Goal: Task Accomplishment & Management: Use online tool/utility

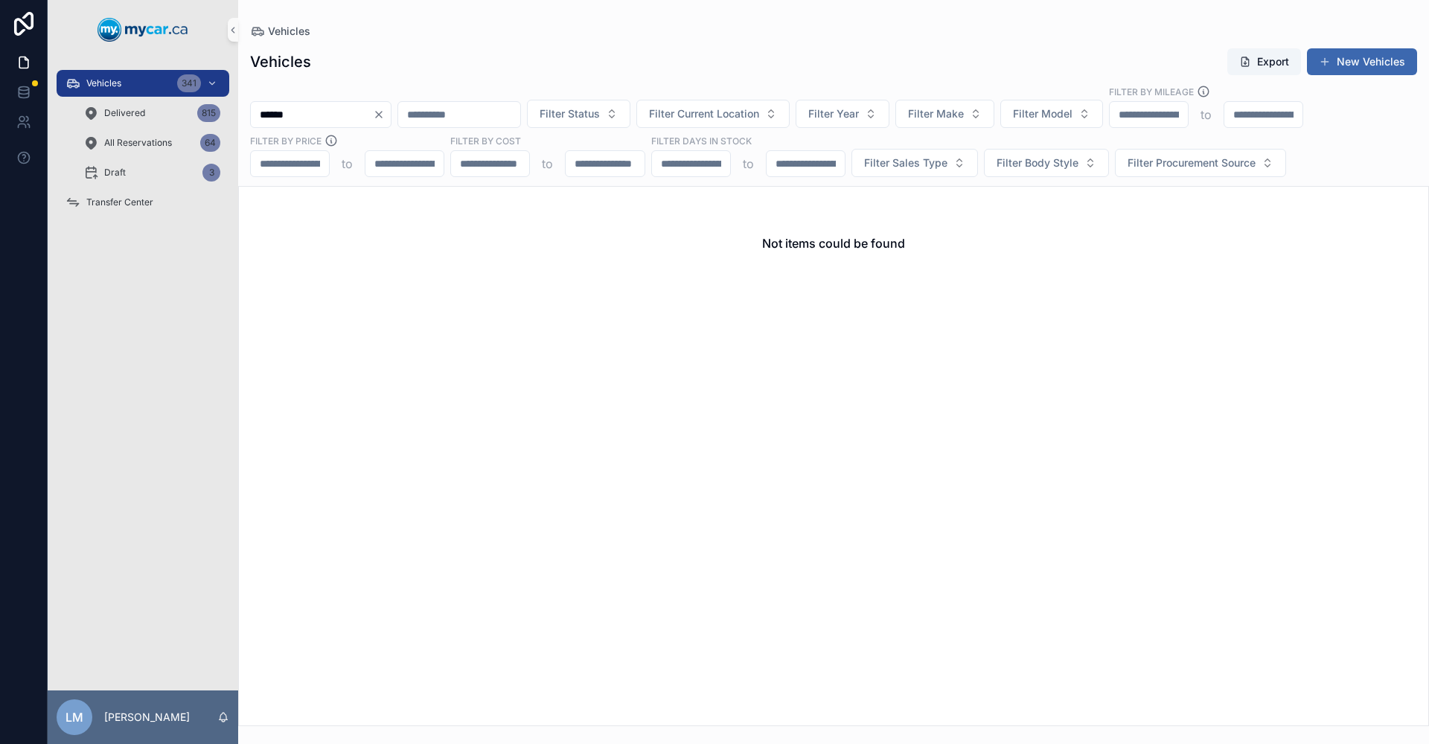
click at [304, 116] on input "******" at bounding box center [312, 114] width 122 height 21
type input "*"
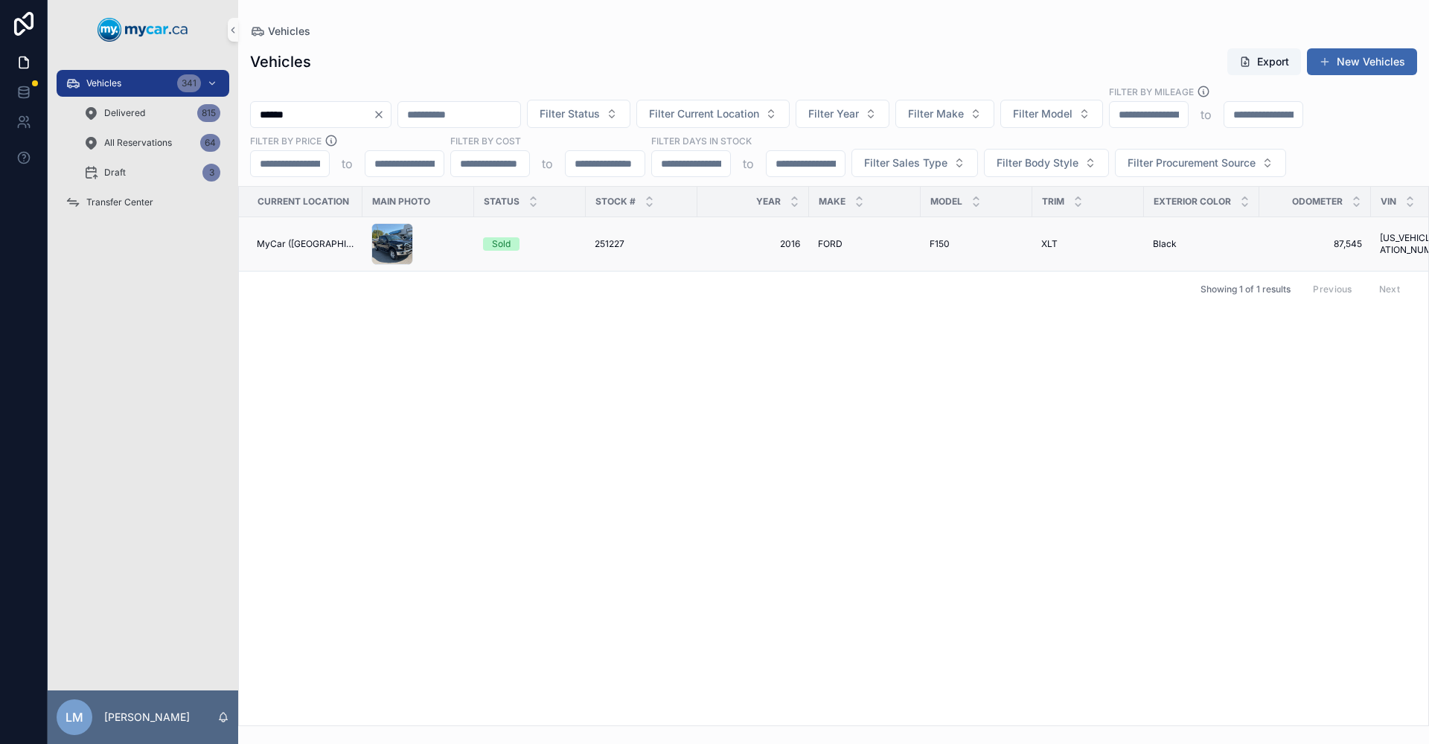
type input "******"
click at [606, 248] on span "251227" at bounding box center [610, 244] width 30 height 12
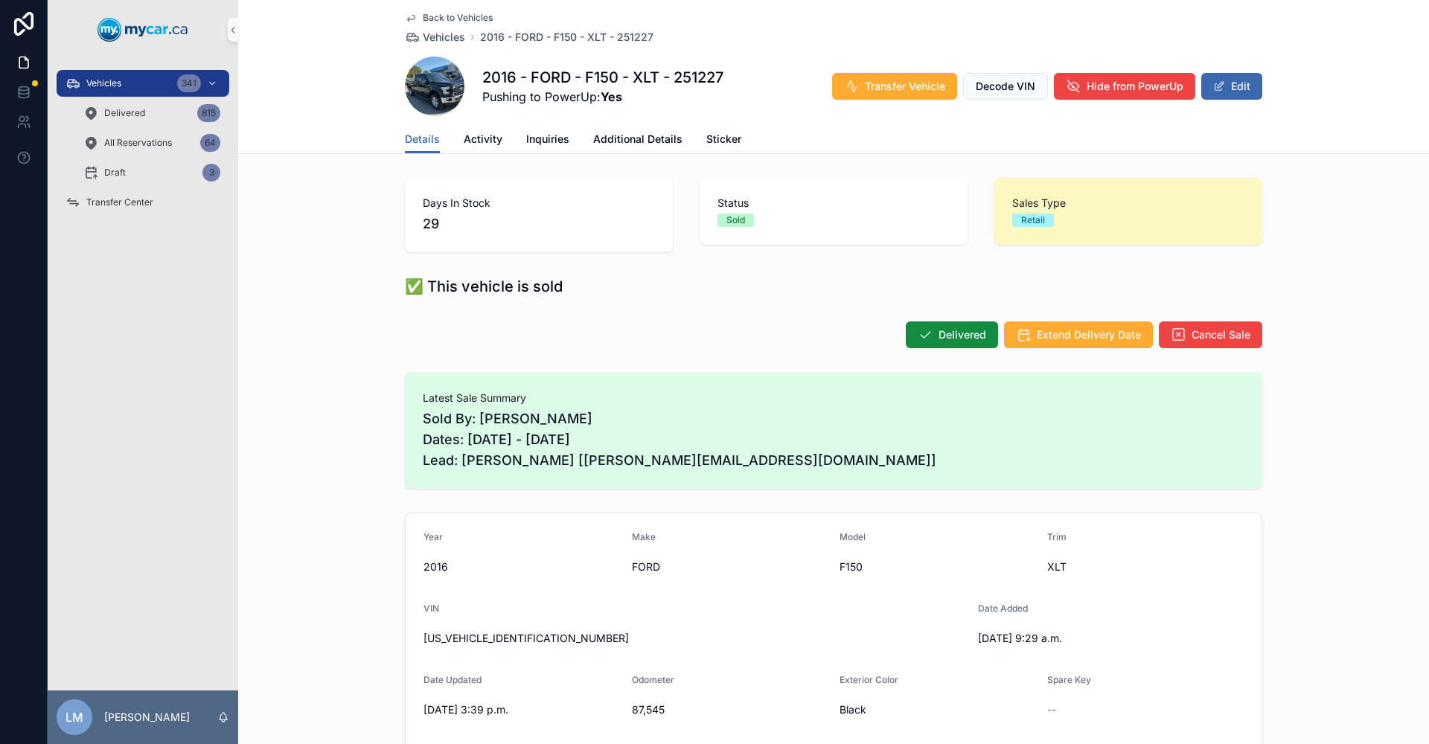
click at [426, 19] on span "Back to Vehicles" at bounding box center [458, 18] width 70 height 12
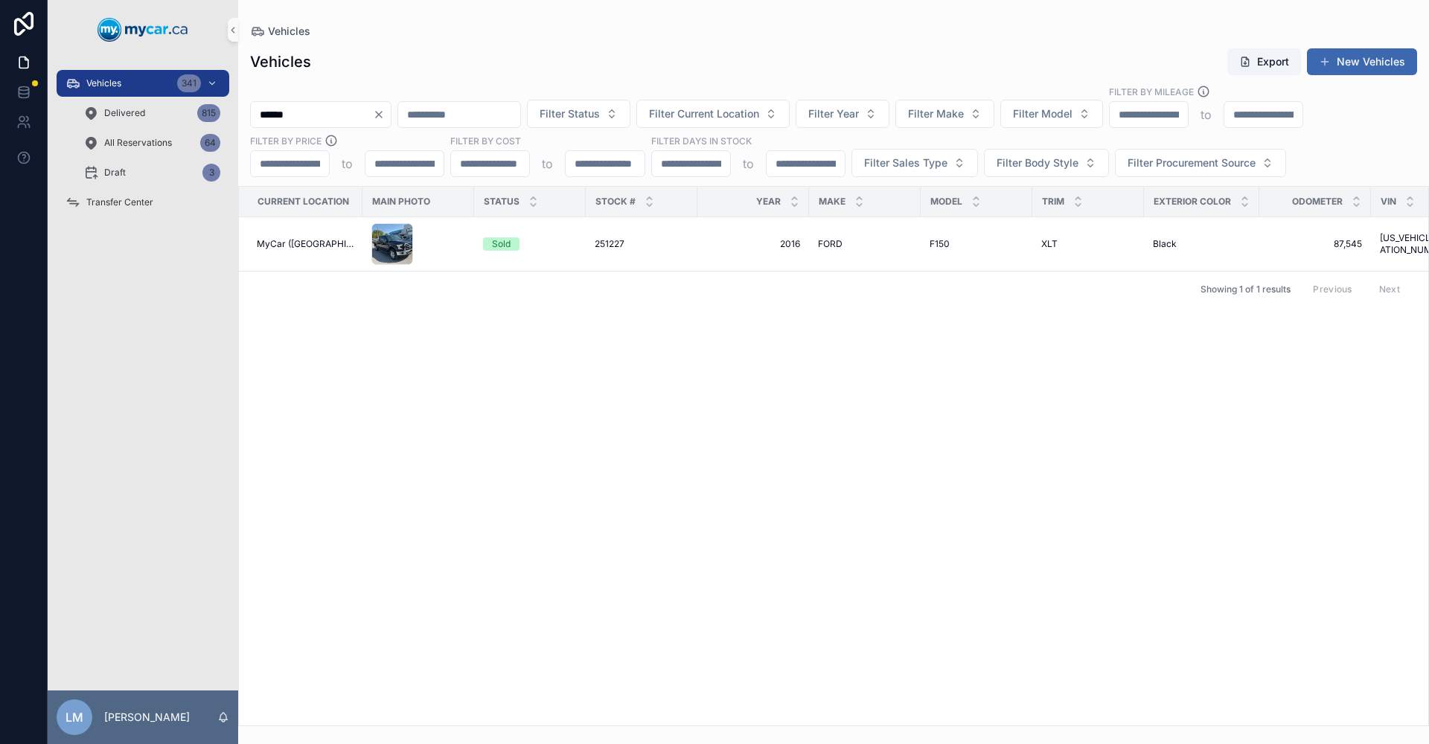
click at [304, 116] on input "******" at bounding box center [312, 114] width 122 height 21
type input "******"
click at [831, 240] on span "CHEVROLET" at bounding box center [841, 244] width 54 height 12
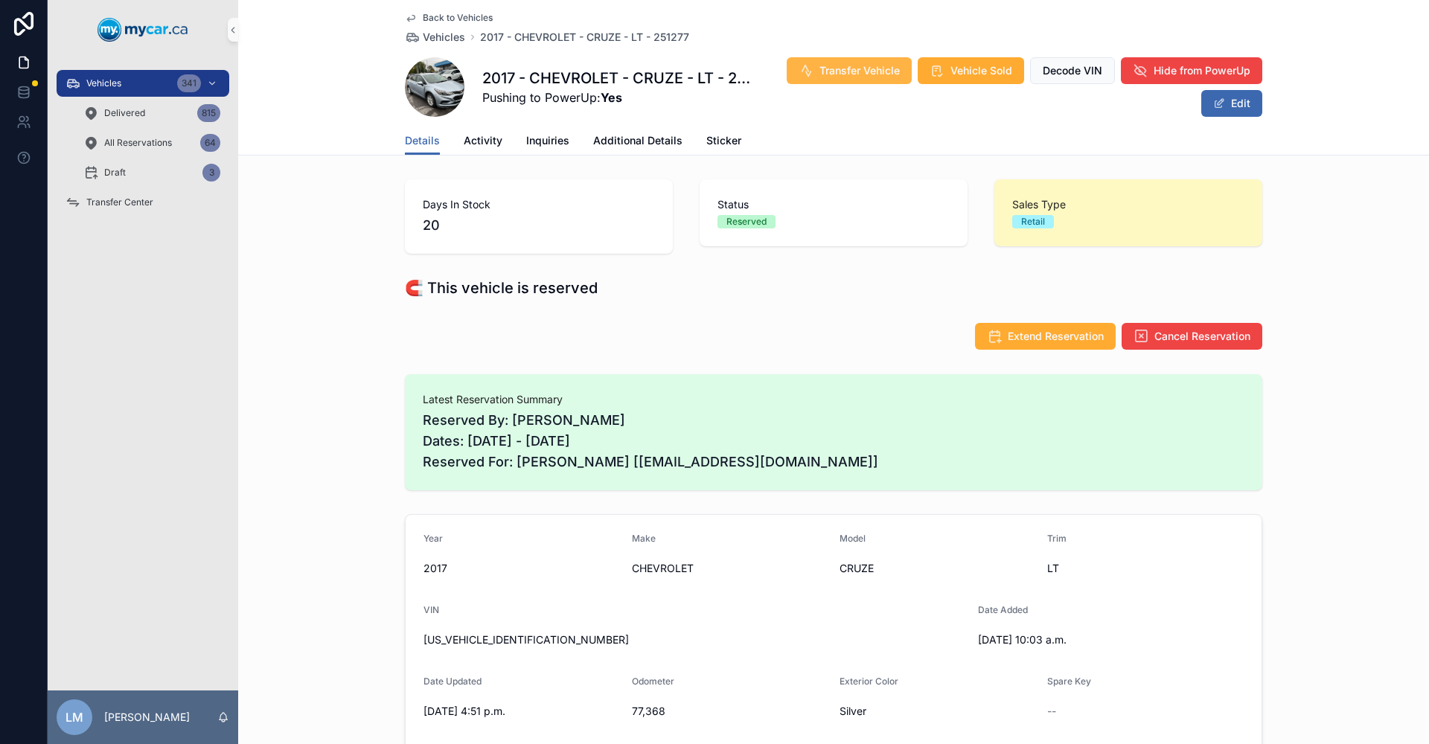
click at [865, 66] on span "Transfer Vehicle" at bounding box center [860, 70] width 80 height 15
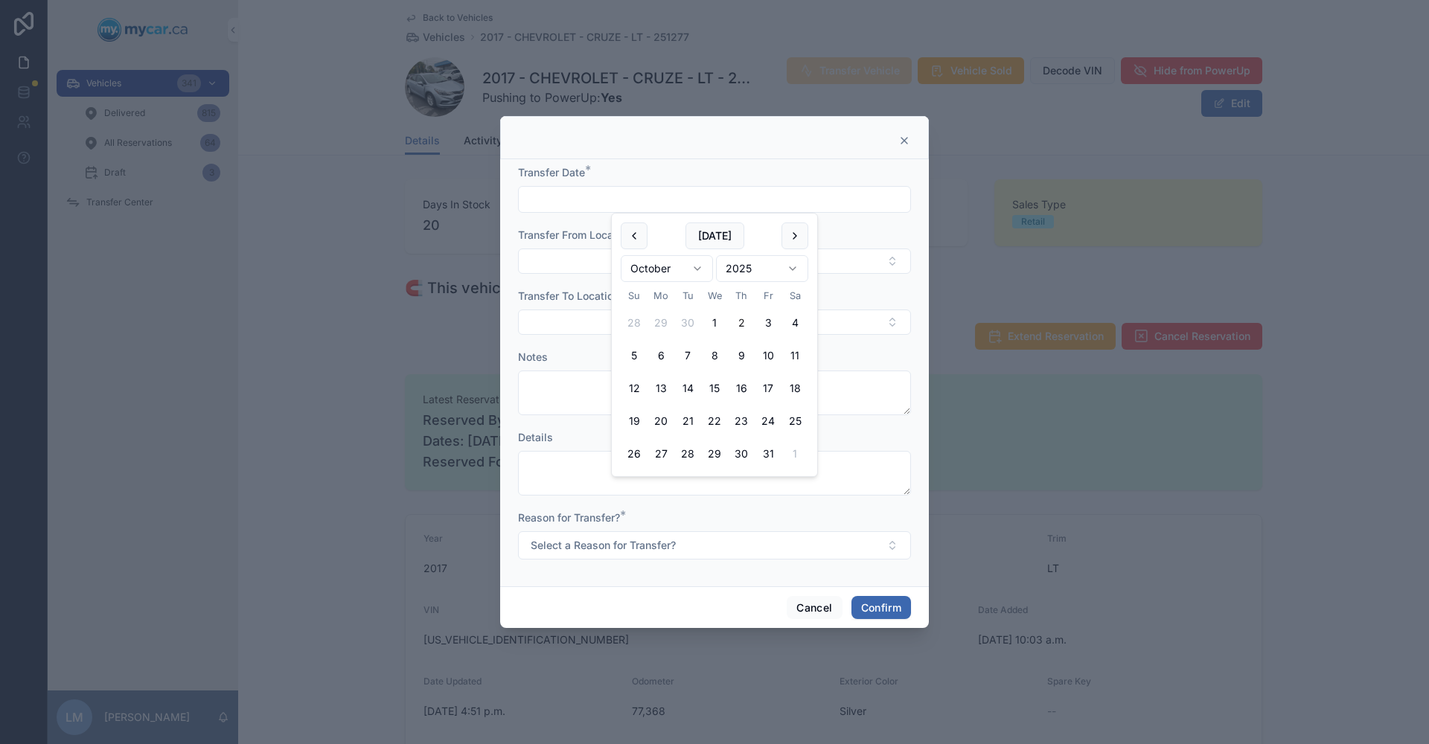
click at [684, 194] on input "text" at bounding box center [715, 199] width 392 height 21
click at [718, 241] on button "[DATE]" at bounding box center [715, 236] width 59 height 27
type input "**********"
click at [983, 418] on div at bounding box center [714, 372] width 1429 height 744
click at [887, 263] on button "Select Button" at bounding box center [714, 261] width 393 height 25
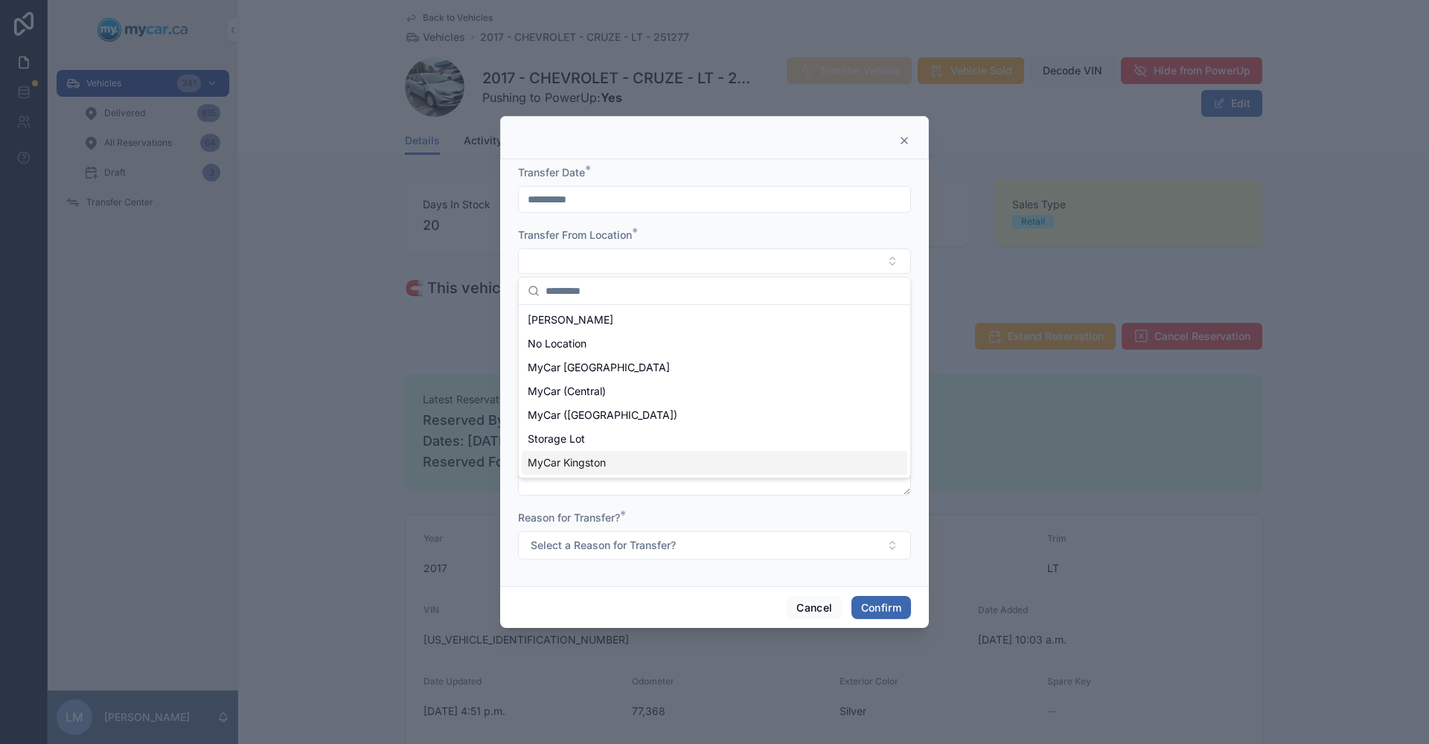
drag, startPoint x: 645, startPoint y: 464, endPoint x: 659, endPoint y: 456, distance: 15.3
click at [648, 464] on div "MyCar Kingston" at bounding box center [715, 463] width 386 height 24
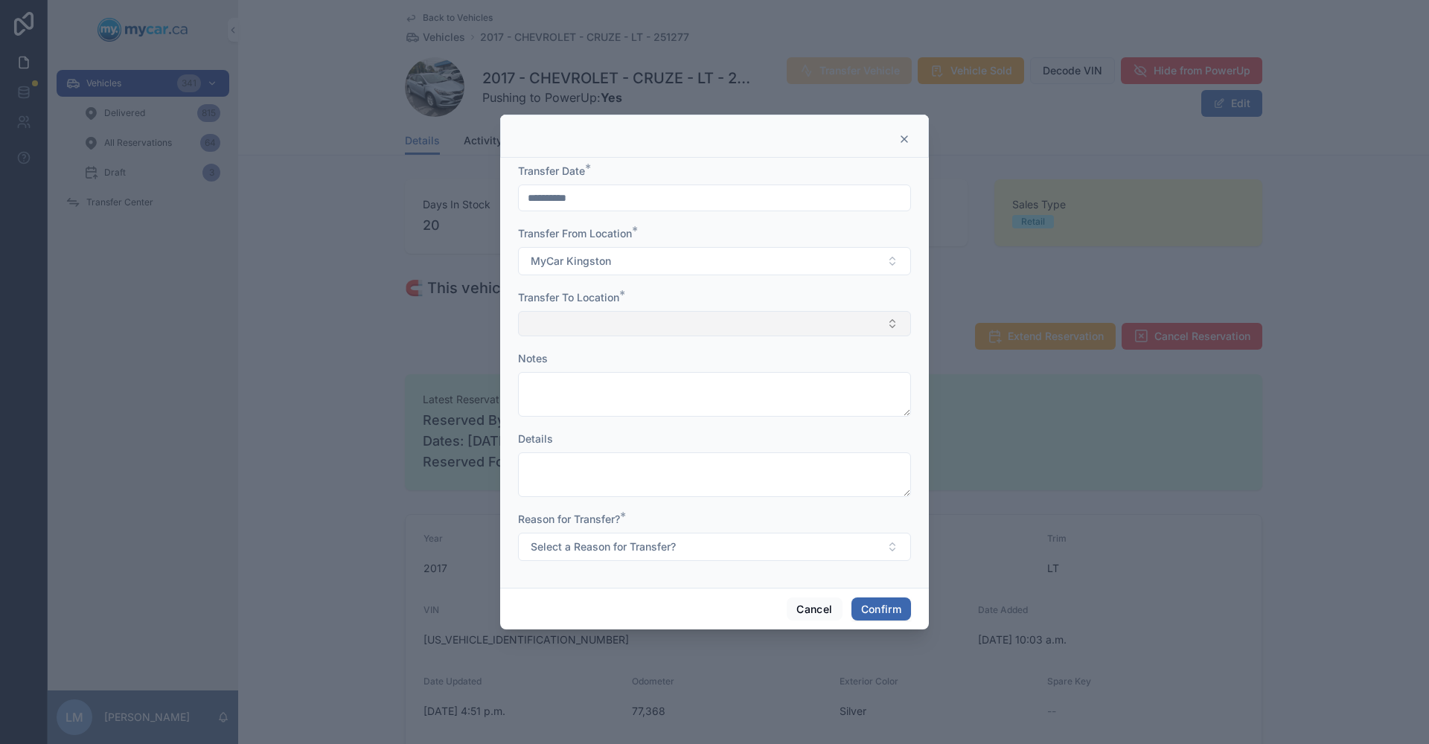
click at [908, 325] on button "Select Button" at bounding box center [714, 323] width 393 height 25
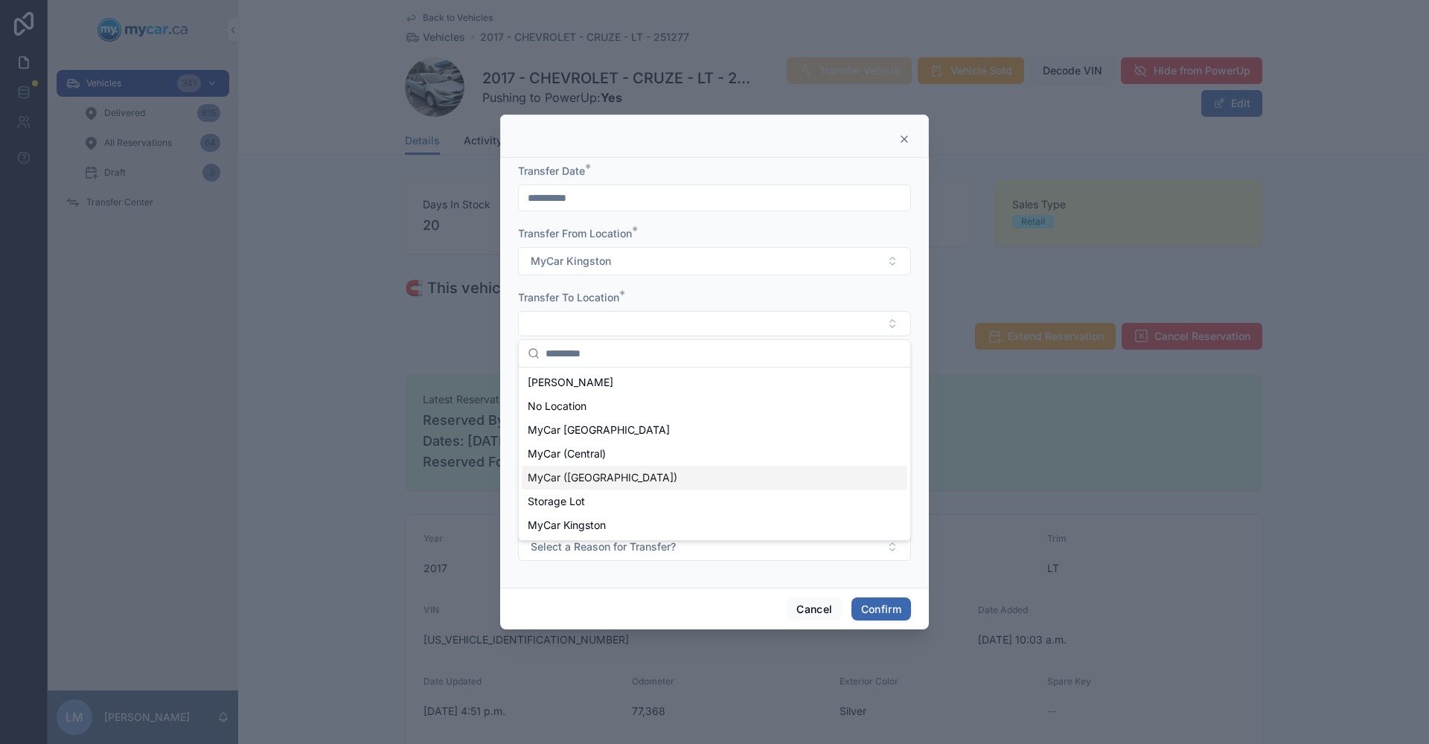
click at [594, 479] on span "MyCar ([GEOGRAPHIC_DATA])" at bounding box center [603, 477] width 150 height 15
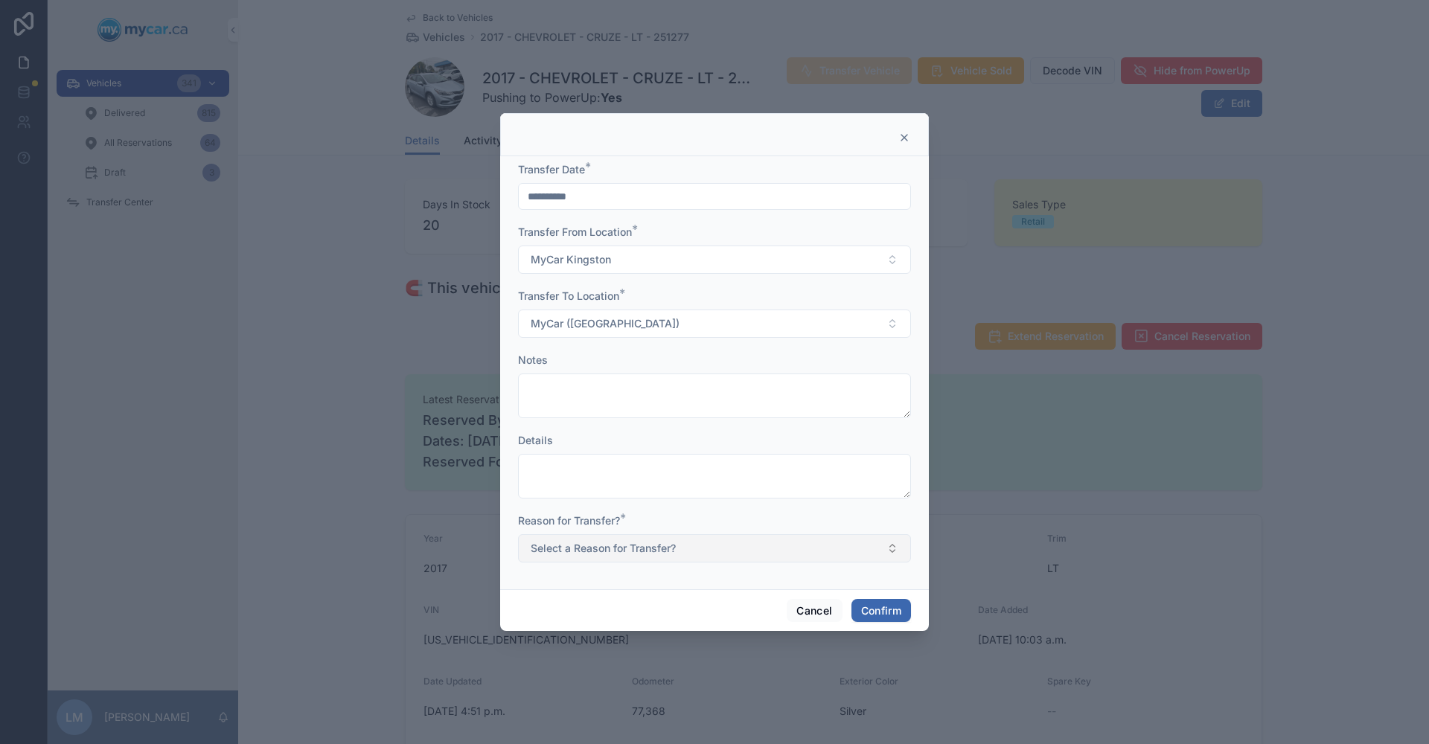
click at [887, 550] on button "Select a Reason for Transfer?" at bounding box center [714, 548] width 393 height 28
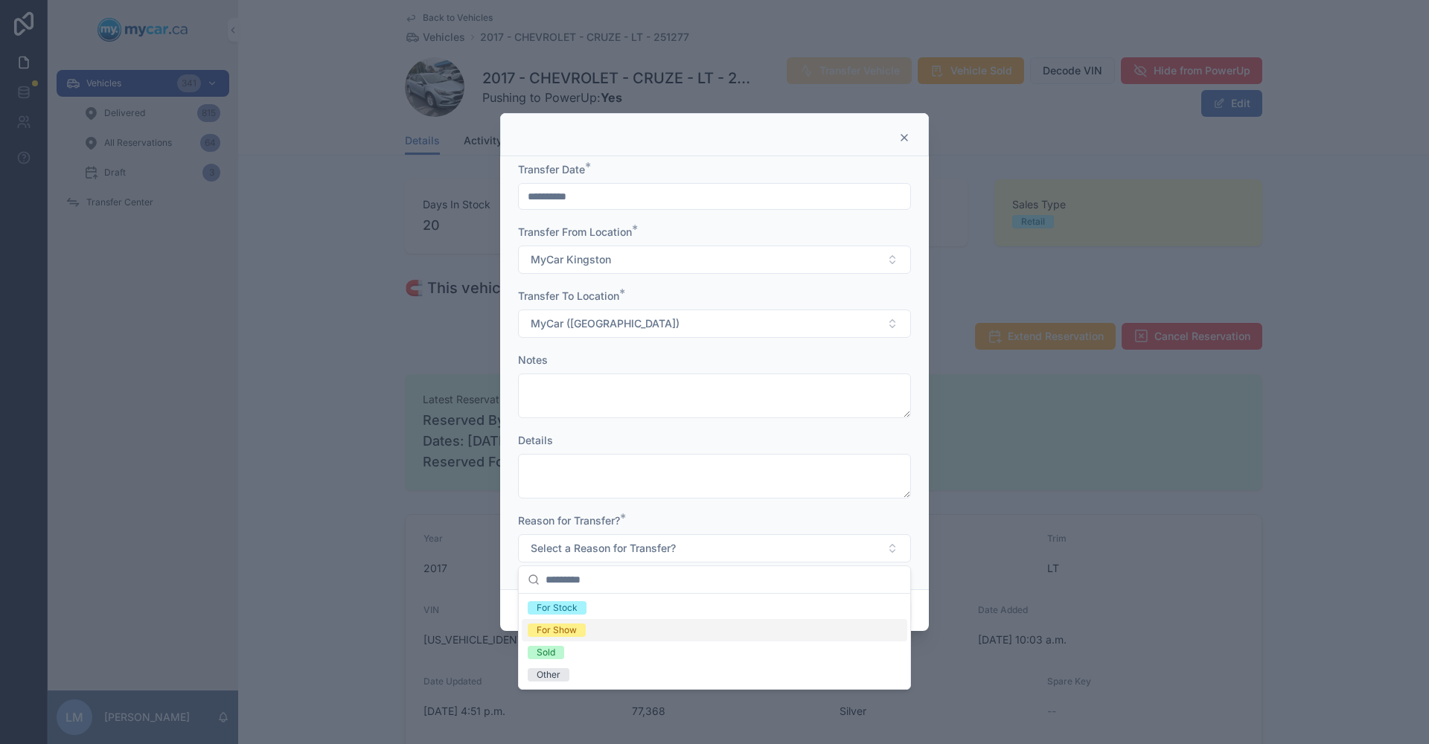
click at [630, 626] on div "For Show" at bounding box center [715, 630] width 386 height 22
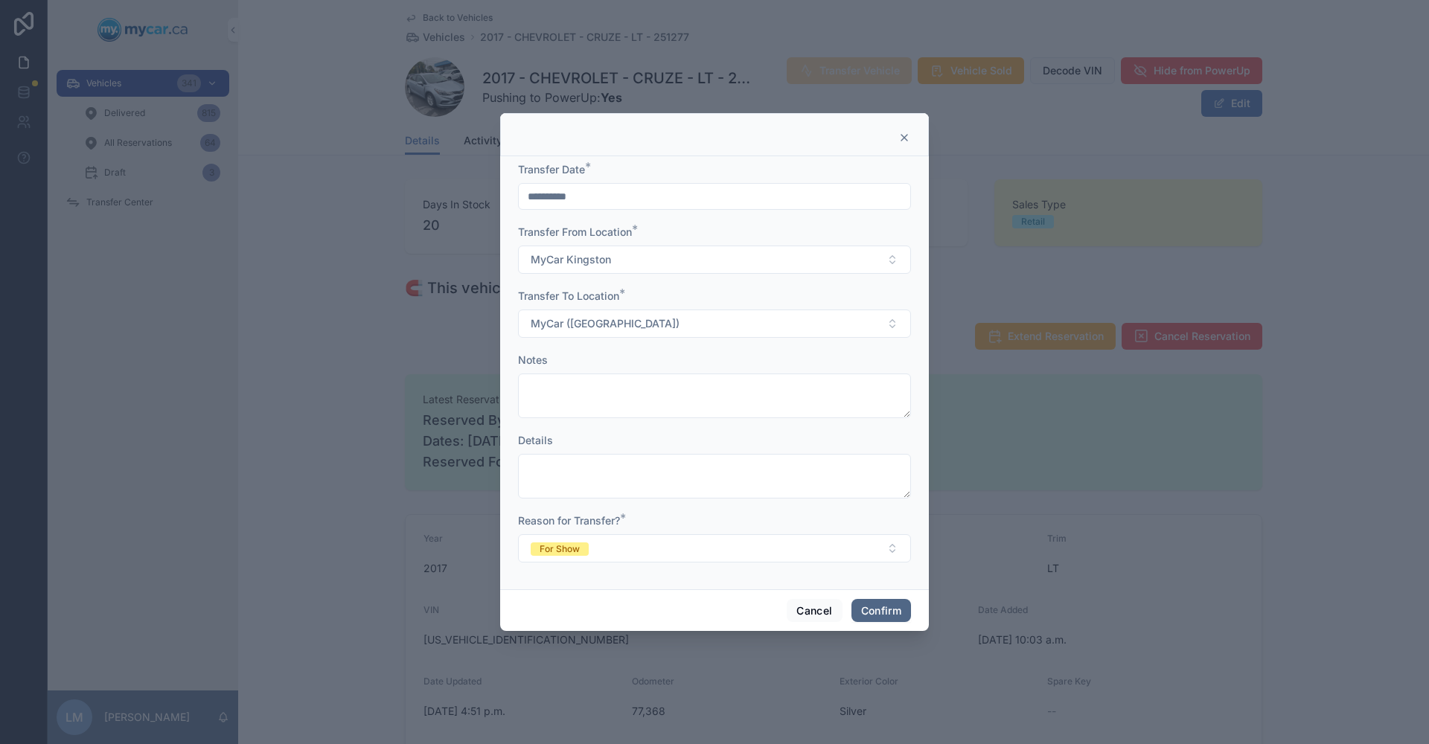
click at [881, 607] on button "Confirm" at bounding box center [882, 611] width 60 height 24
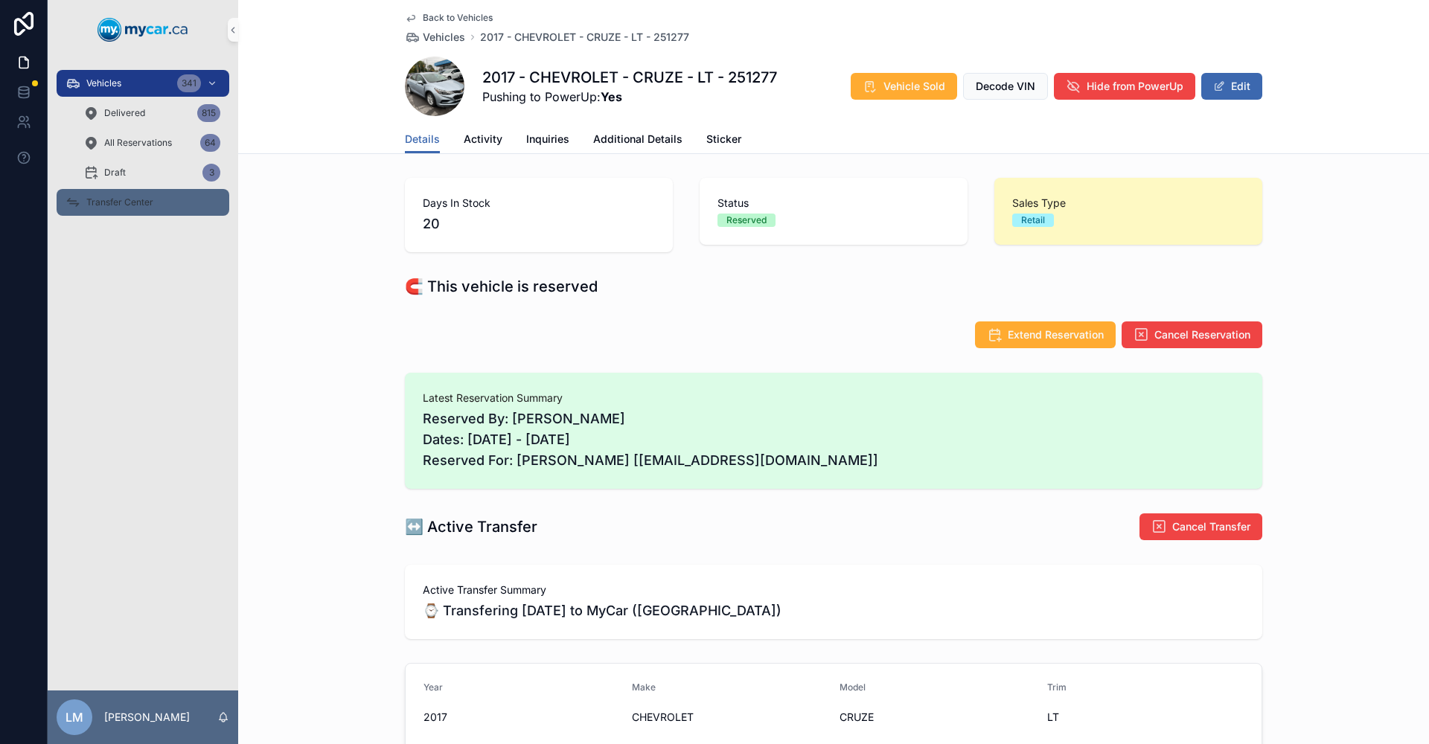
click at [127, 197] on span "Transfer Center" at bounding box center [119, 203] width 67 height 12
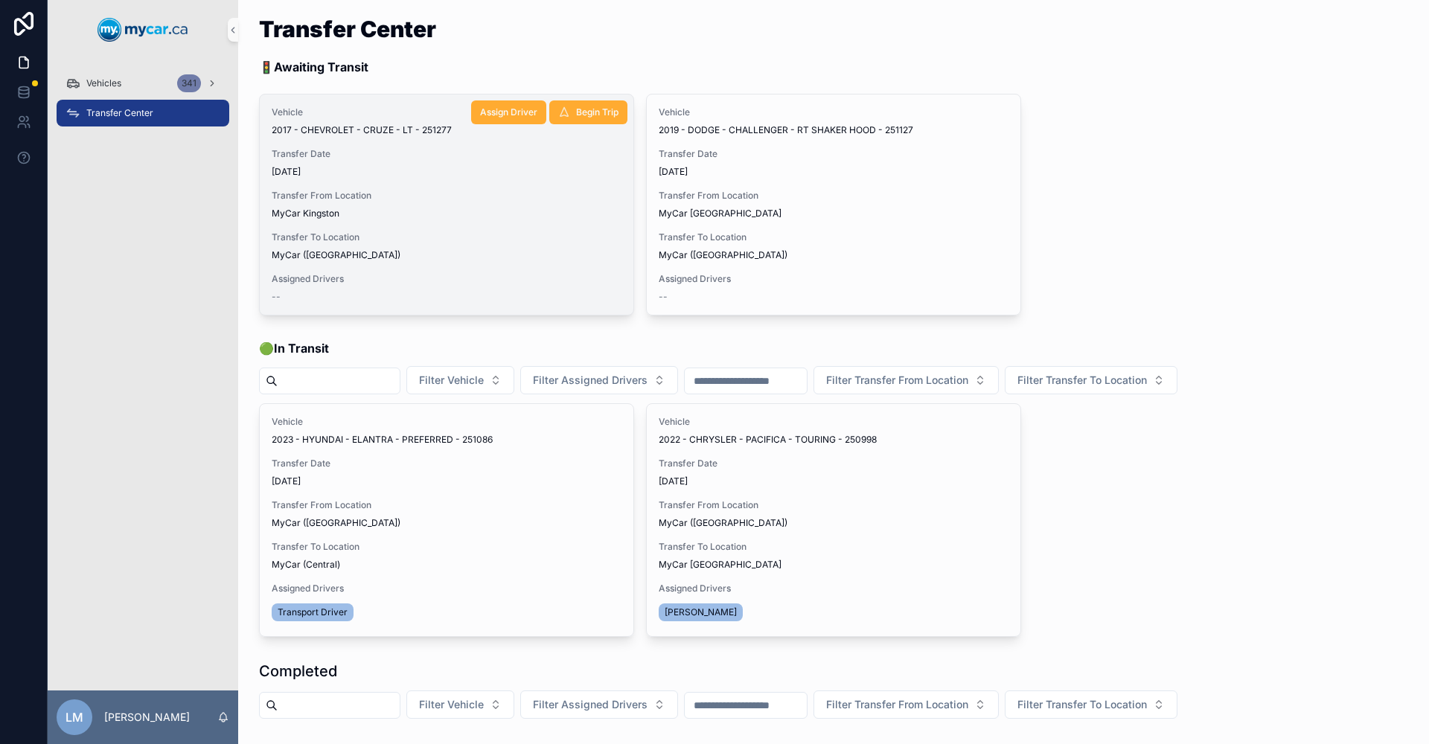
click at [374, 128] on span "2017 - CHEVROLET - CRUZE - LT - 251277" at bounding box center [362, 130] width 180 height 12
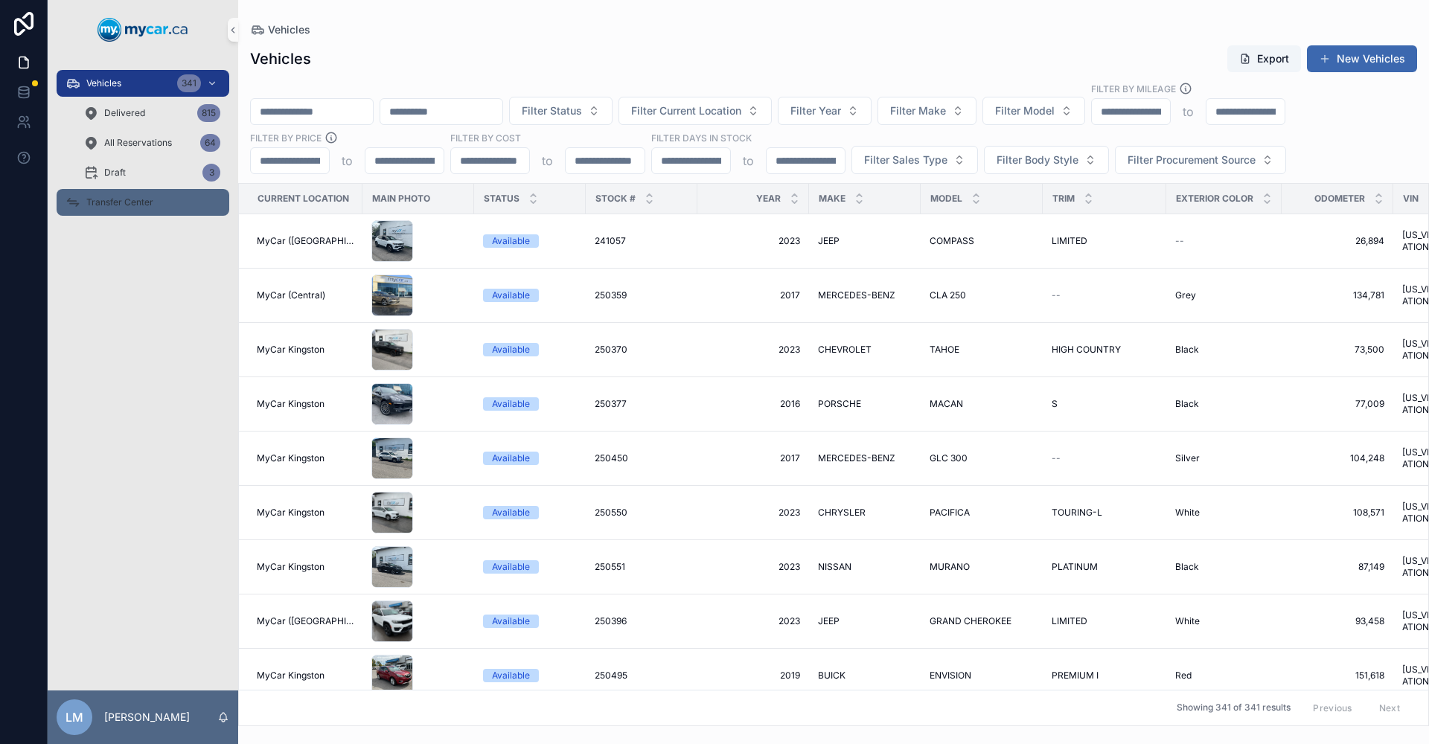
click at [115, 203] on span "Transfer Center" at bounding box center [119, 203] width 67 height 12
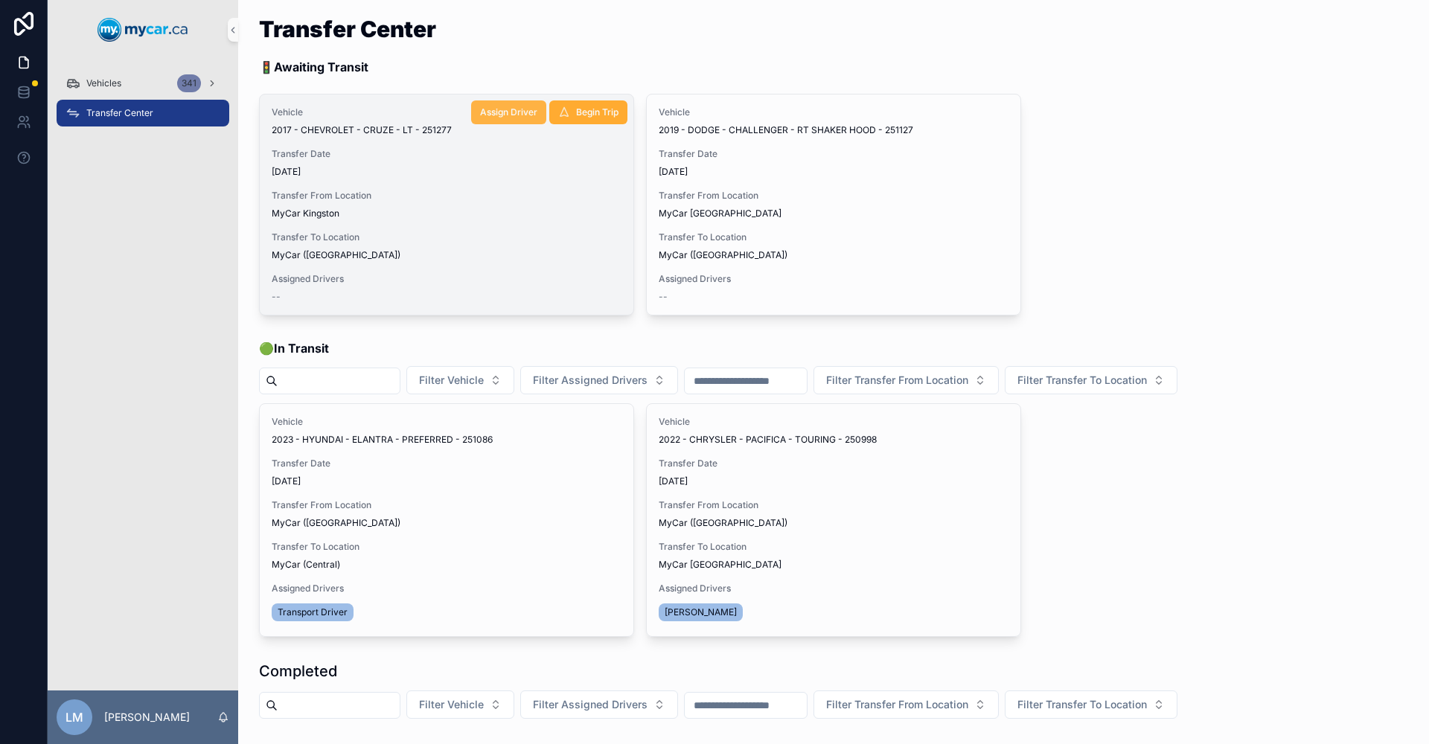
click at [512, 109] on span "Assign Driver" at bounding box center [508, 112] width 57 height 12
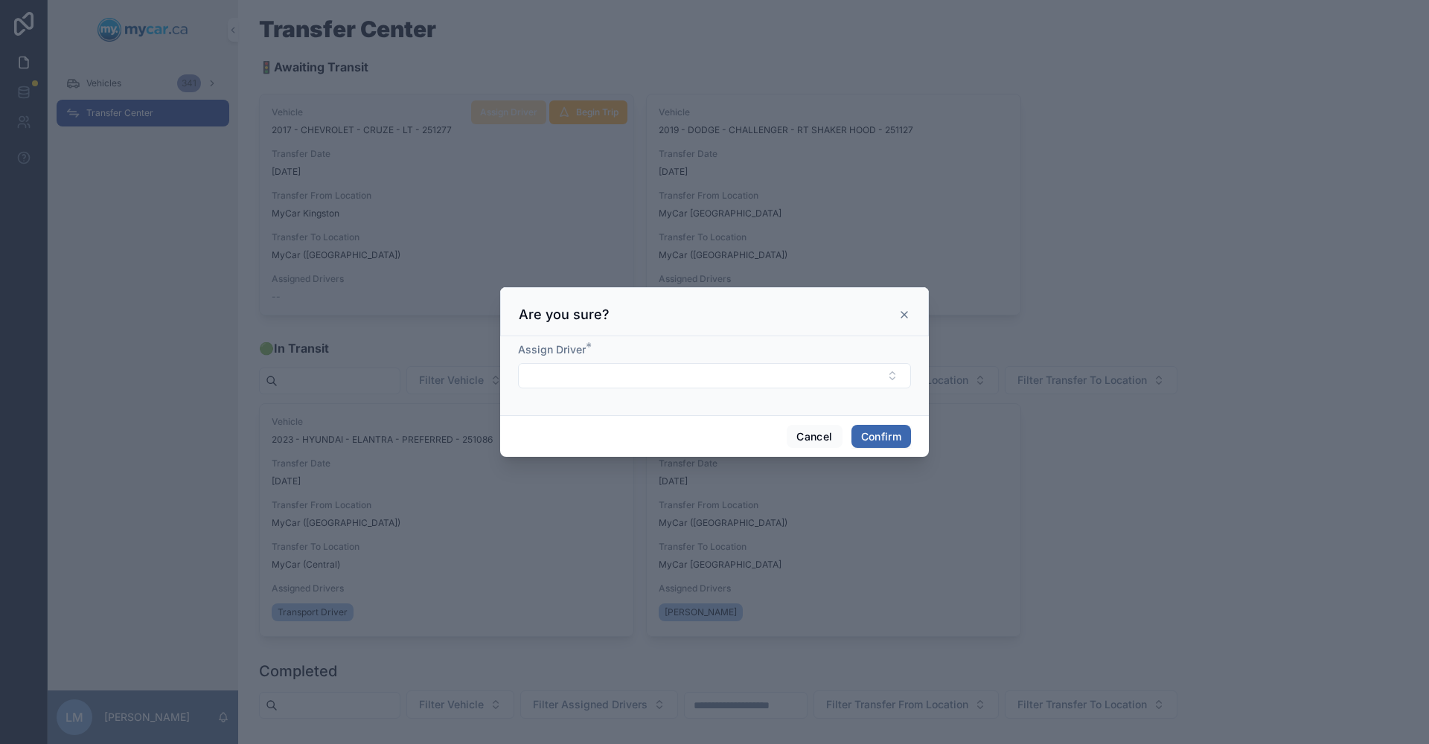
click at [899, 316] on icon at bounding box center [904, 315] width 12 height 12
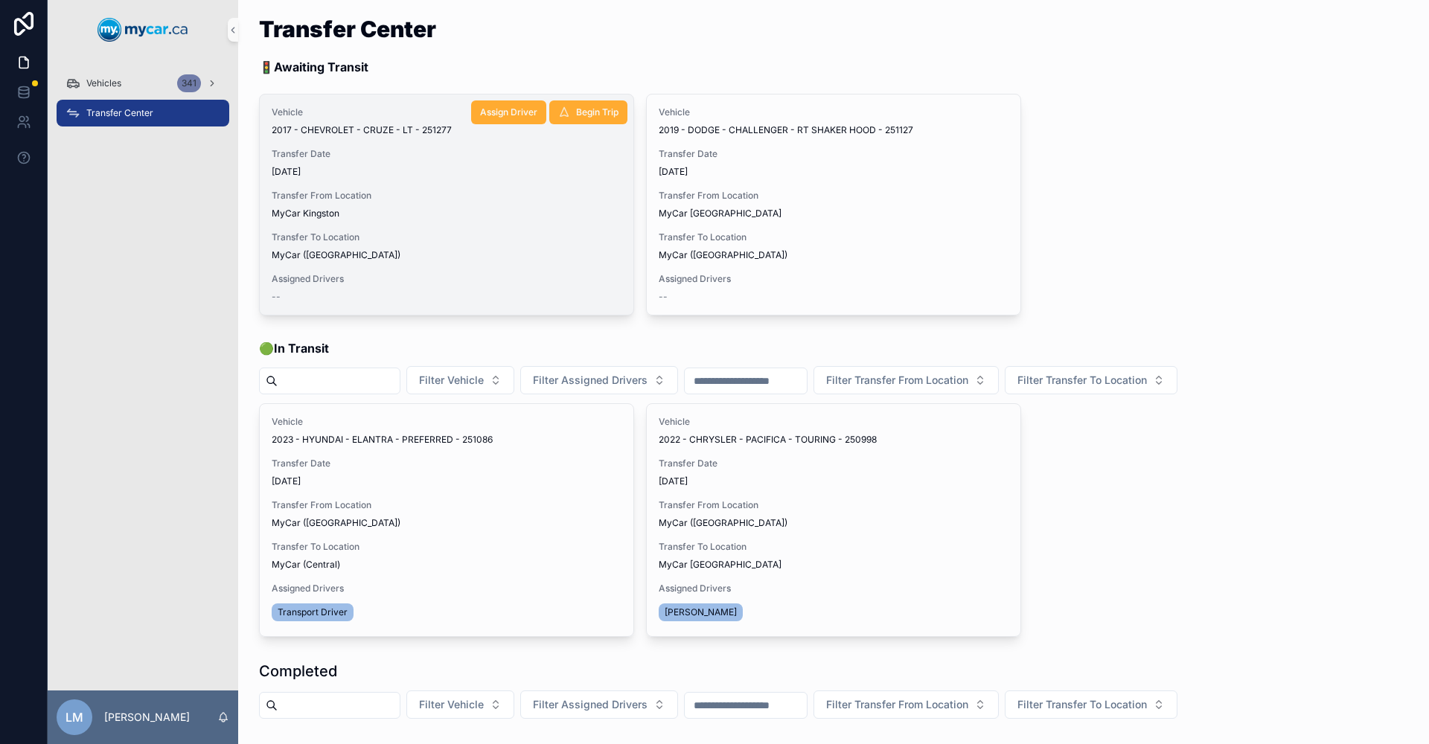
click at [313, 133] on span "2017 - CHEVROLET - CRUZE - LT - 251277" at bounding box center [362, 130] width 180 height 12
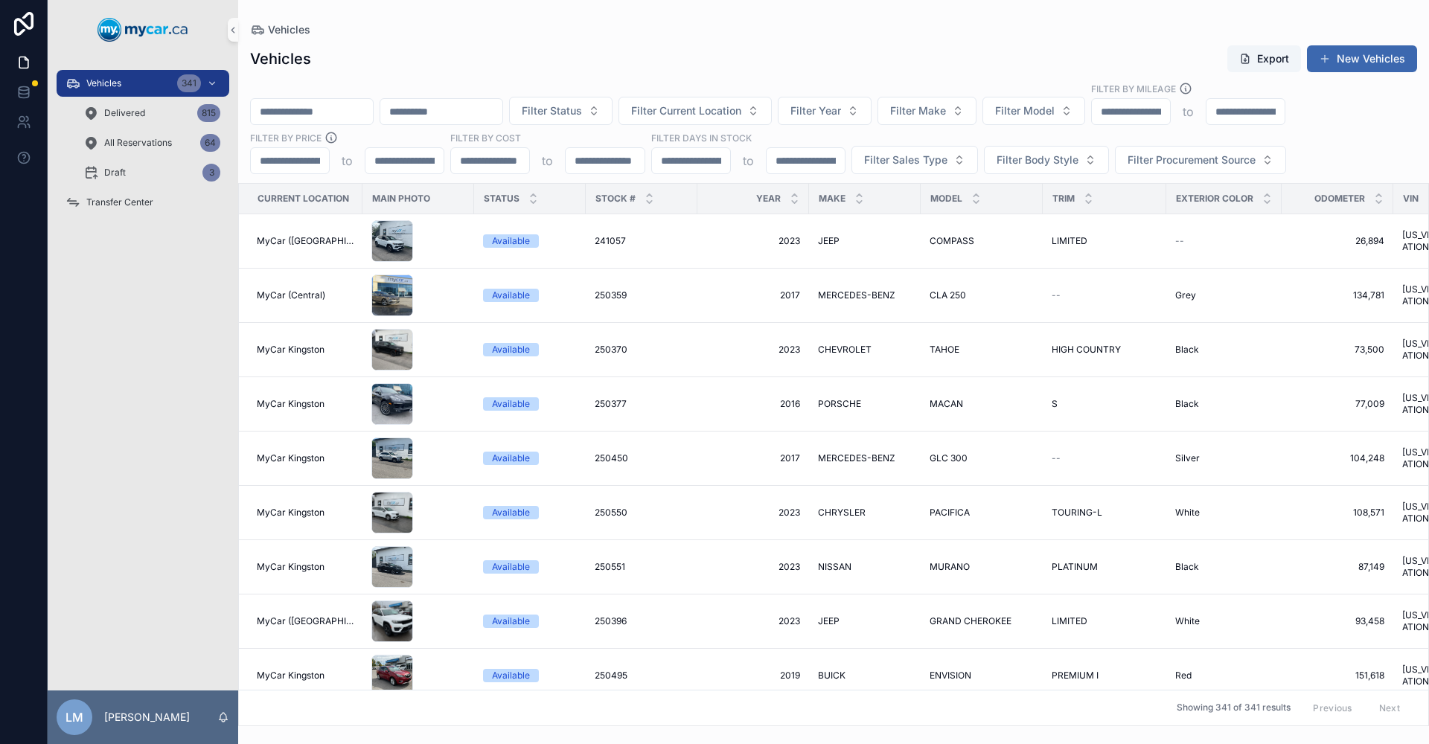
click at [325, 115] on input "scrollable content" at bounding box center [312, 111] width 122 height 21
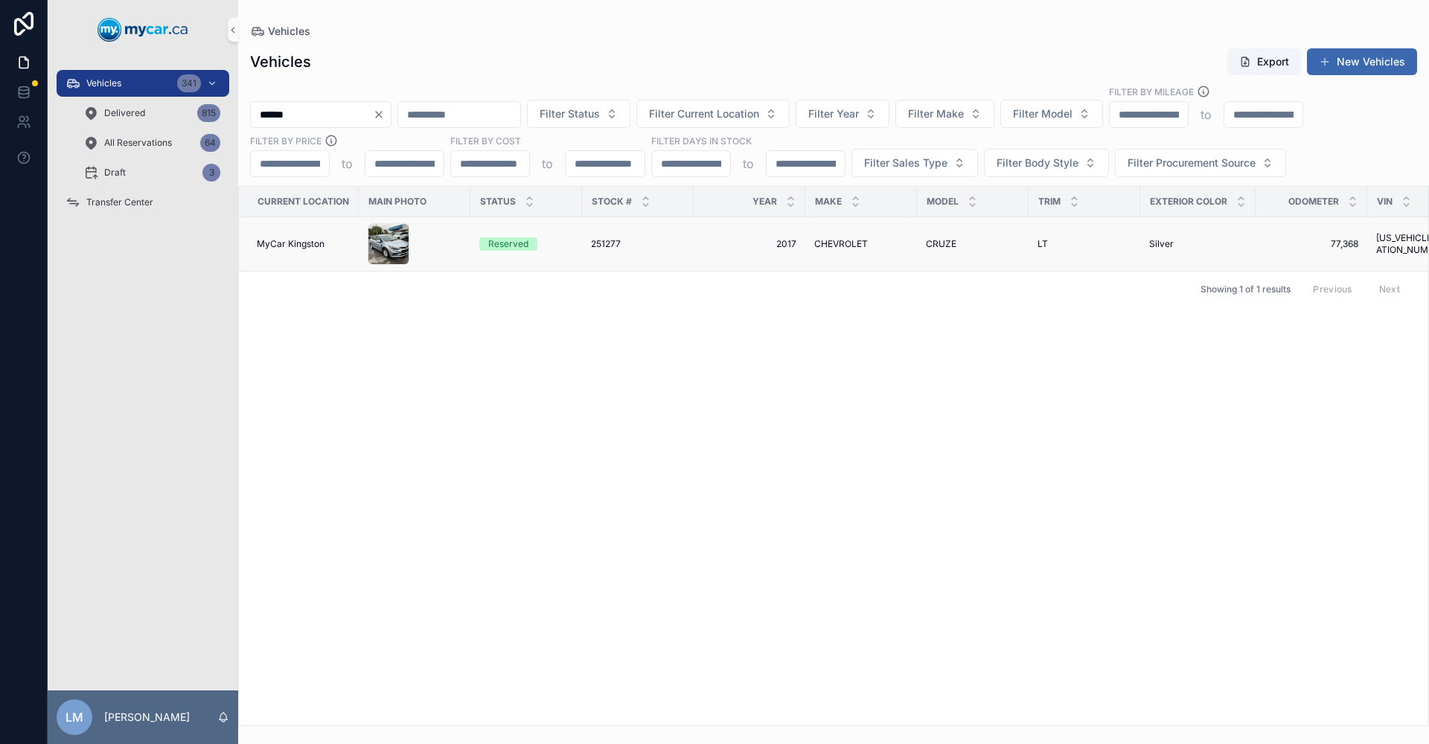
type input "******"
click at [591, 243] on span "251277" at bounding box center [606, 244] width 30 height 12
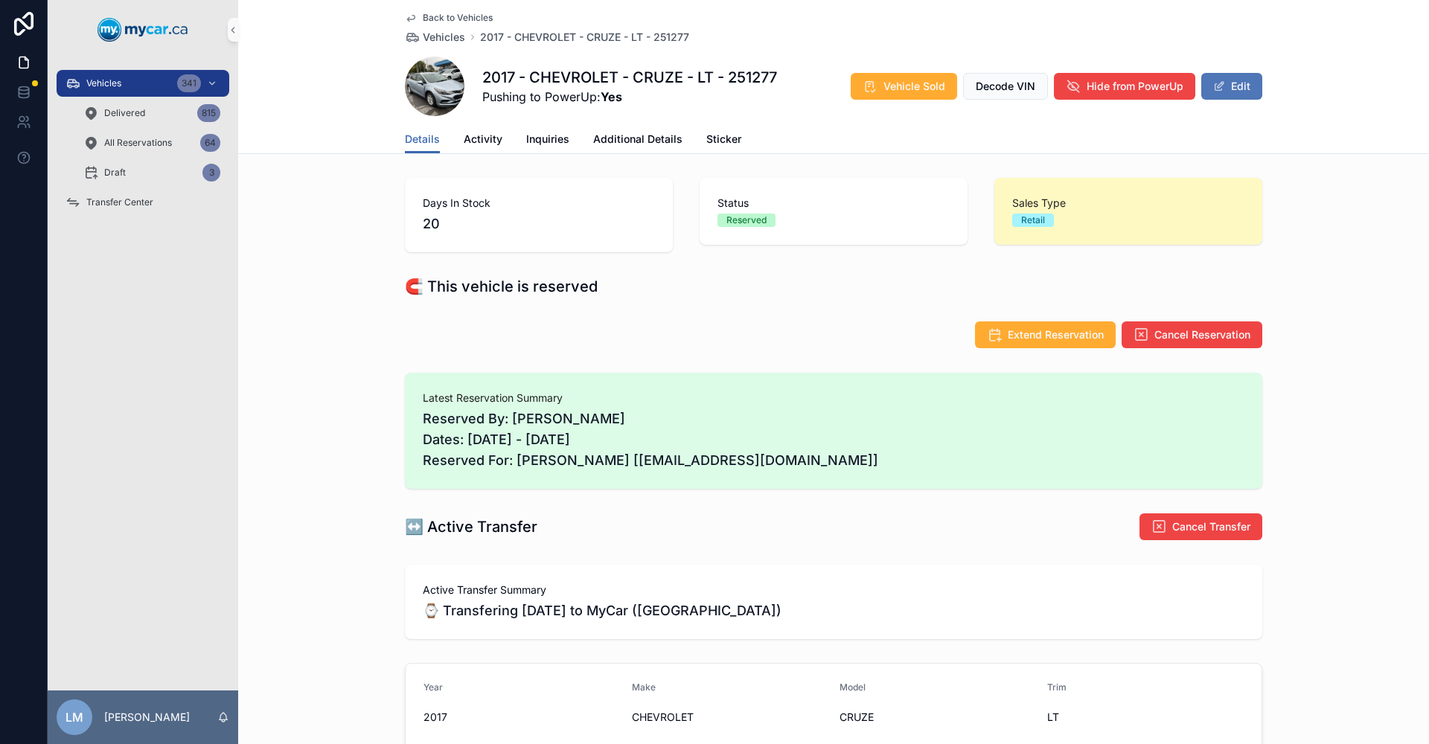
click at [1213, 89] on span "scrollable content" at bounding box center [1219, 86] width 12 height 12
click at [1195, 533] on span "Cancel Transfer" at bounding box center [1211, 527] width 78 height 15
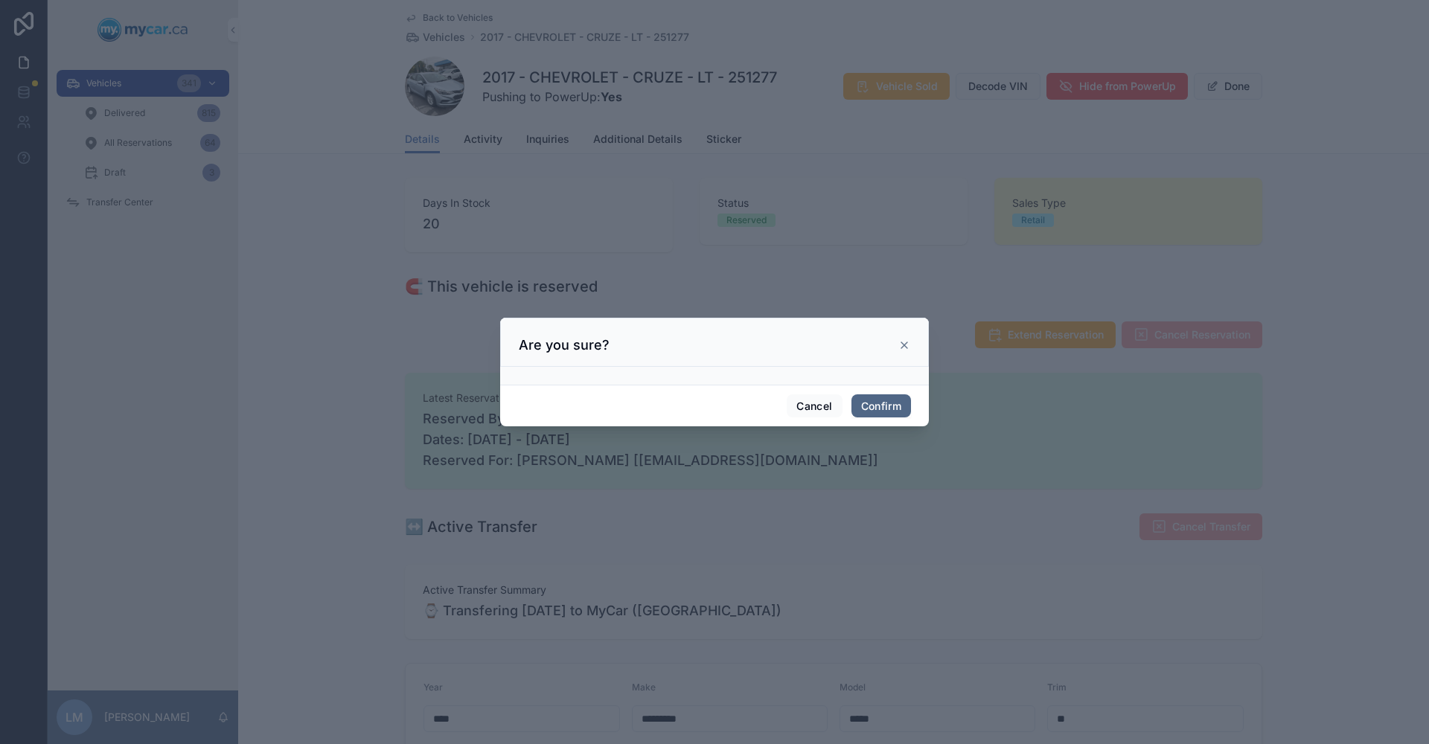
click at [877, 406] on button "Confirm" at bounding box center [882, 407] width 60 height 24
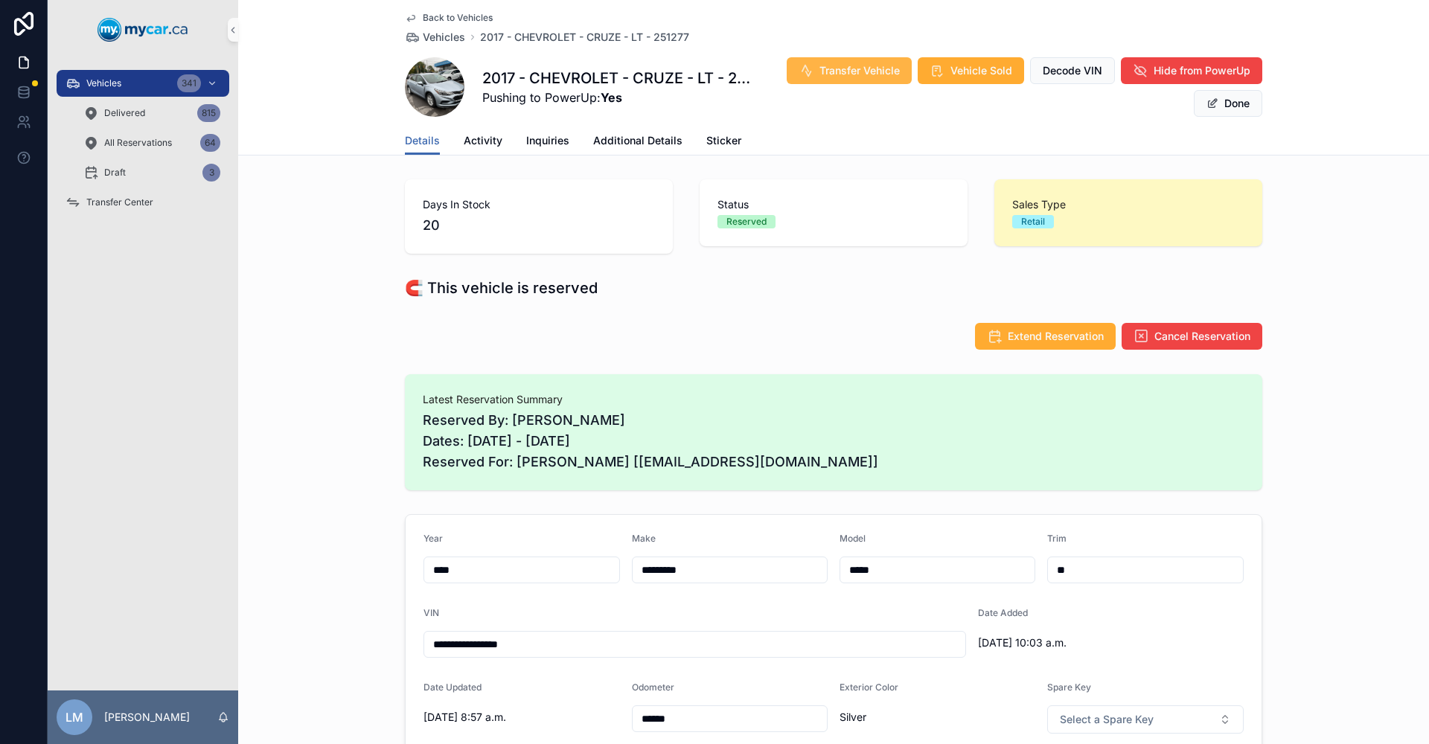
click at [837, 74] on span "Transfer Vehicle" at bounding box center [860, 70] width 80 height 15
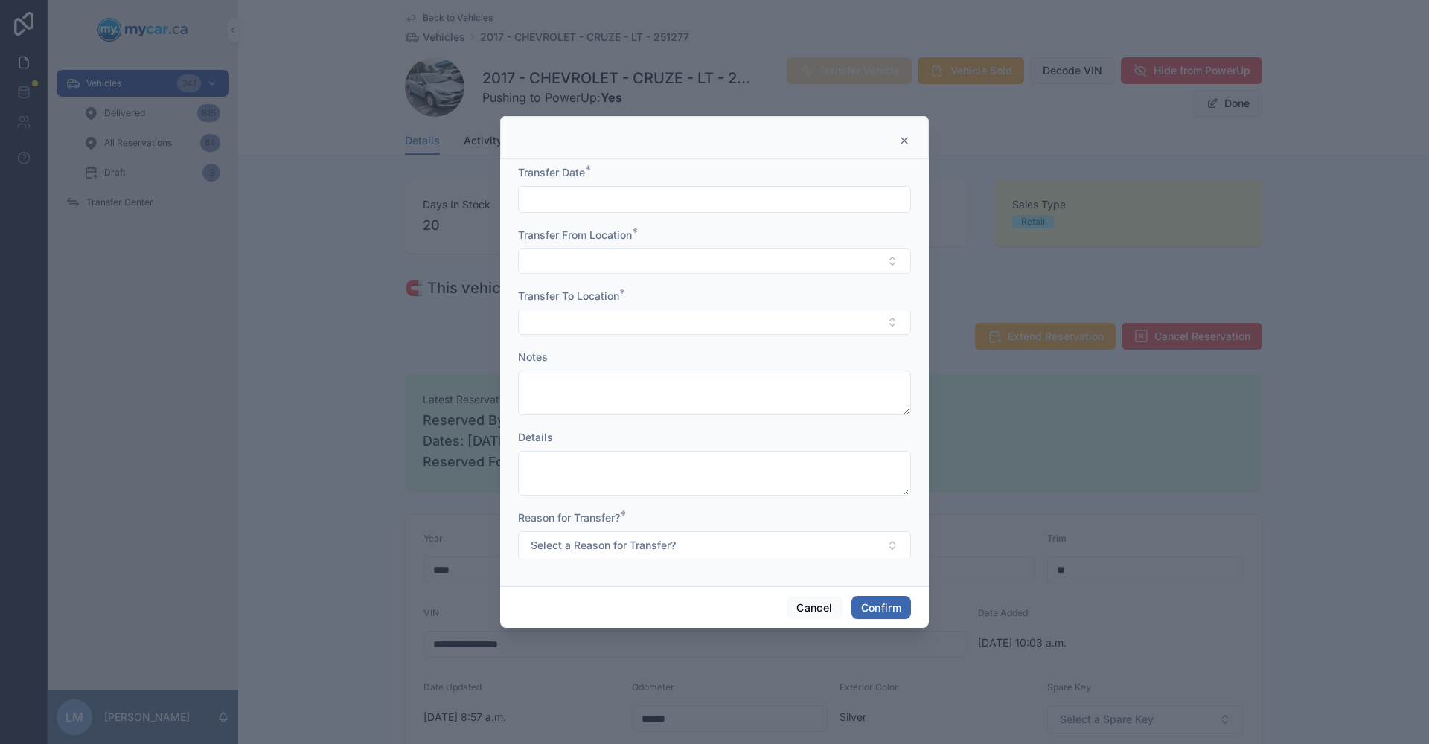
click at [663, 199] on input "text" at bounding box center [715, 199] width 392 height 21
click at [724, 238] on button "[DATE]" at bounding box center [715, 236] width 59 height 27
type input "**********"
click at [1011, 268] on div at bounding box center [714, 372] width 1429 height 744
click at [896, 264] on button "Select Button" at bounding box center [714, 261] width 393 height 25
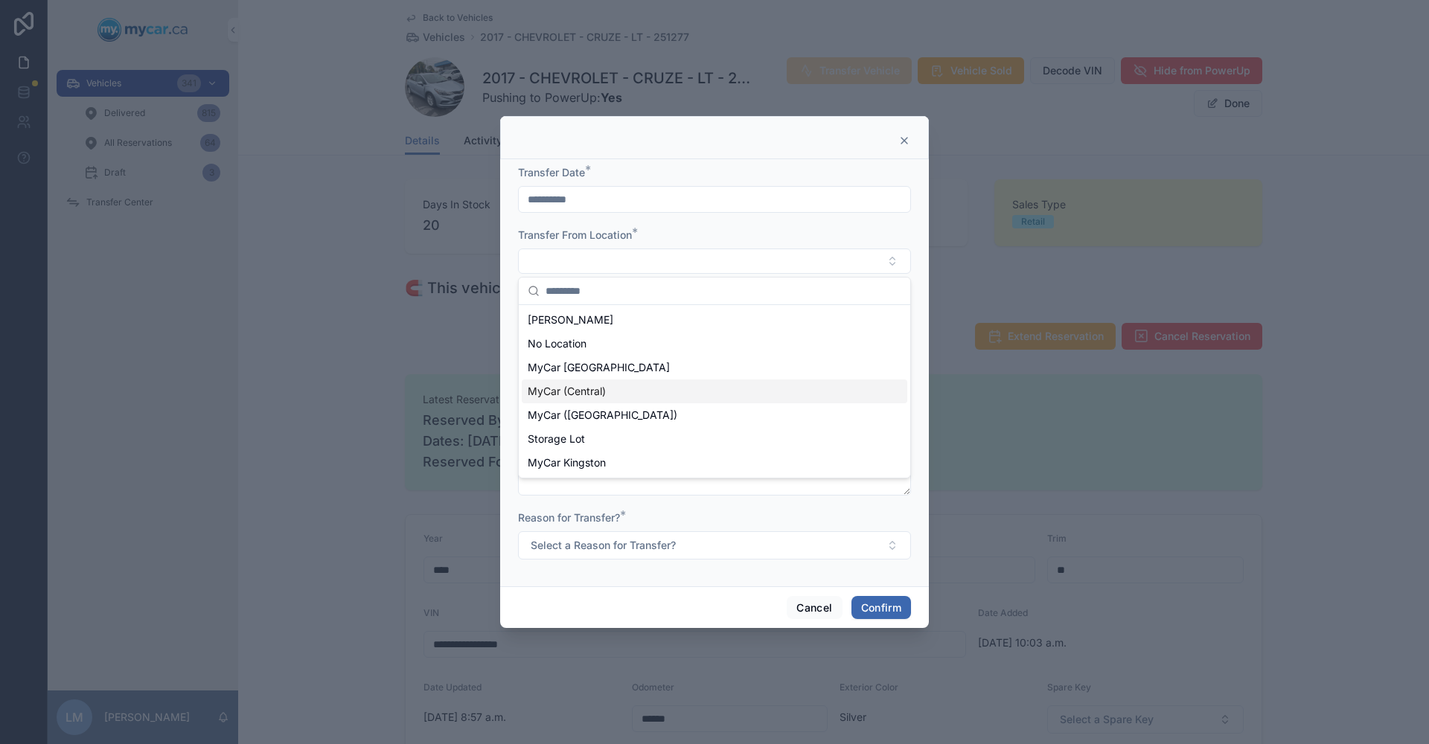
click at [657, 395] on div "MyCar (Central)" at bounding box center [715, 392] width 386 height 24
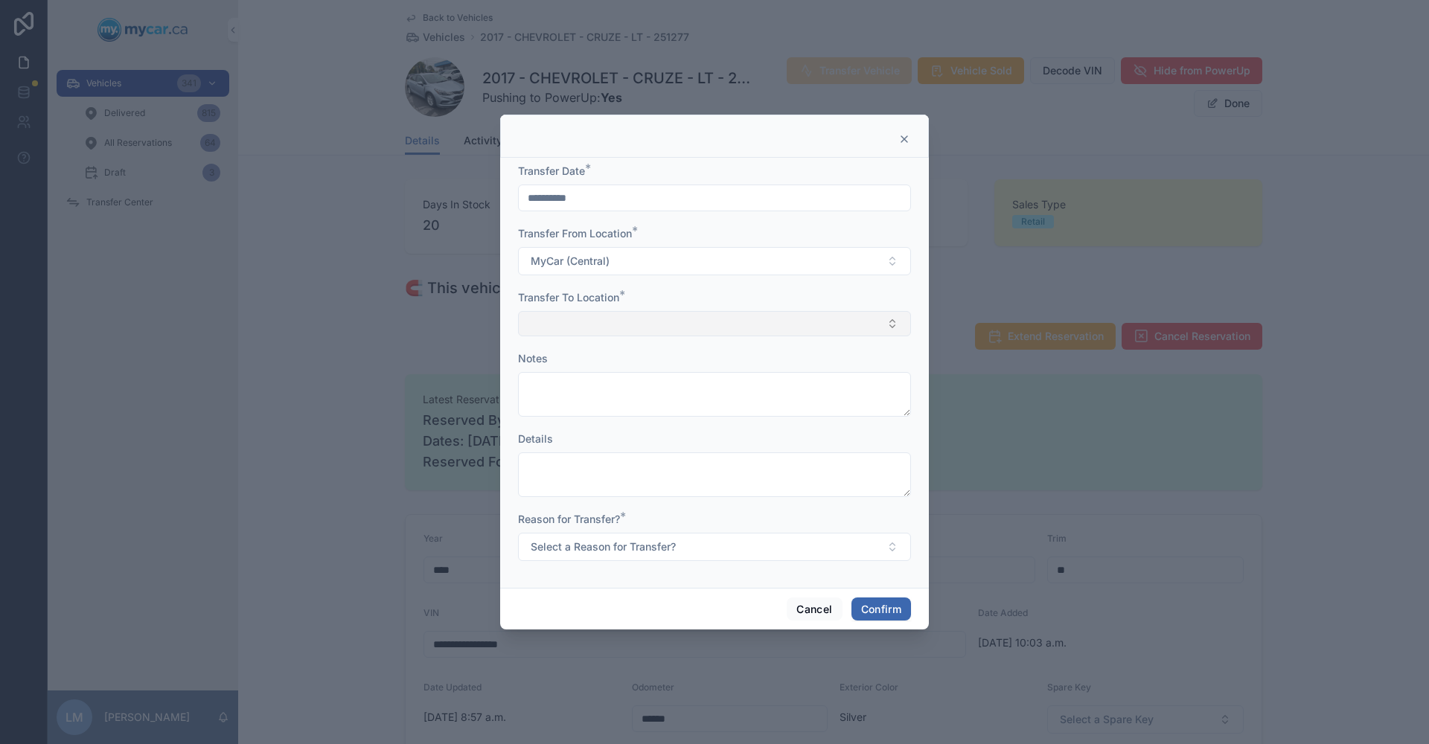
click at [656, 324] on button "Select Button" at bounding box center [714, 323] width 393 height 25
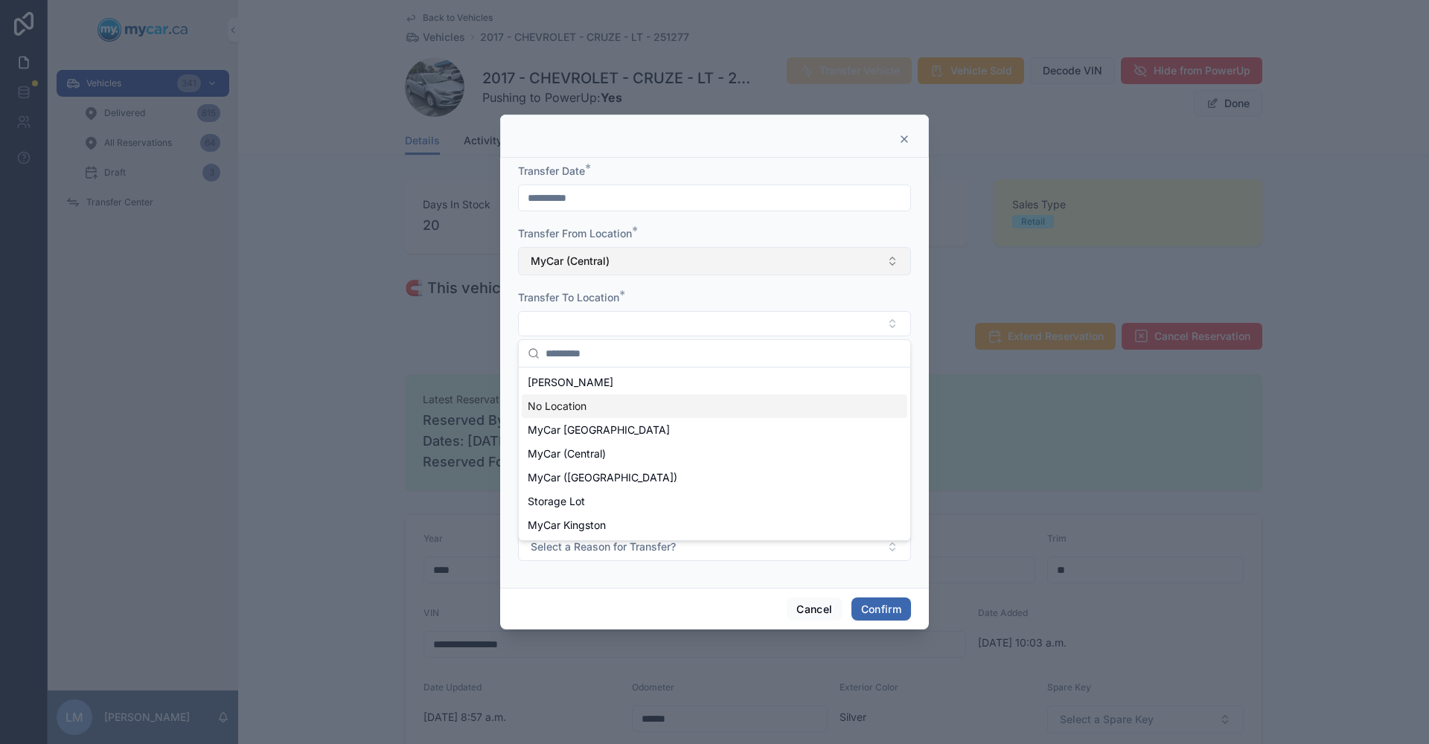
click at [890, 266] on button "MyCar (Central)" at bounding box center [714, 261] width 393 height 28
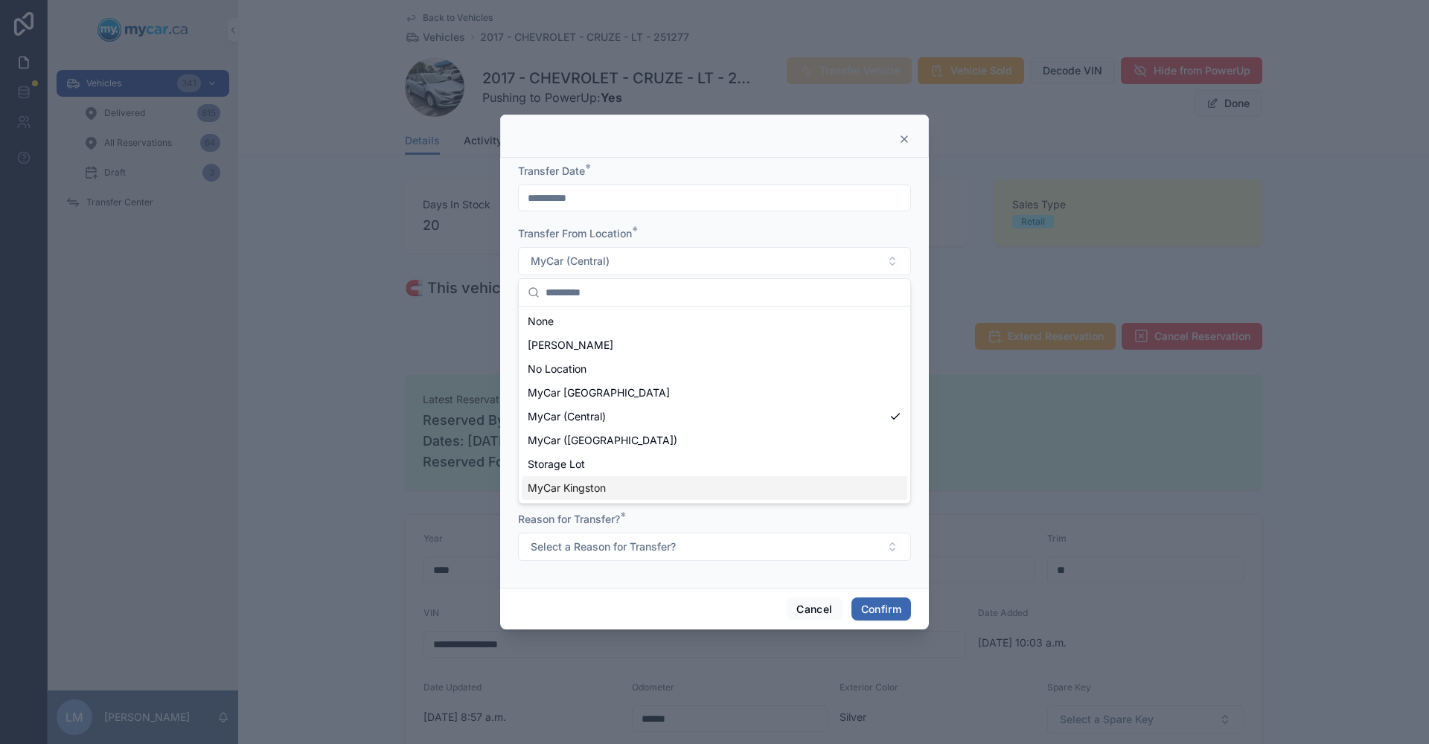
click at [587, 491] on span "MyCar Kingston" at bounding box center [567, 488] width 78 height 15
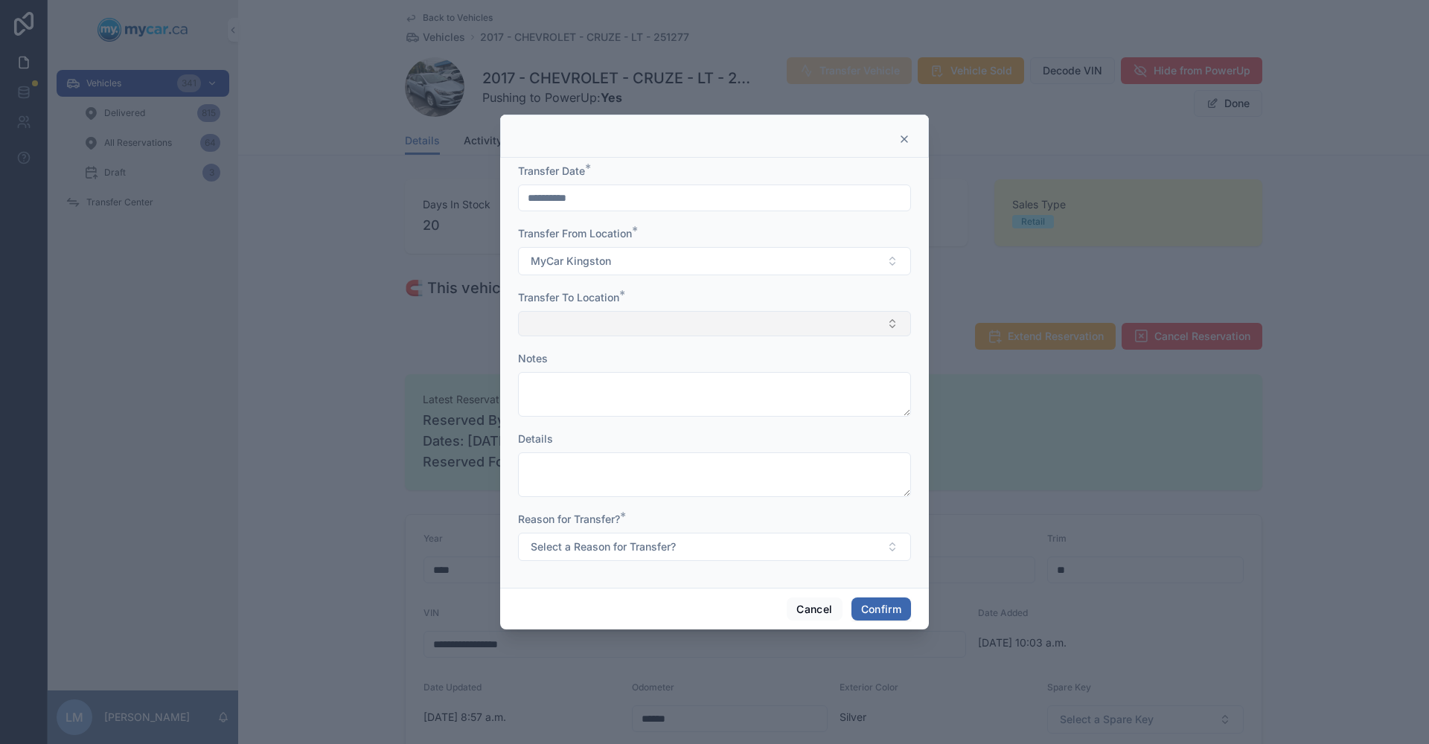
click at [887, 328] on button "Select Button" at bounding box center [714, 323] width 393 height 25
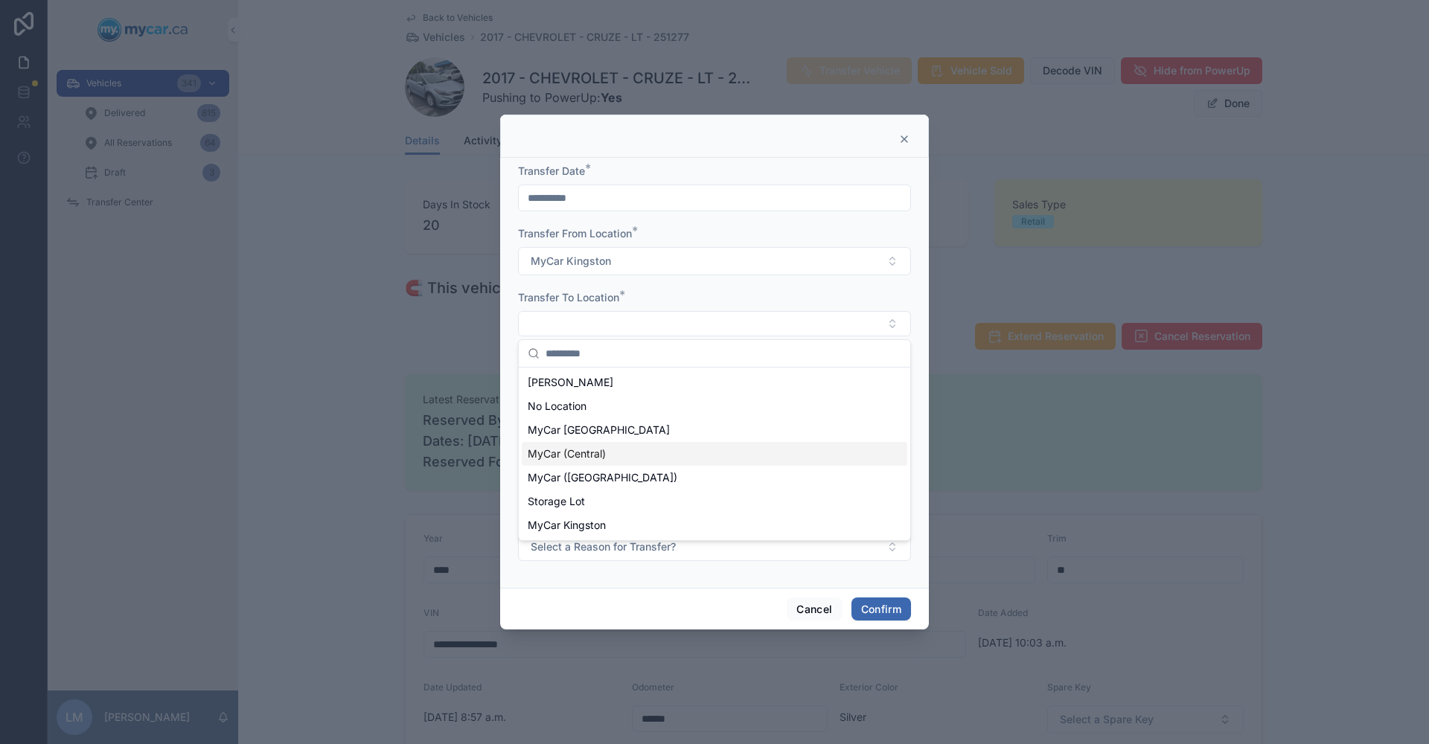
click at [593, 450] on span "MyCar (Central)" at bounding box center [567, 454] width 78 height 15
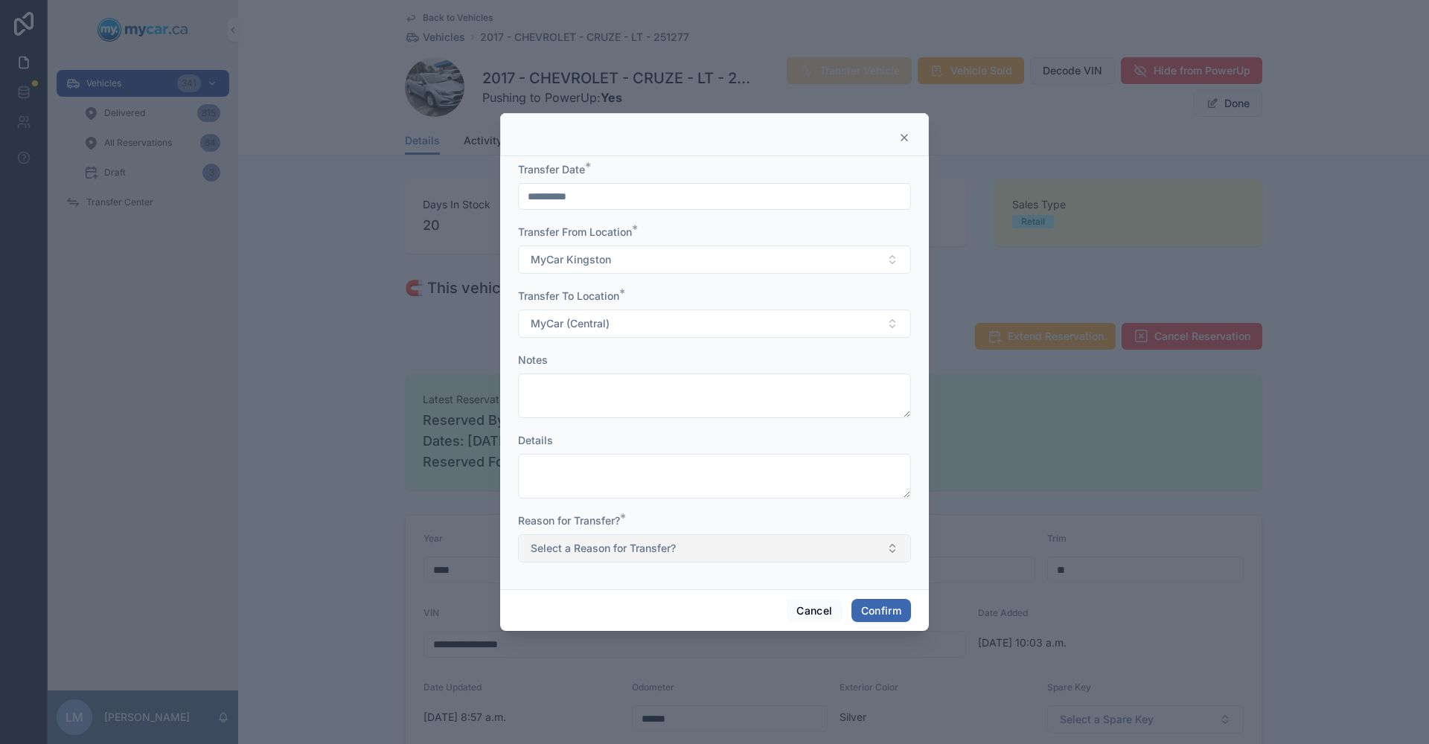
click at [890, 550] on button "Select a Reason for Transfer?" at bounding box center [714, 548] width 393 height 28
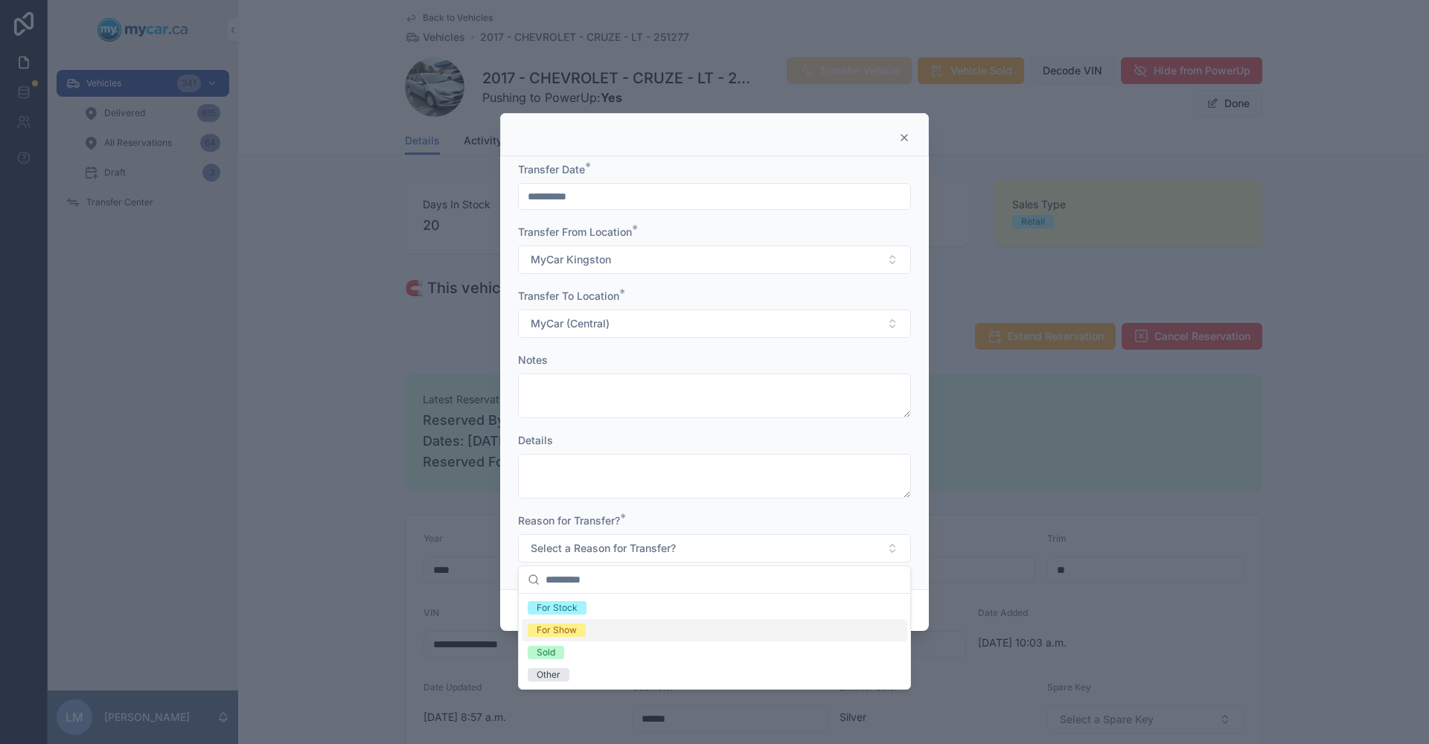
click at [587, 635] on div "For Show" at bounding box center [715, 630] width 386 height 22
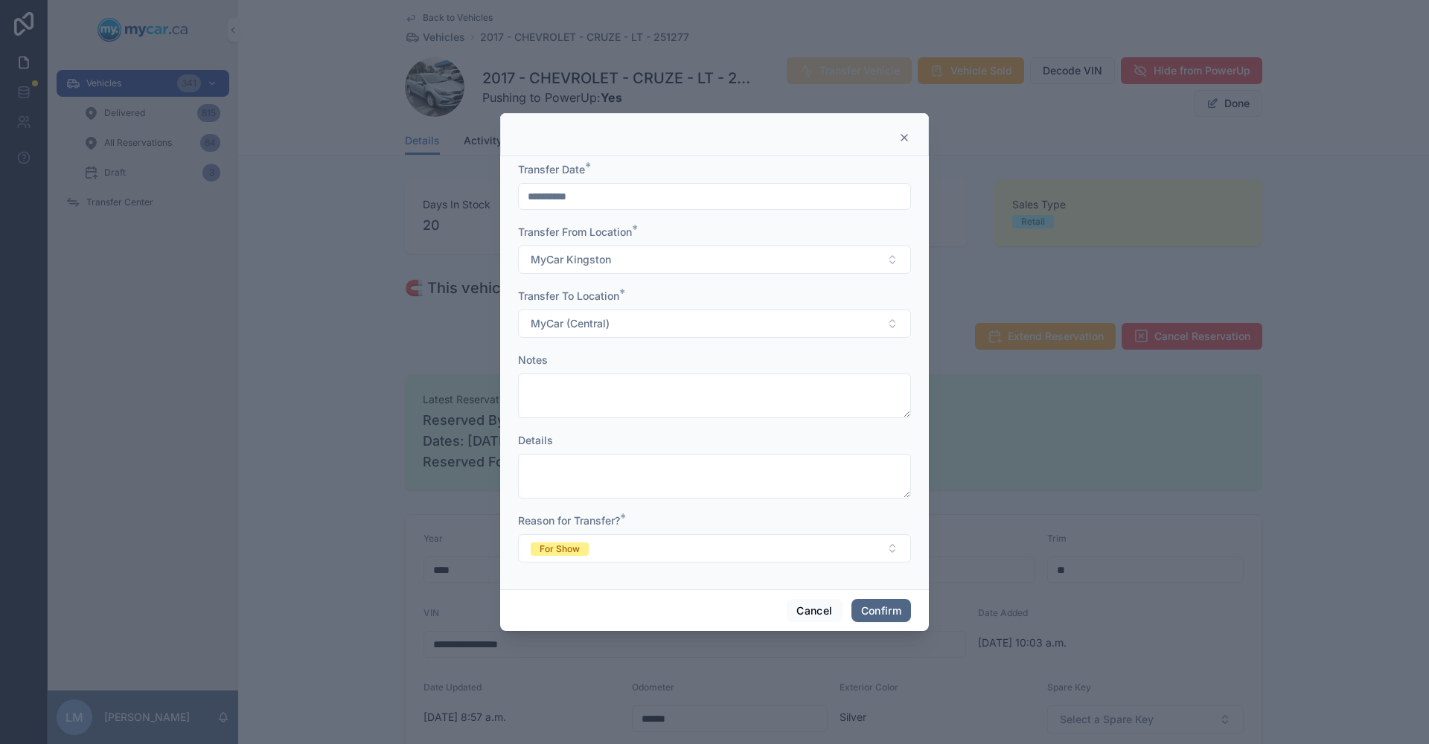
click at [875, 615] on button "Confirm" at bounding box center [882, 611] width 60 height 24
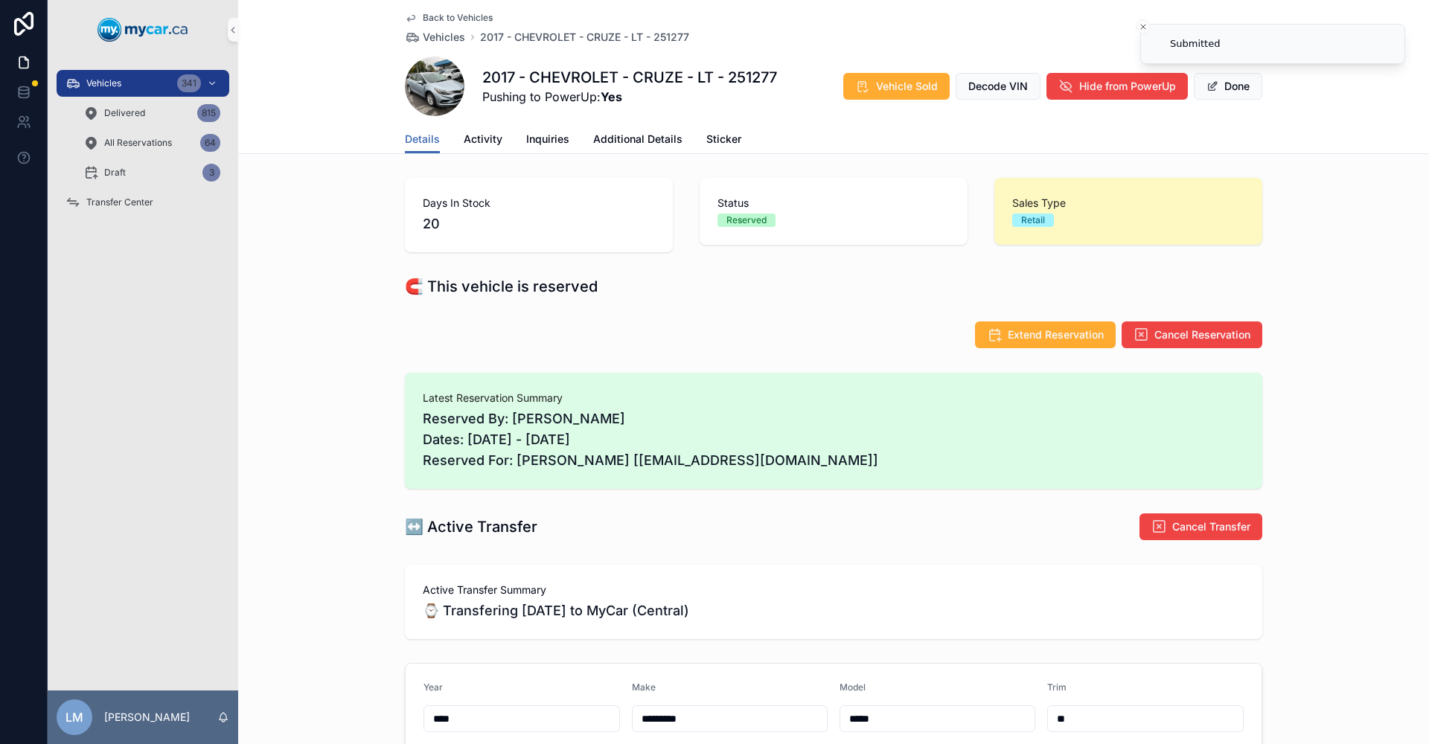
click at [450, 16] on span "Back to Vehicles" at bounding box center [458, 18] width 70 height 12
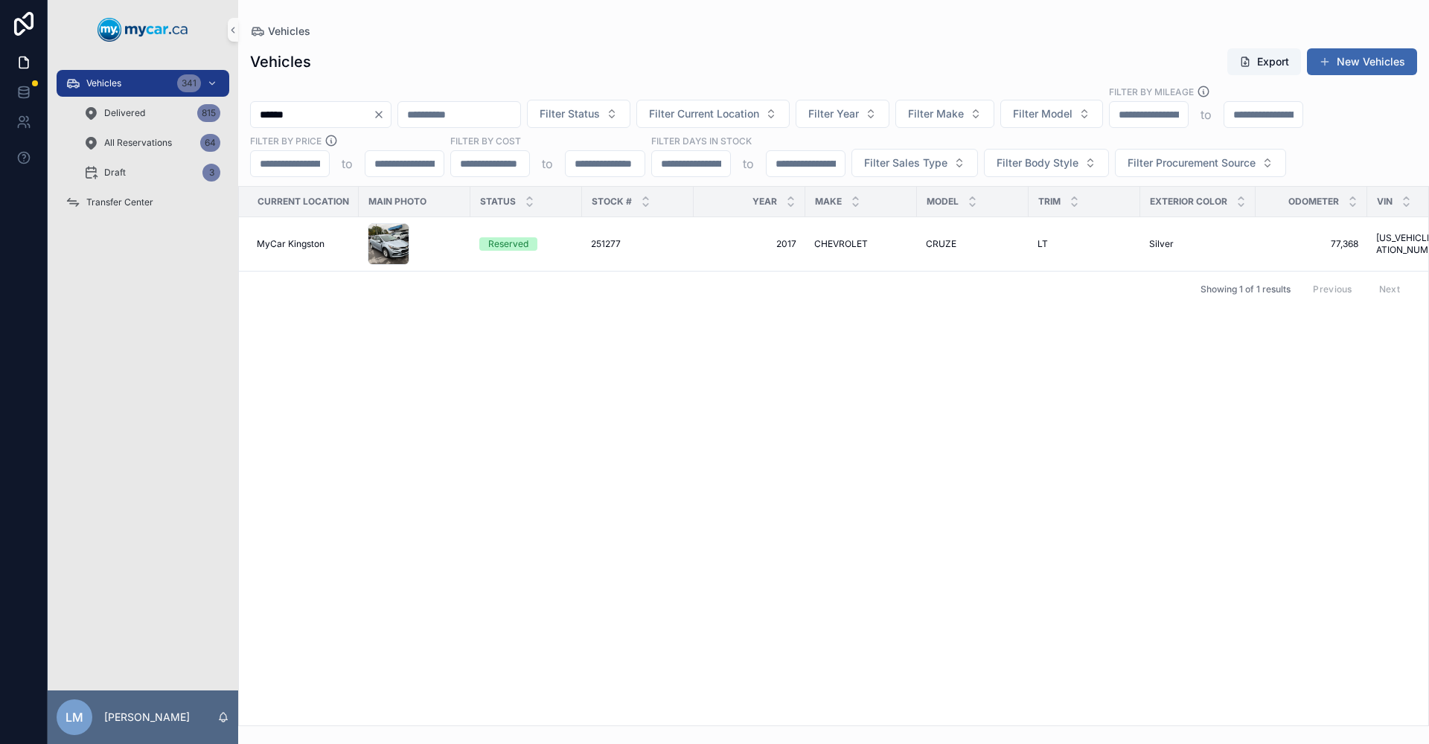
click at [293, 117] on input "******" at bounding box center [312, 114] width 122 height 21
type input "******"
click at [841, 246] on span "CHEVROLET" at bounding box center [841, 244] width 54 height 12
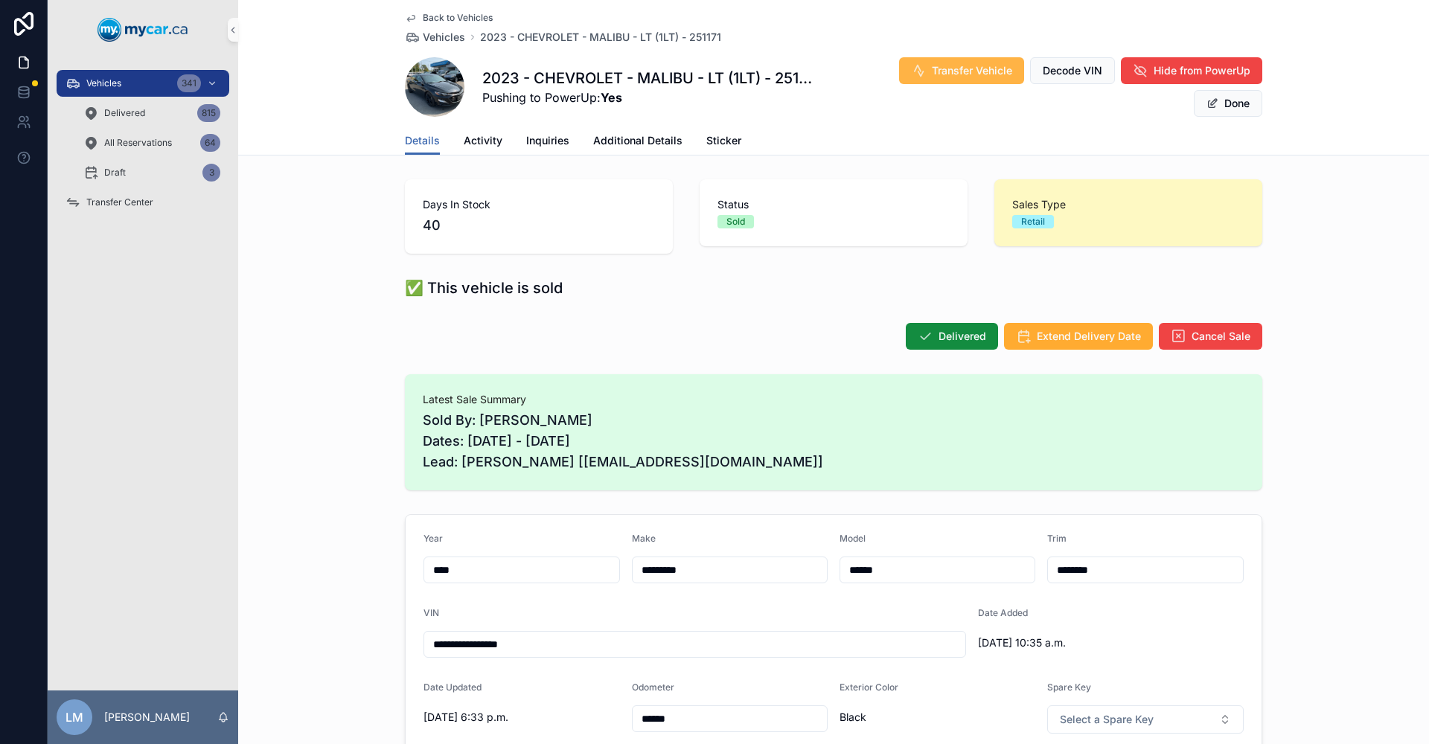
click at [951, 80] on div "Transfer Vehicle Decode VIN Hide from PowerUp Done" at bounding box center [1040, 87] width 446 height 61
click at [948, 73] on span "Transfer Vehicle" at bounding box center [972, 70] width 80 height 15
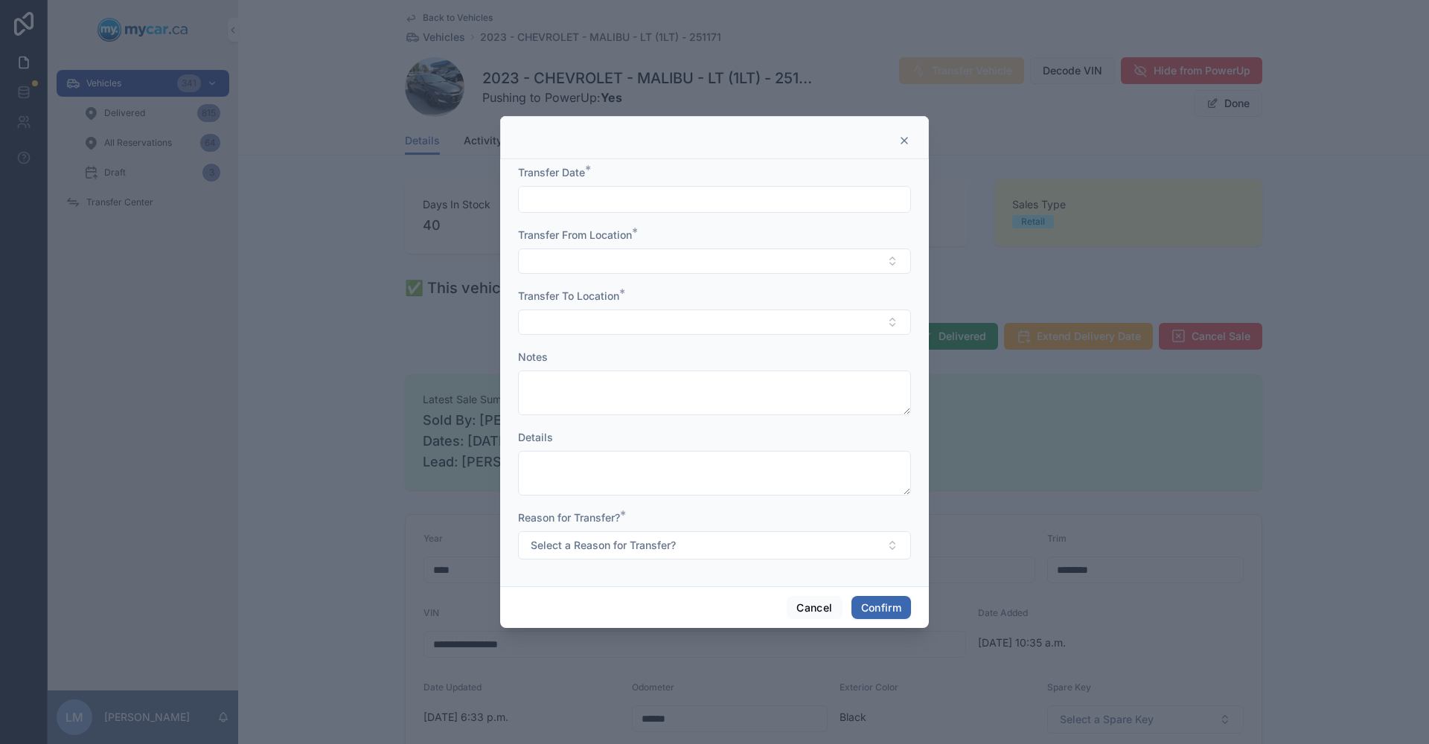
click at [602, 182] on div "Transfer Date *" at bounding box center [714, 189] width 393 height 48
click at [602, 194] on input "text" at bounding box center [715, 199] width 392 height 21
click at [700, 234] on button "[DATE]" at bounding box center [715, 236] width 59 height 27
type input "**********"
click at [1016, 498] on div at bounding box center [714, 372] width 1429 height 744
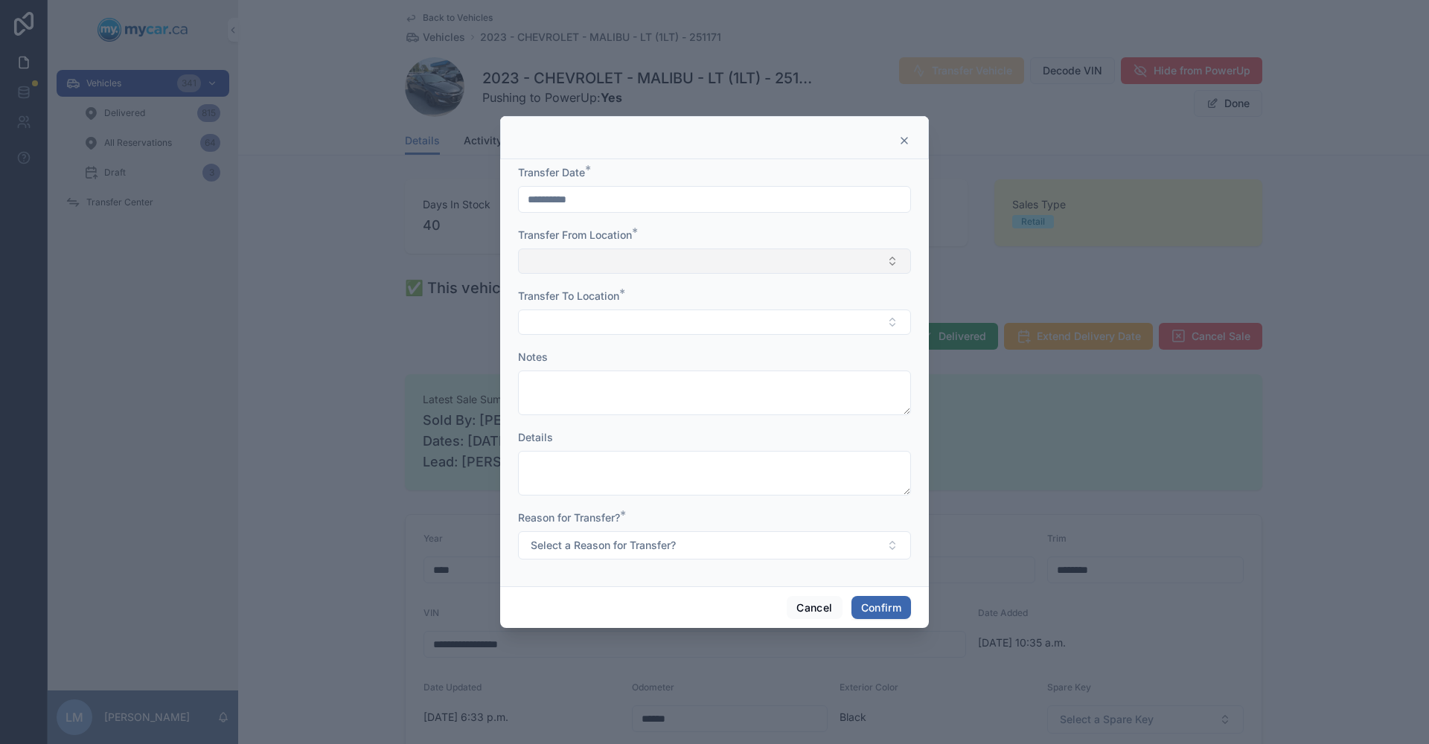
click at [889, 263] on button "Select Button" at bounding box center [714, 261] width 393 height 25
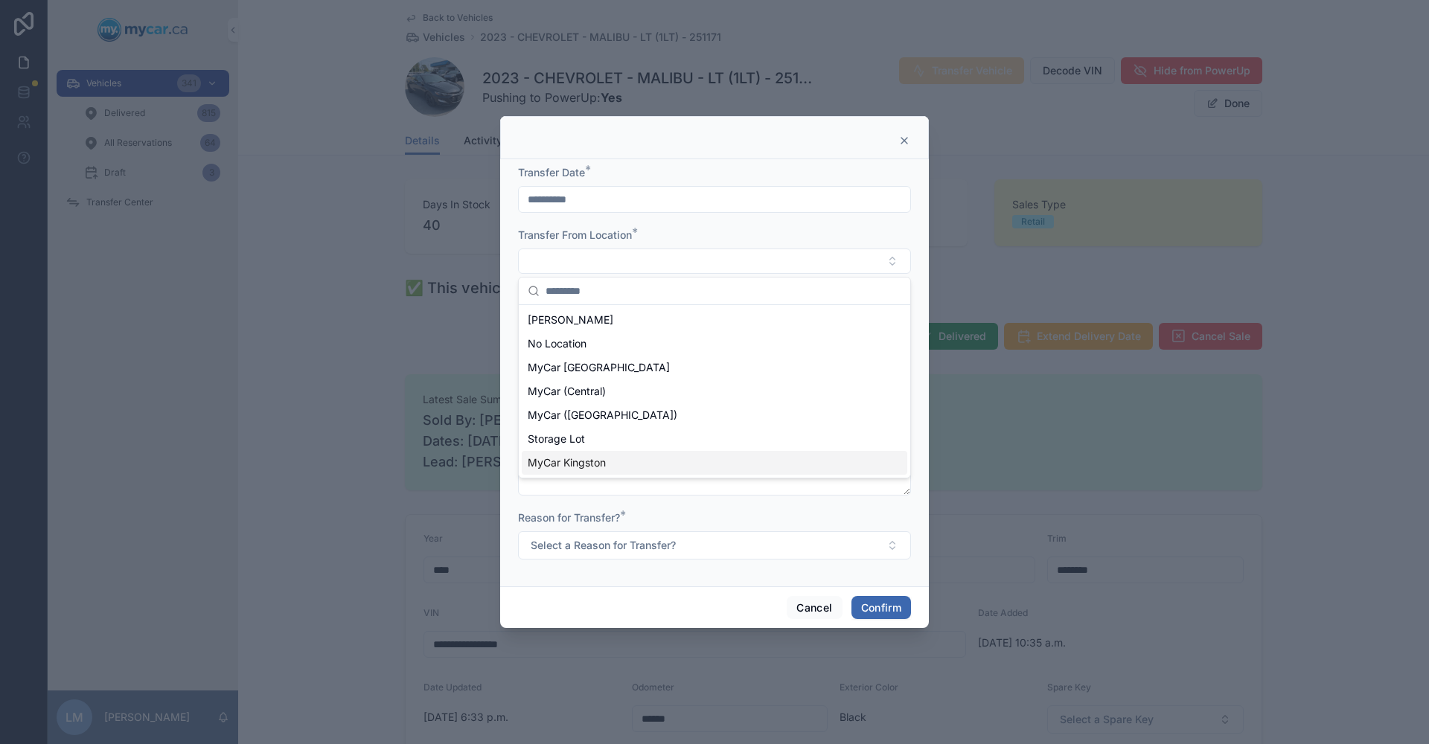
click at [602, 457] on span "MyCar Kingston" at bounding box center [567, 463] width 78 height 15
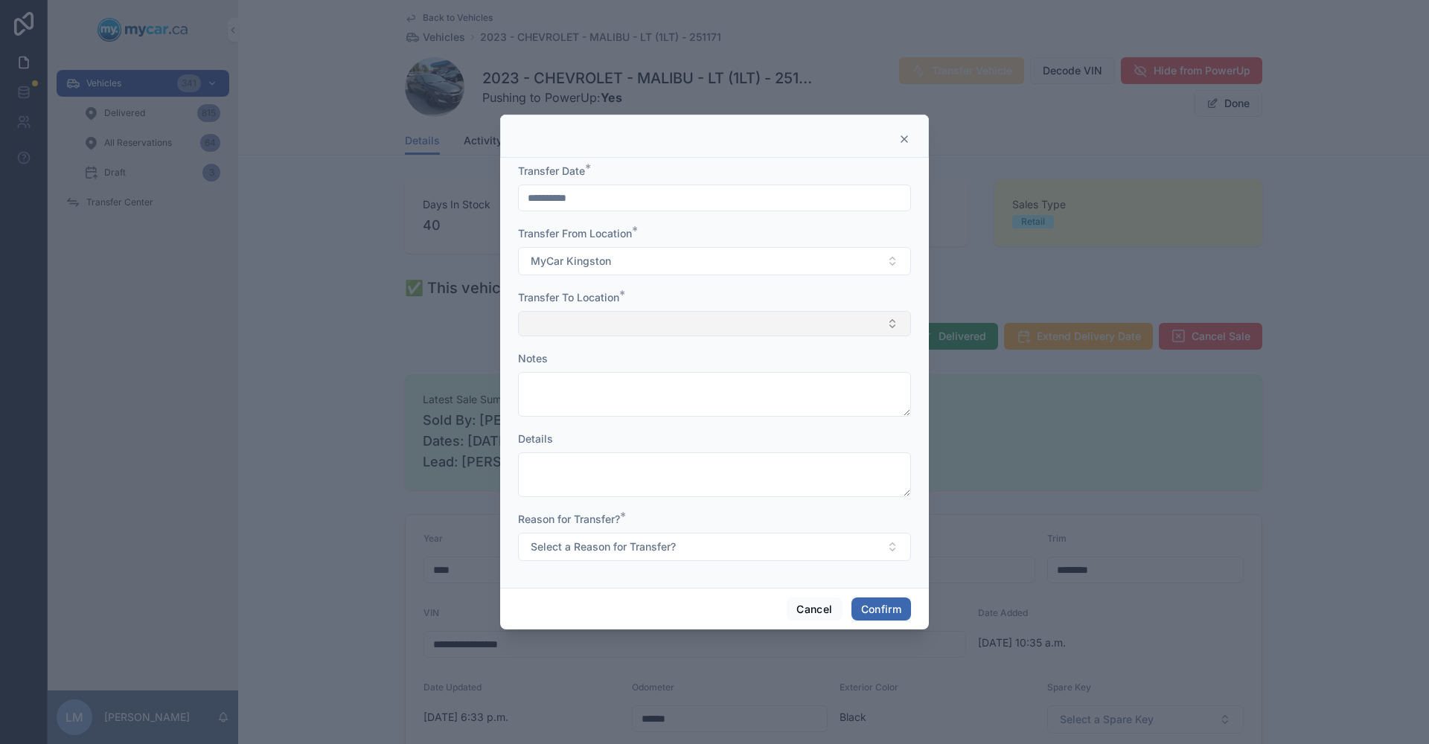
click at [892, 327] on button "Select Button" at bounding box center [714, 323] width 393 height 25
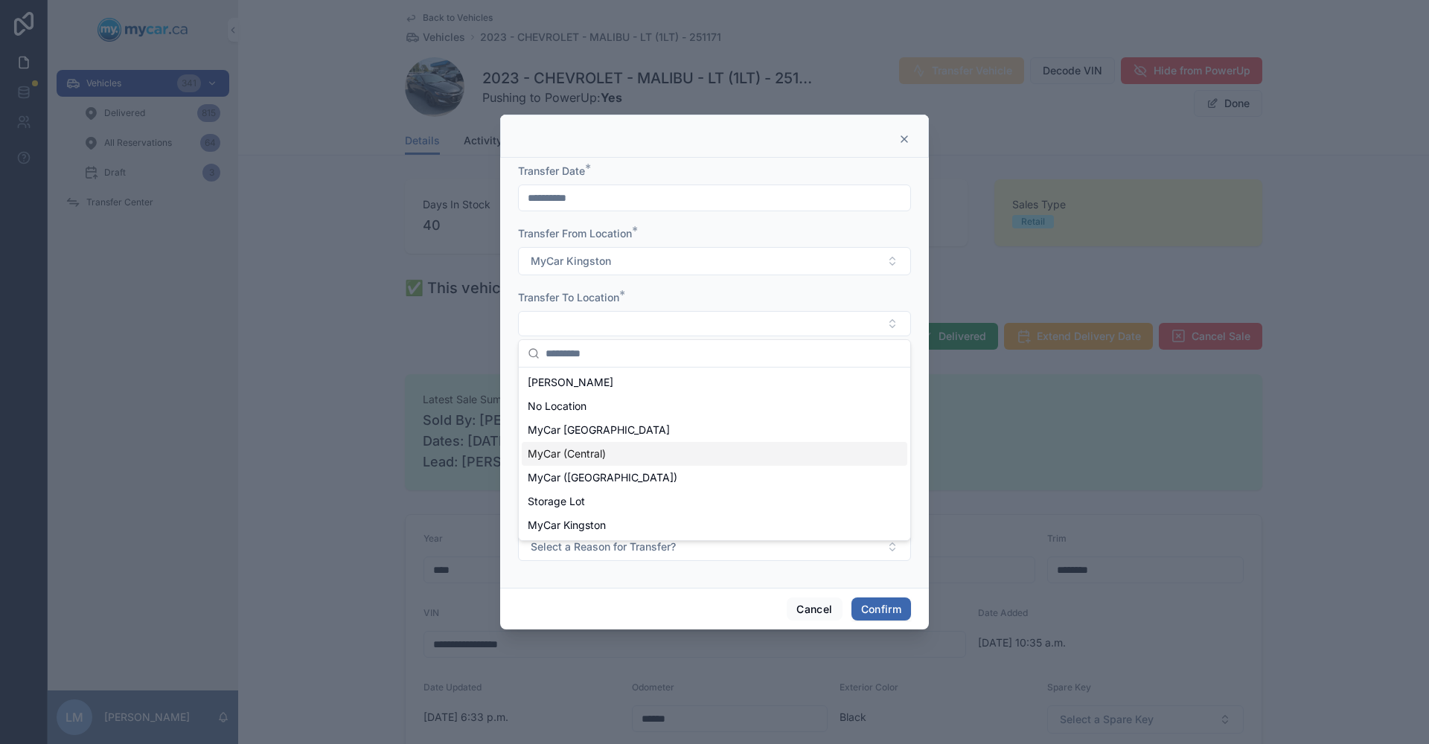
click at [593, 456] on span "MyCar (Central)" at bounding box center [567, 454] width 78 height 15
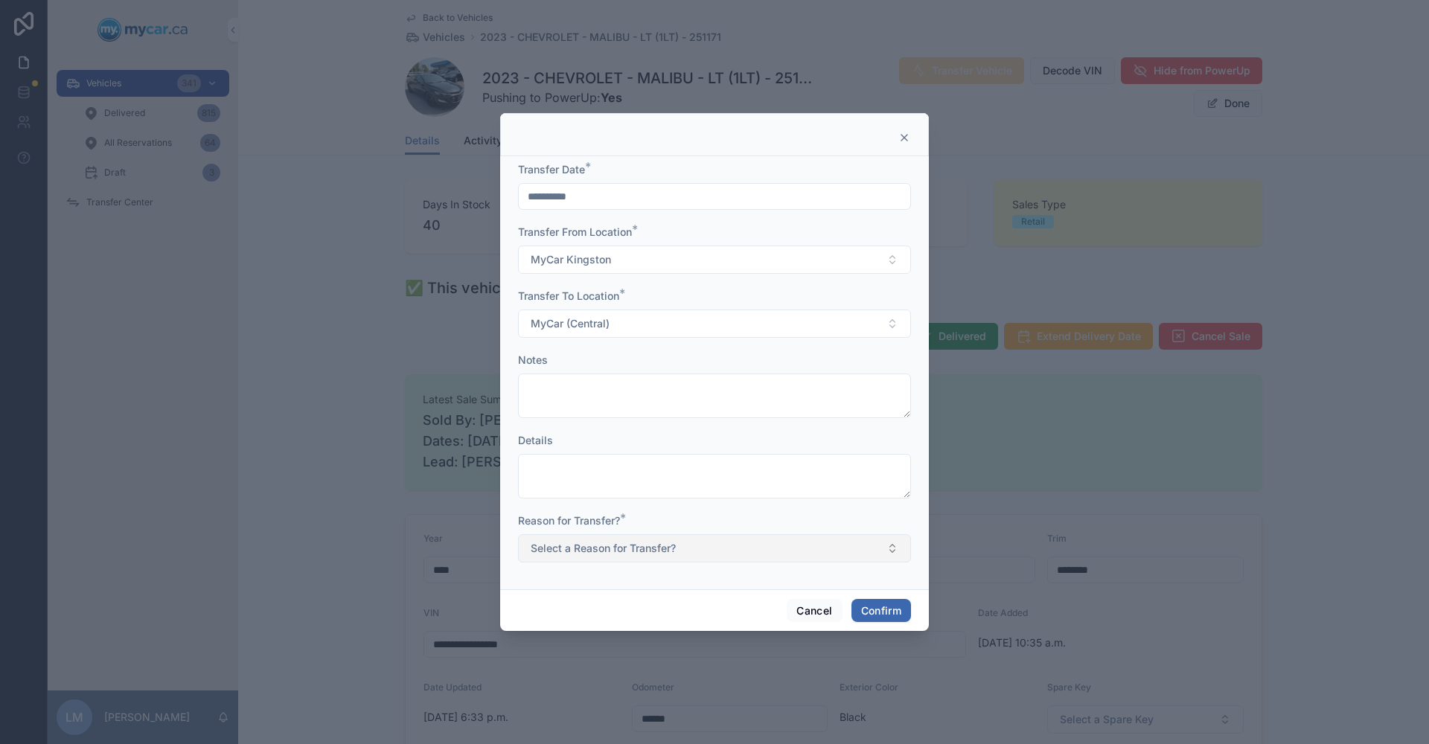
click at [891, 551] on button "Select a Reason for Transfer?" at bounding box center [714, 548] width 393 height 28
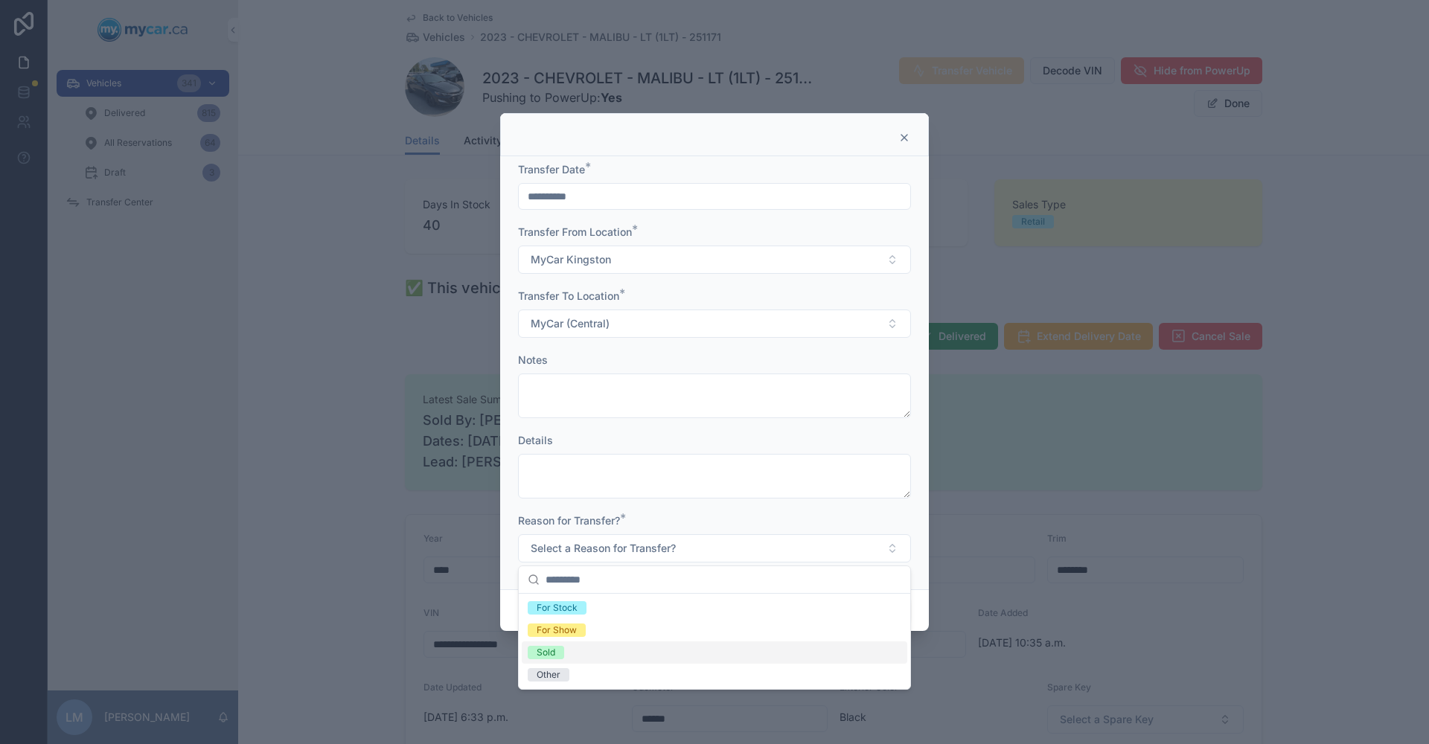
click at [555, 650] on div "Sold" at bounding box center [546, 652] width 19 height 13
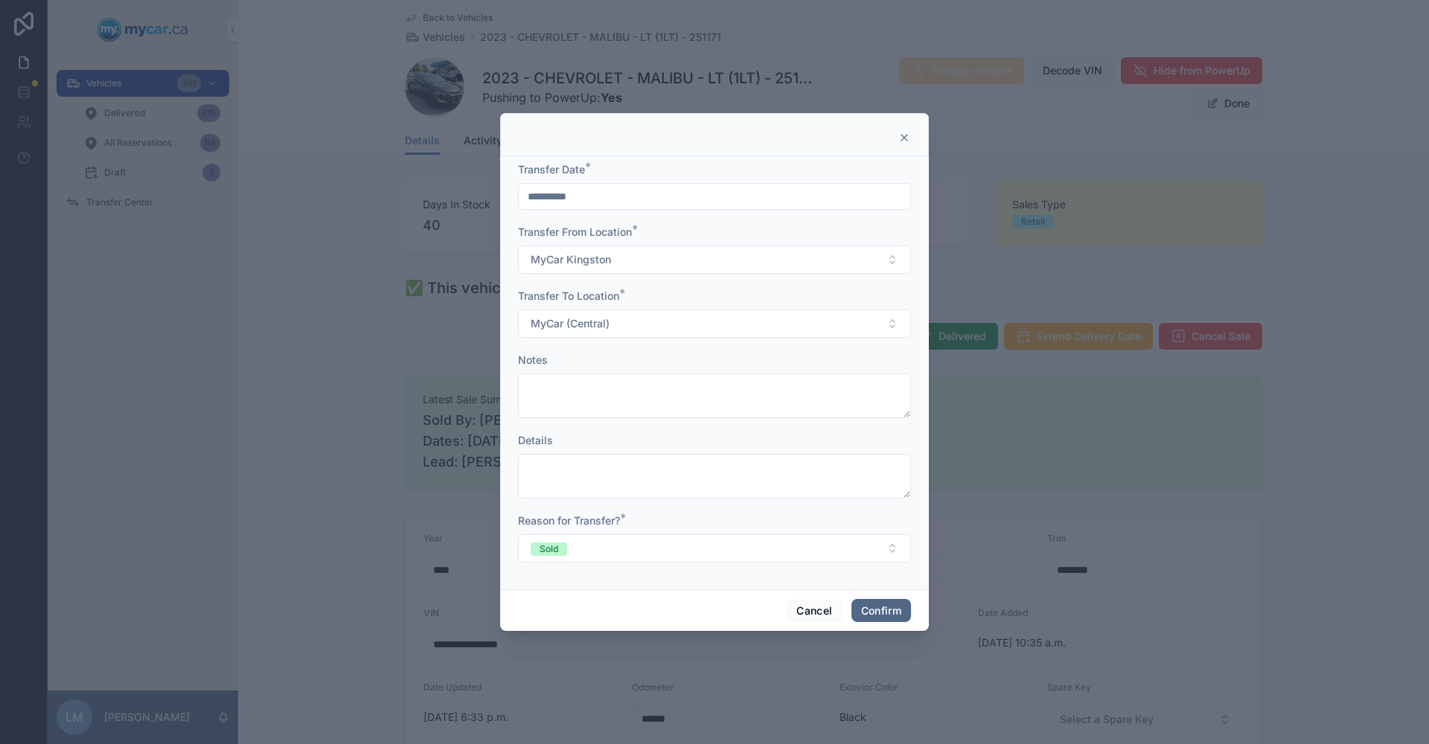
click at [886, 608] on button "Confirm" at bounding box center [882, 611] width 60 height 24
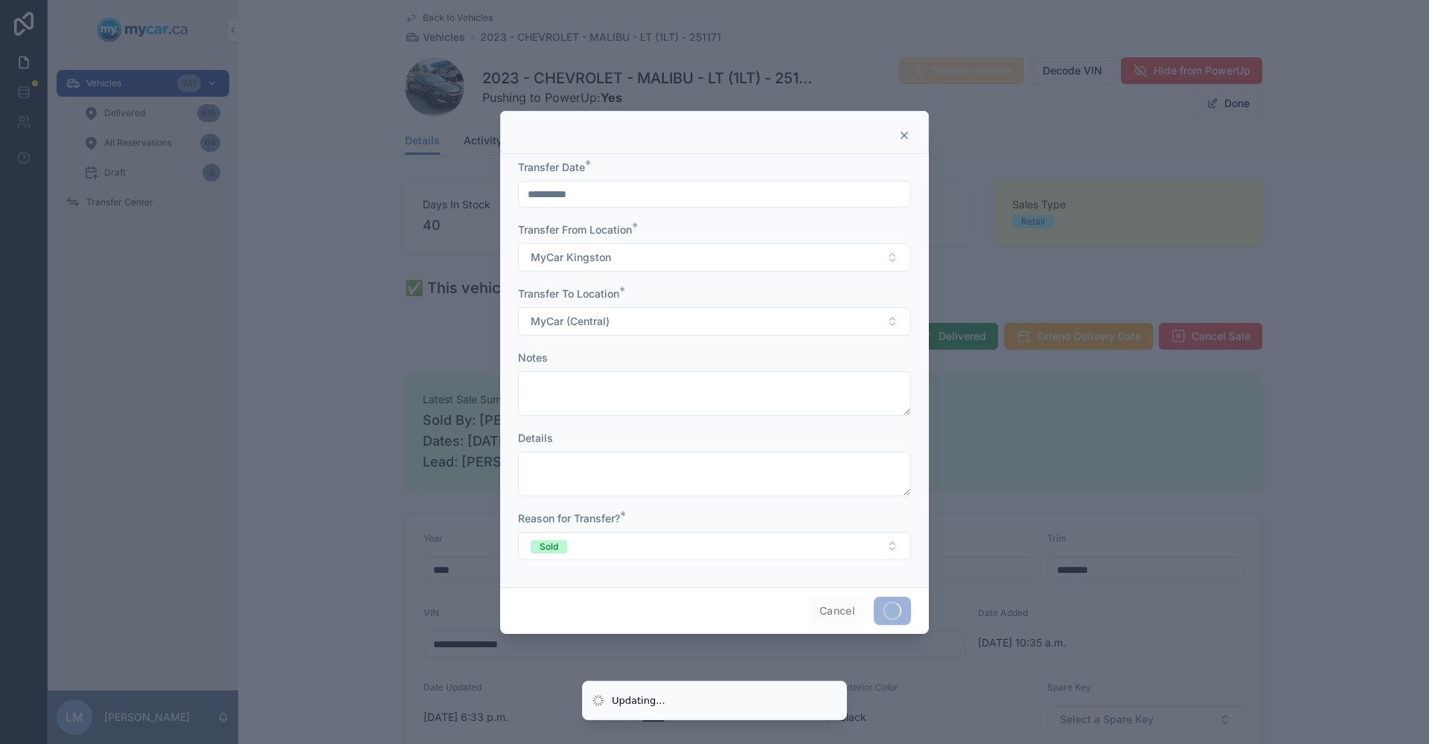
click at [898, 136] on icon at bounding box center [904, 136] width 12 height 12
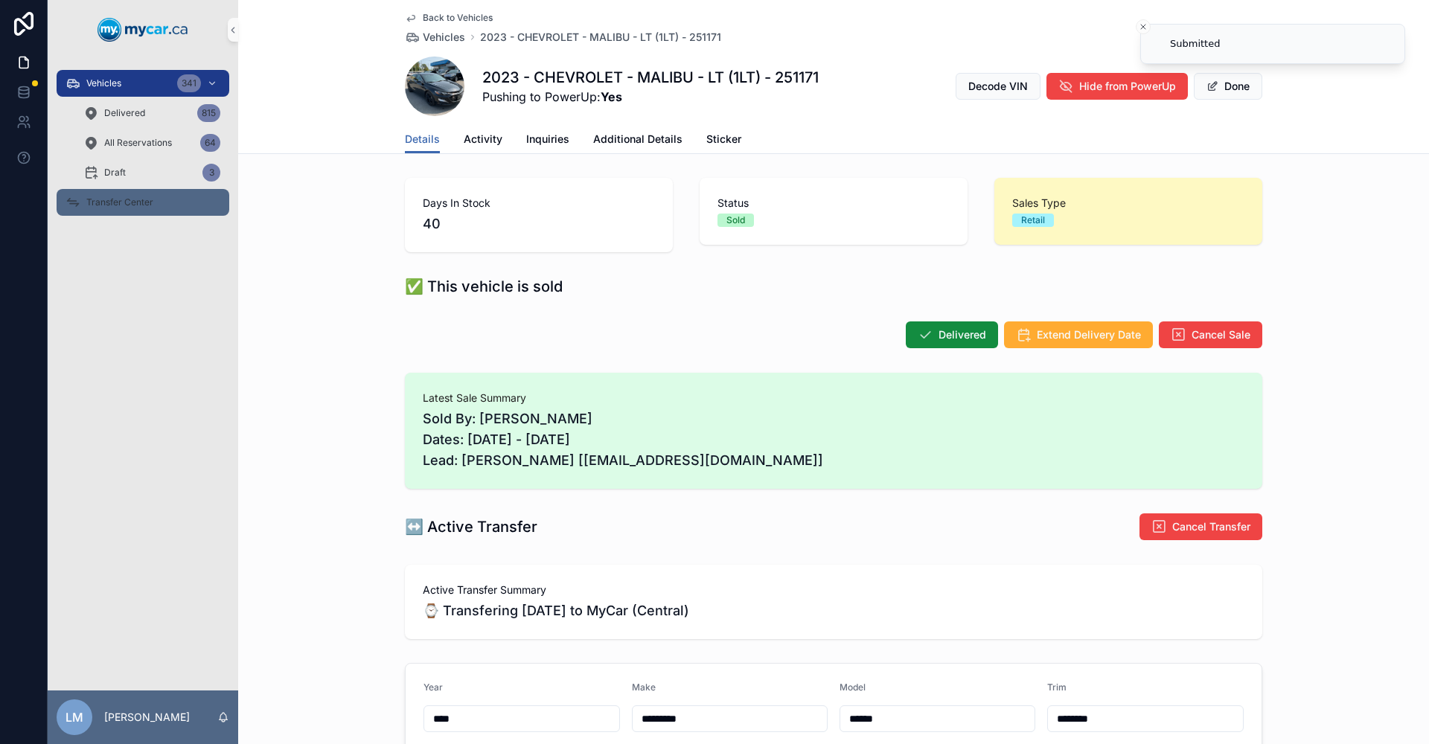
click at [127, 202] on span "Transfer Center" at bounding box center [119, 203] width 67 height 12
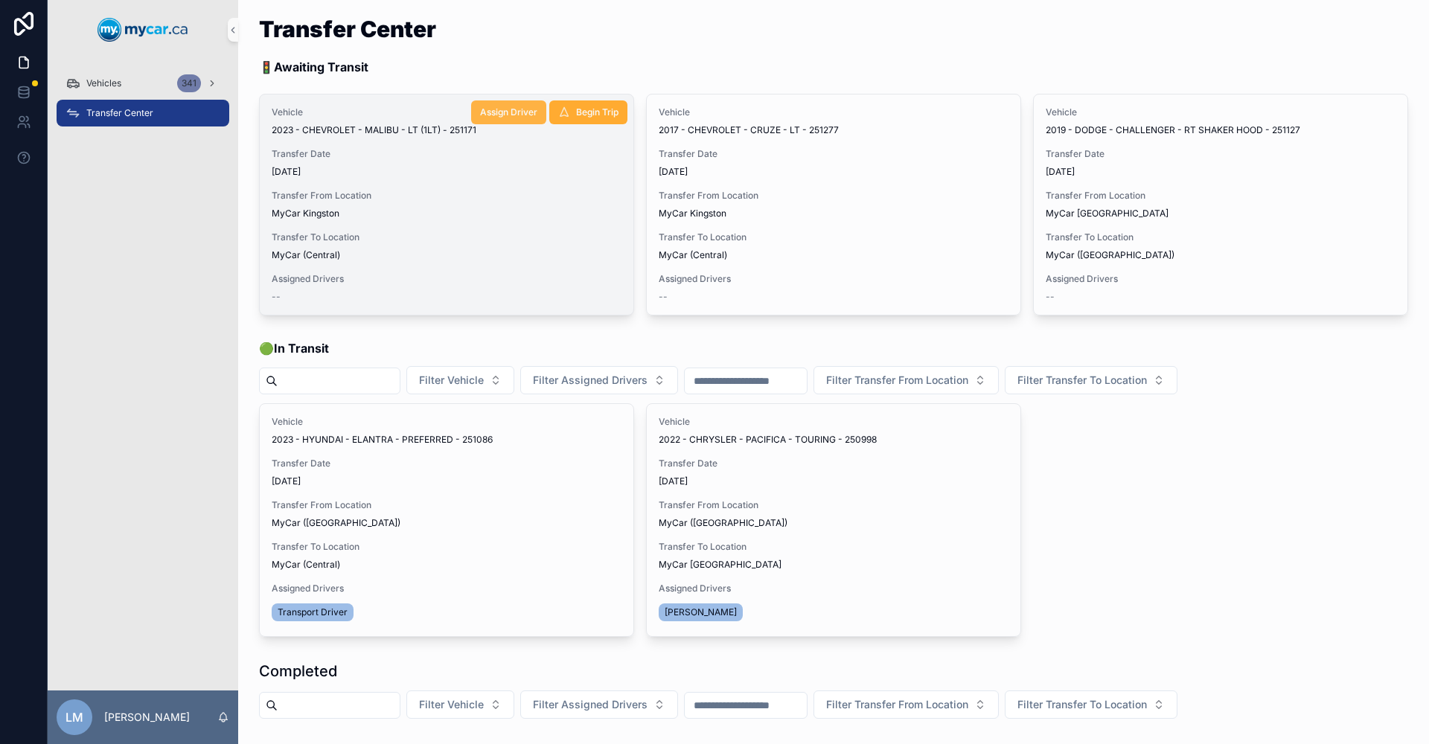
click at [526, 112] on span "Assign Driver" at bounding box center [508, 112] width 57 height 12
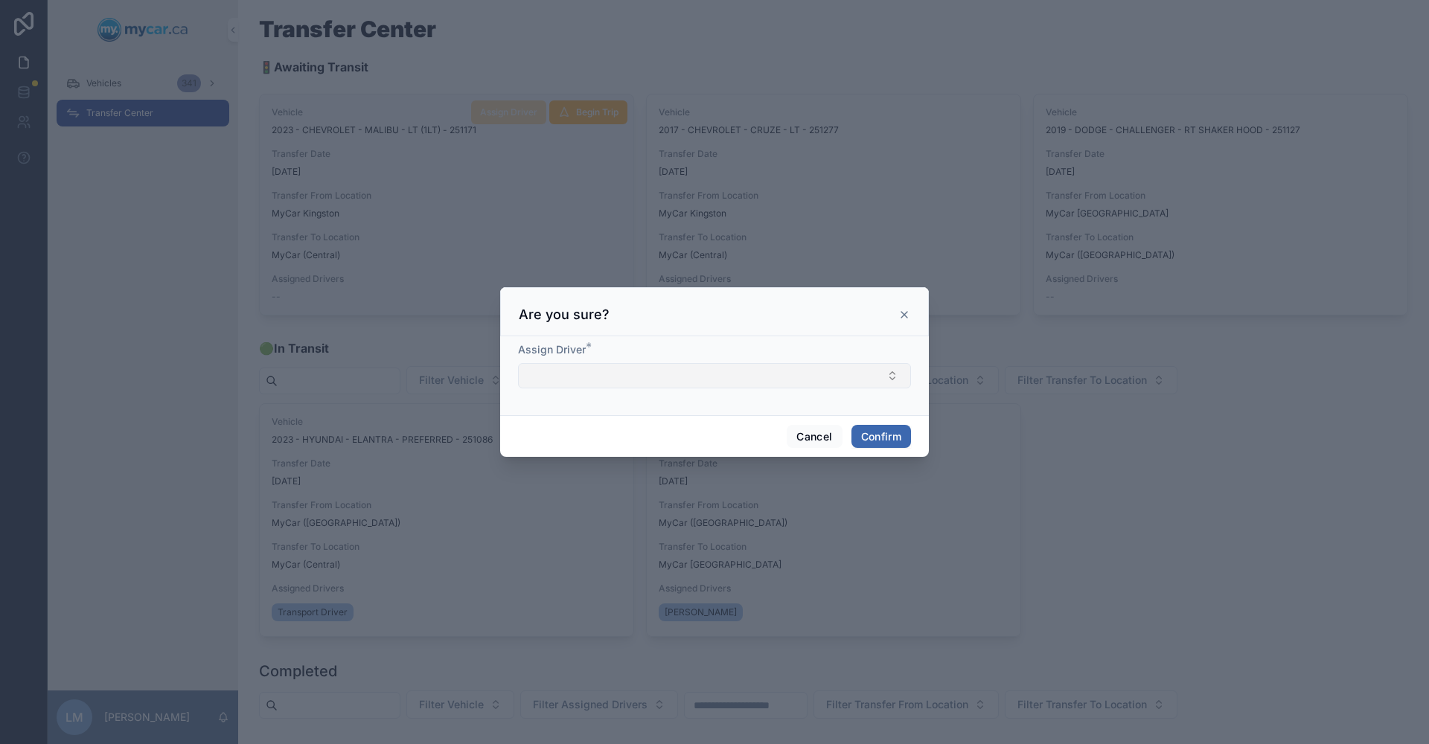
click at [890, 374] on button "Select Button" at bounding box center [714, 375] width 393 height 25
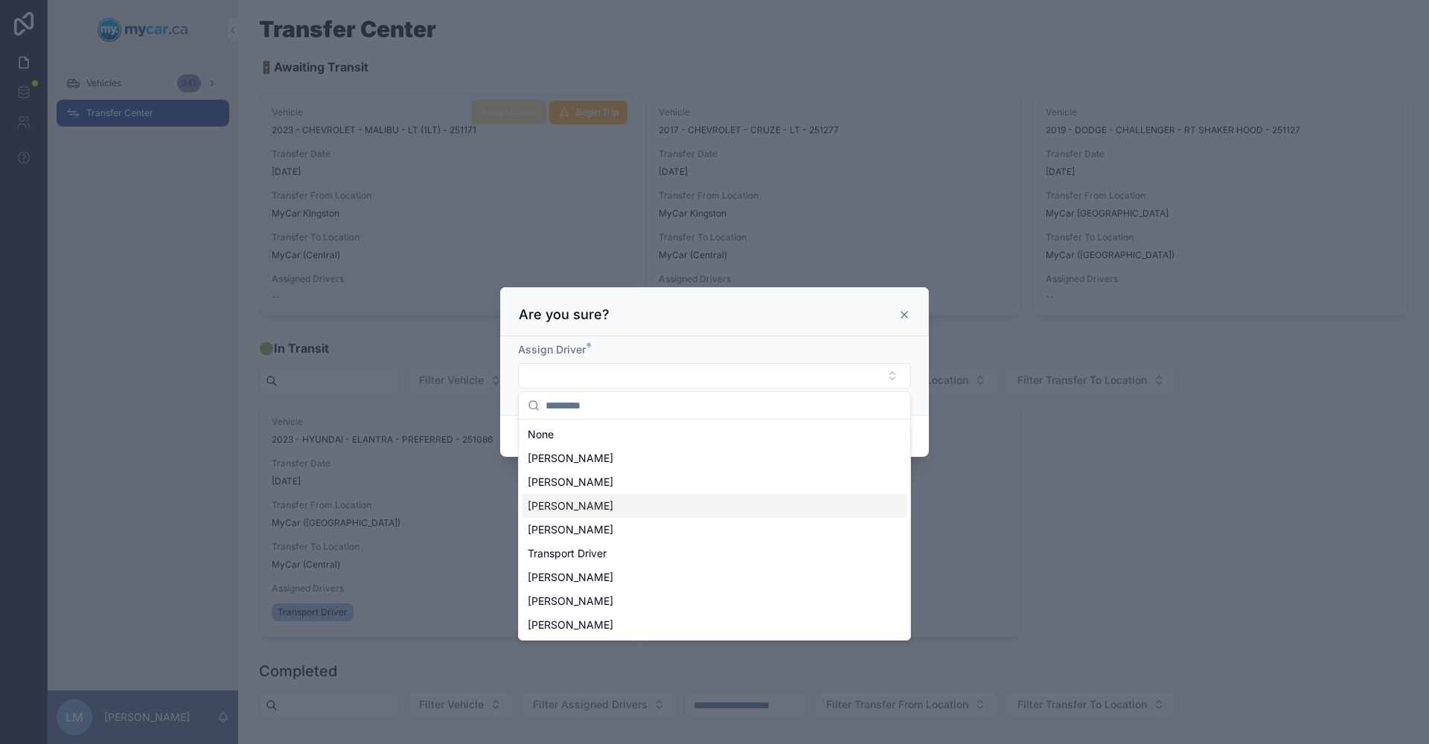
click at [596, 504] on span "[PERSON_NAME]" at bounding box center [571, 506] width 86 height 15
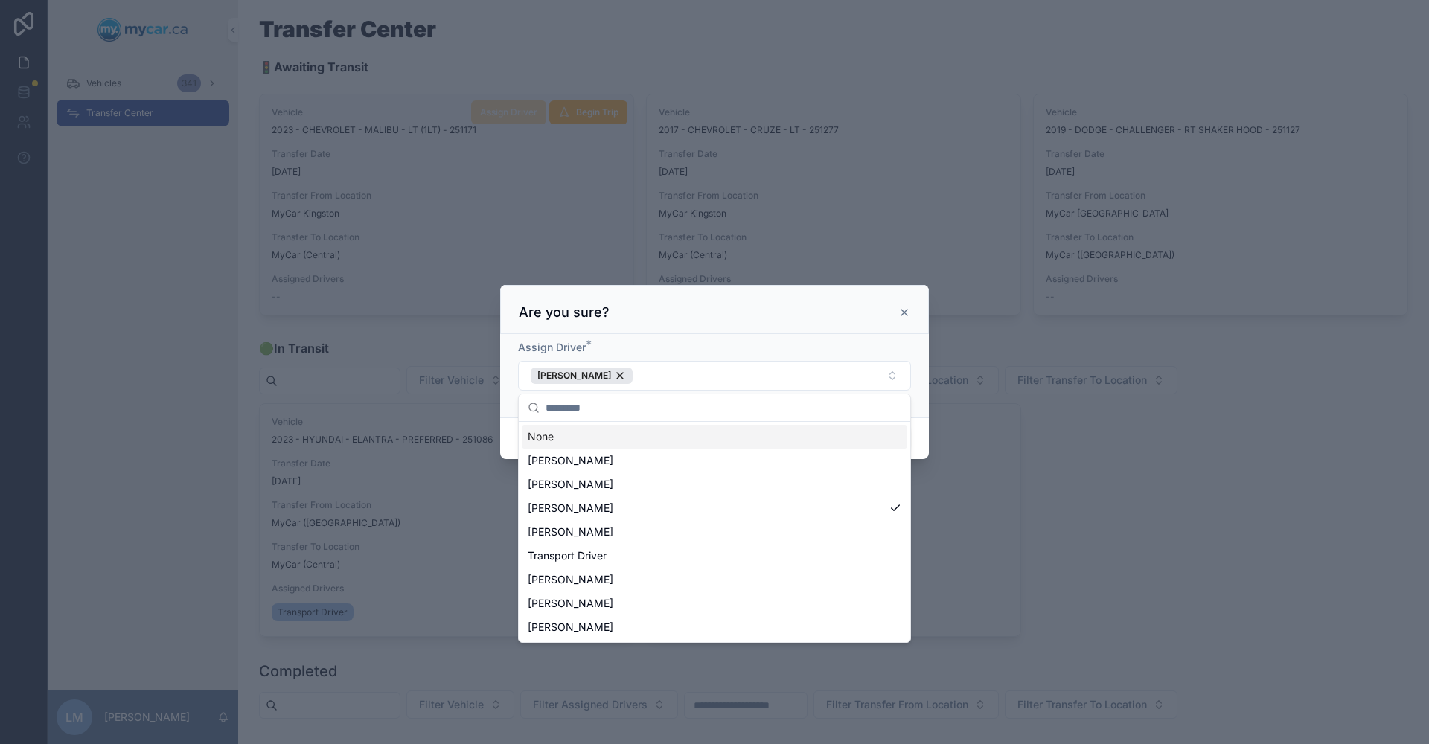
click at [861, 339] on div "Assign Driver * [PERSON_NAME]" at bounding box center [714, 375] width 429 height 83
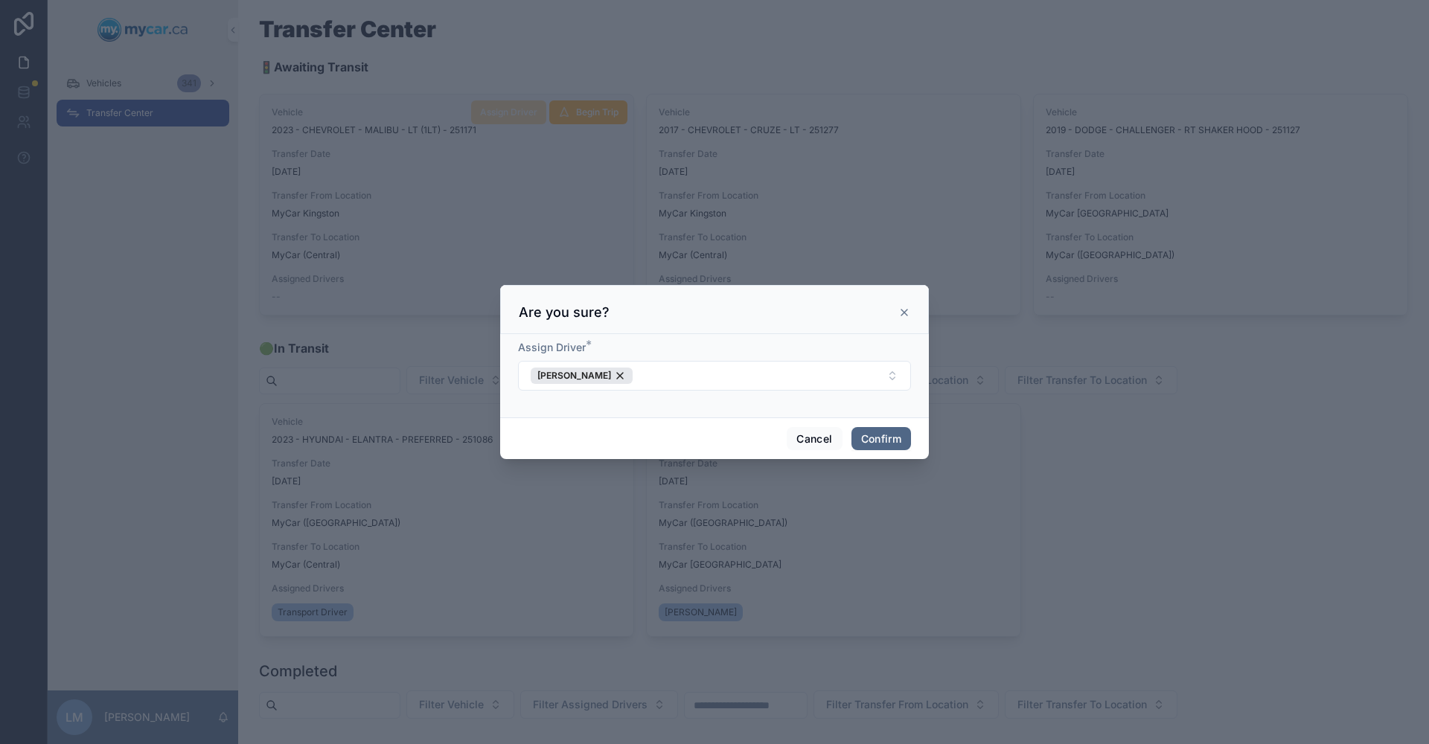
click at [871, 432] on button "Confirm" at bounding box center [882, 439] width 60 height 24
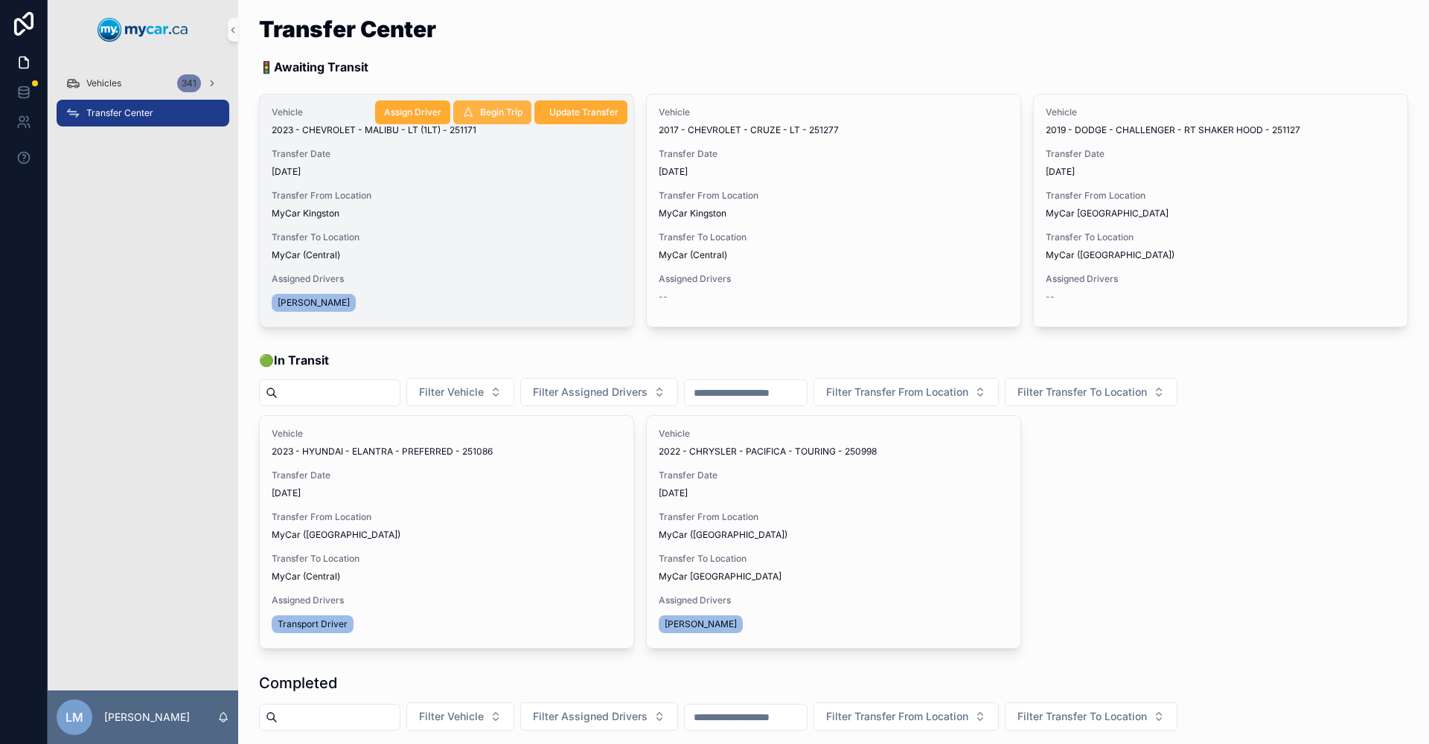
click at [494, 111] on span "Begin Trip" at bounding box center [501, 112] width 42 height 12
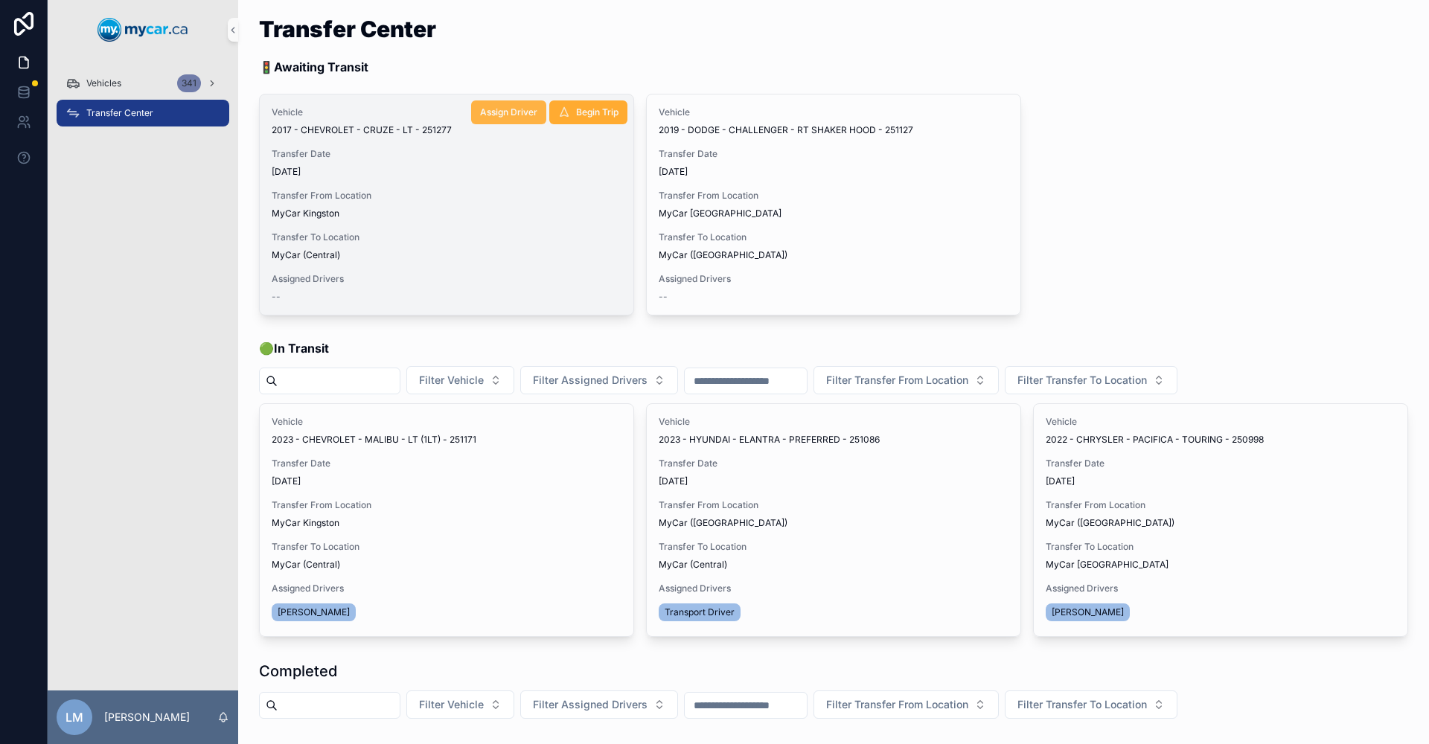
click at [488, 120] on button "Assign Driver" at bounding box center [508, 112] width 75 height 24
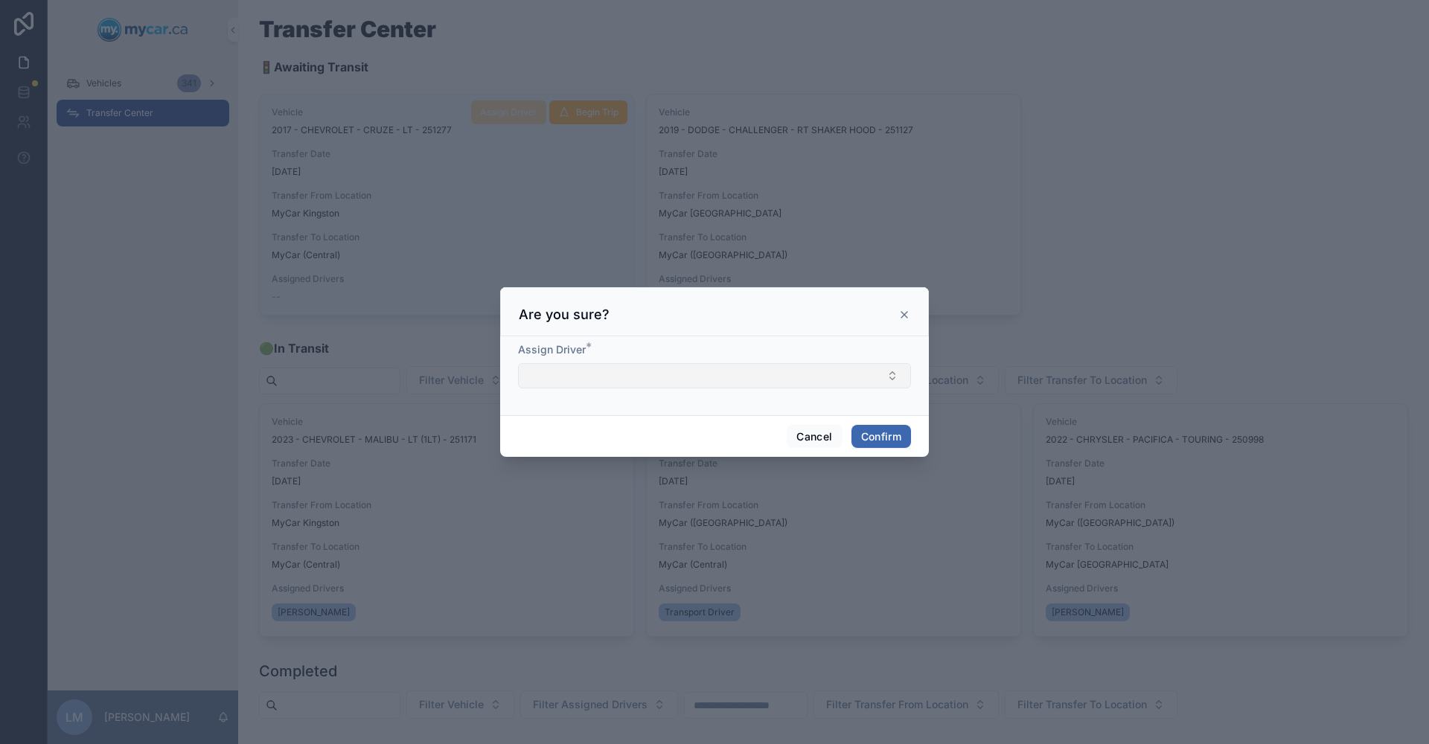
click at [889, 376] on button "Select Button" at bounding box center [714, 375] width 393 height 25
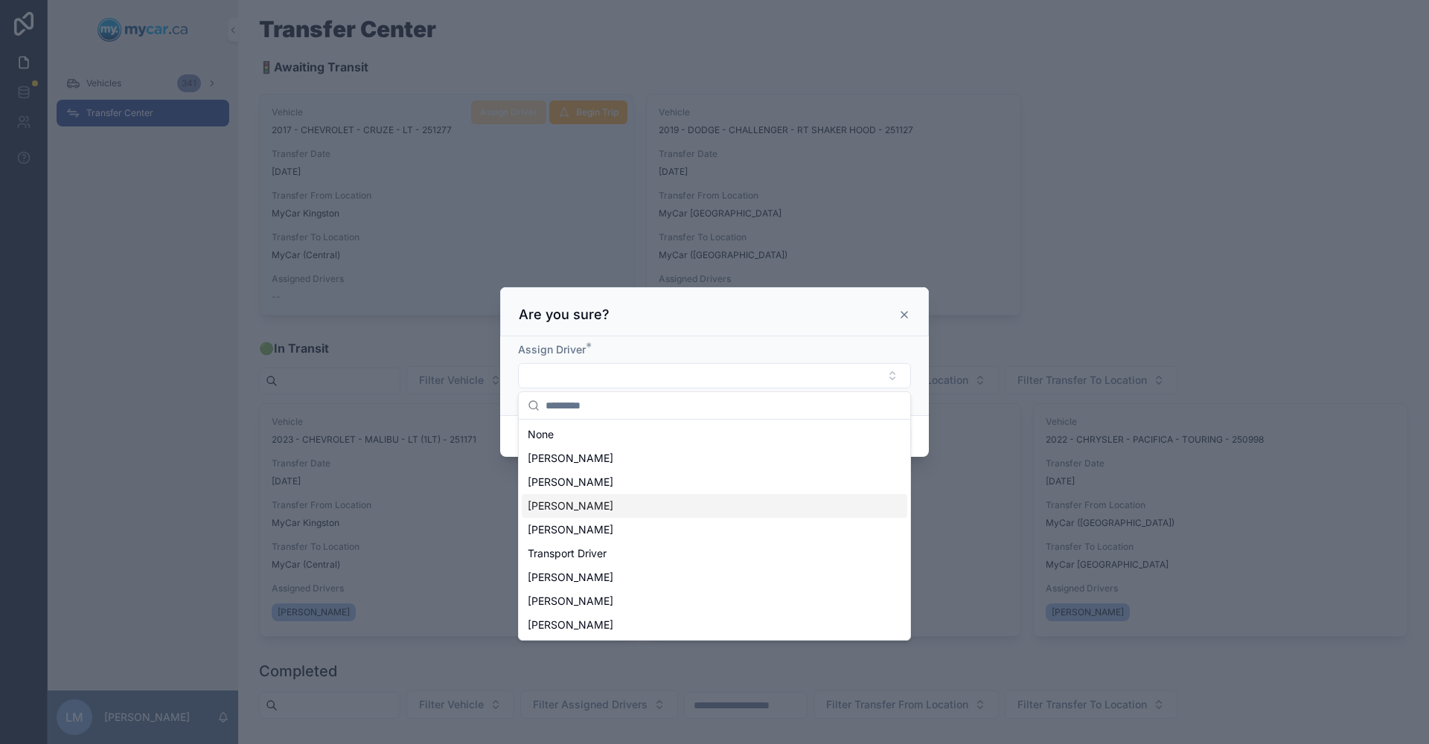
click at [614, 503] on div "[PERSON_NAME]" at bounding box center [715, 506] width 386 height 24
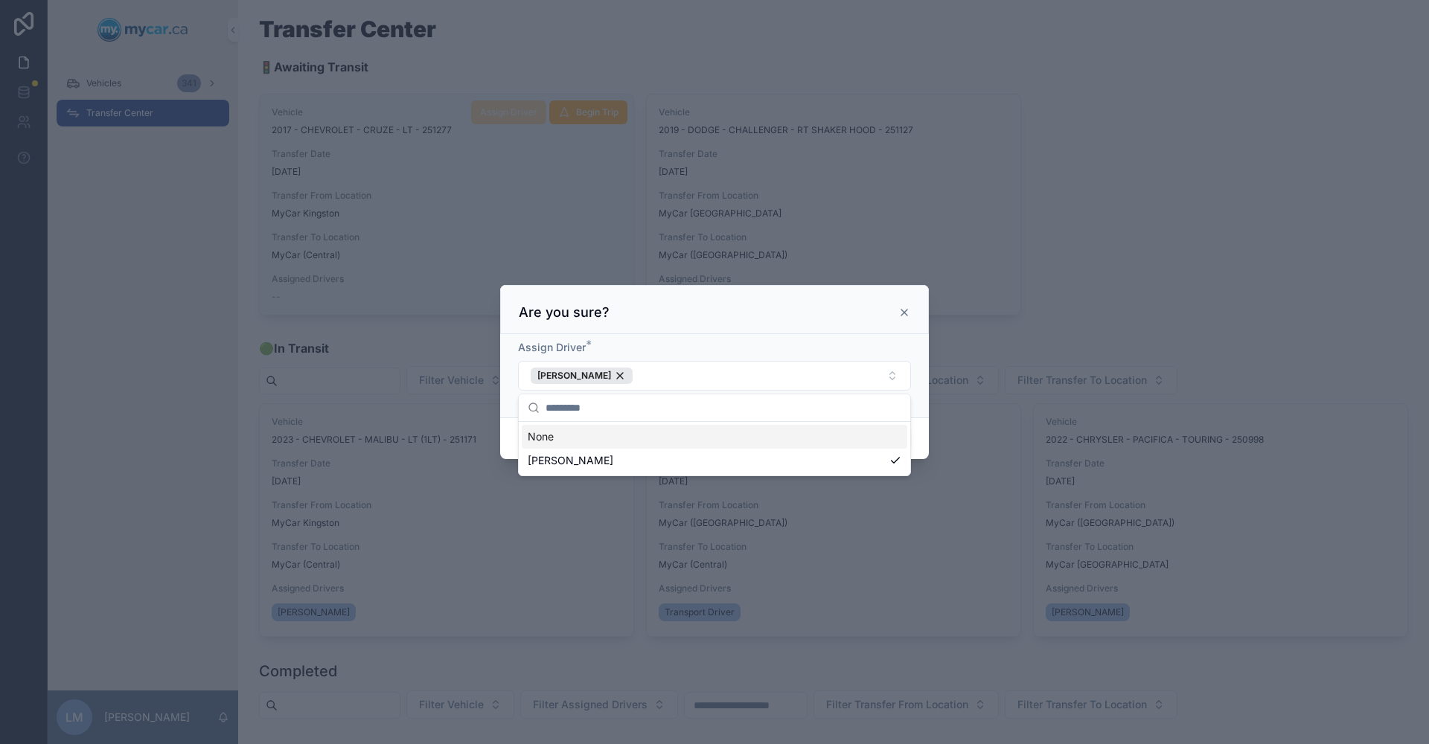
click at [424, 185] on div at bounding box center [714, 372] width 1429 height 744
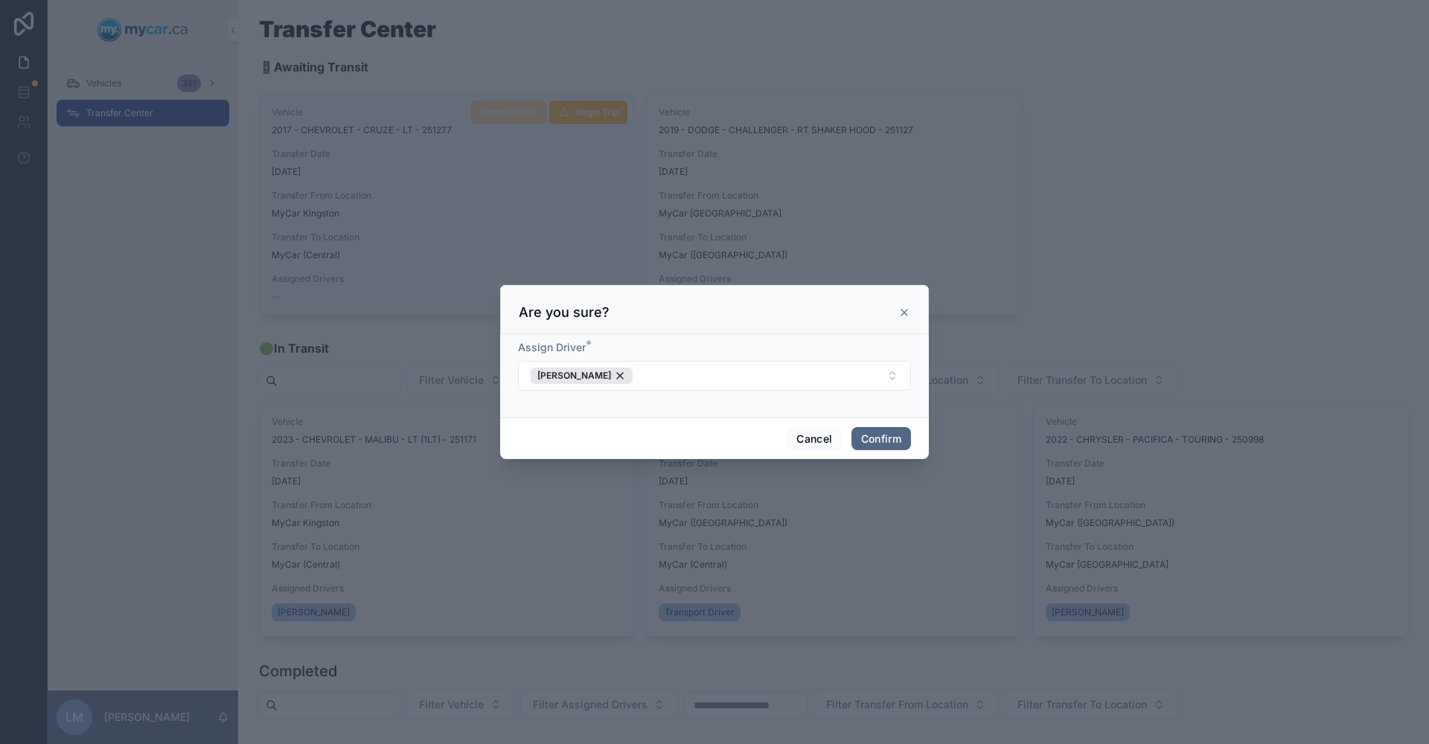
click at [872, 436] on button "Confirm" at bounding box center [882, 439] width 60 height 24
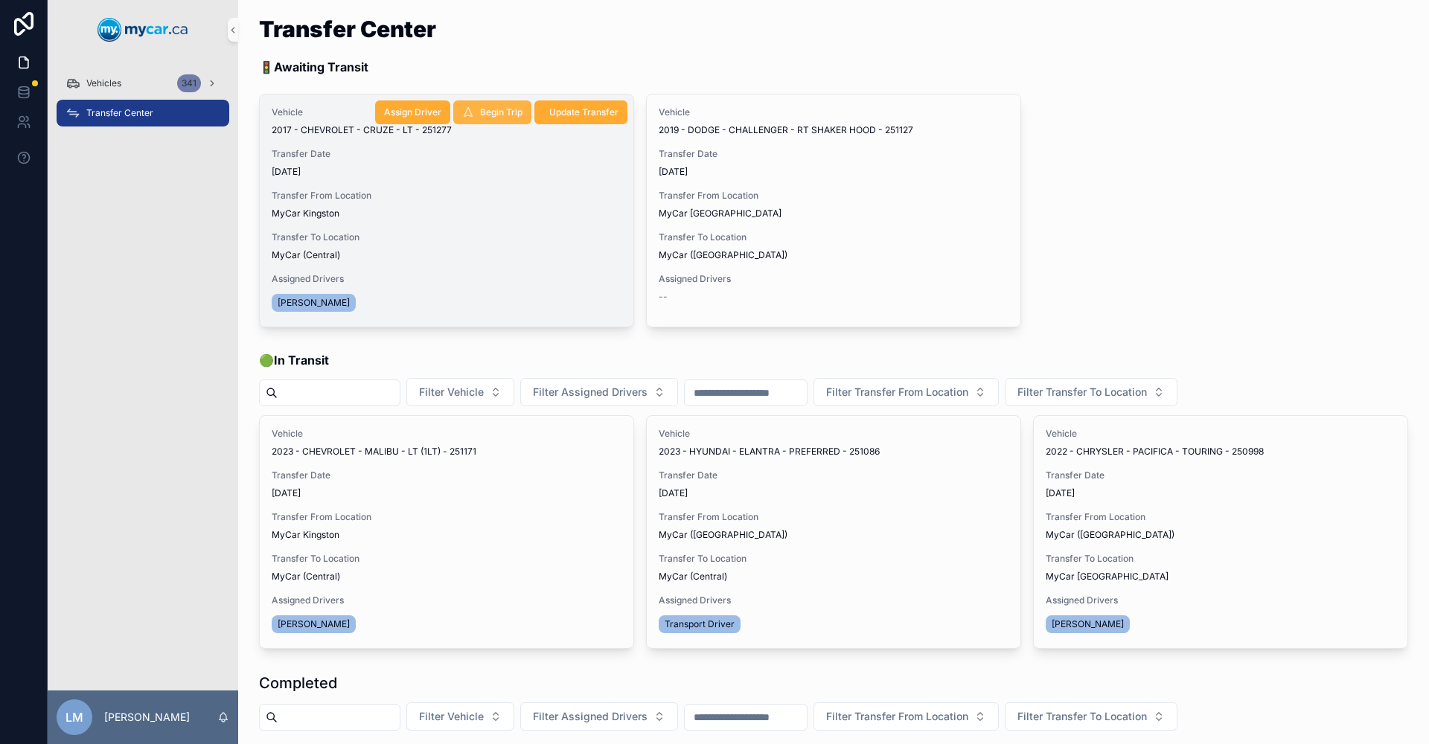
click at [504, 107] on span "Begin Trip" at bounding box center [501, 112] width 42 height 12
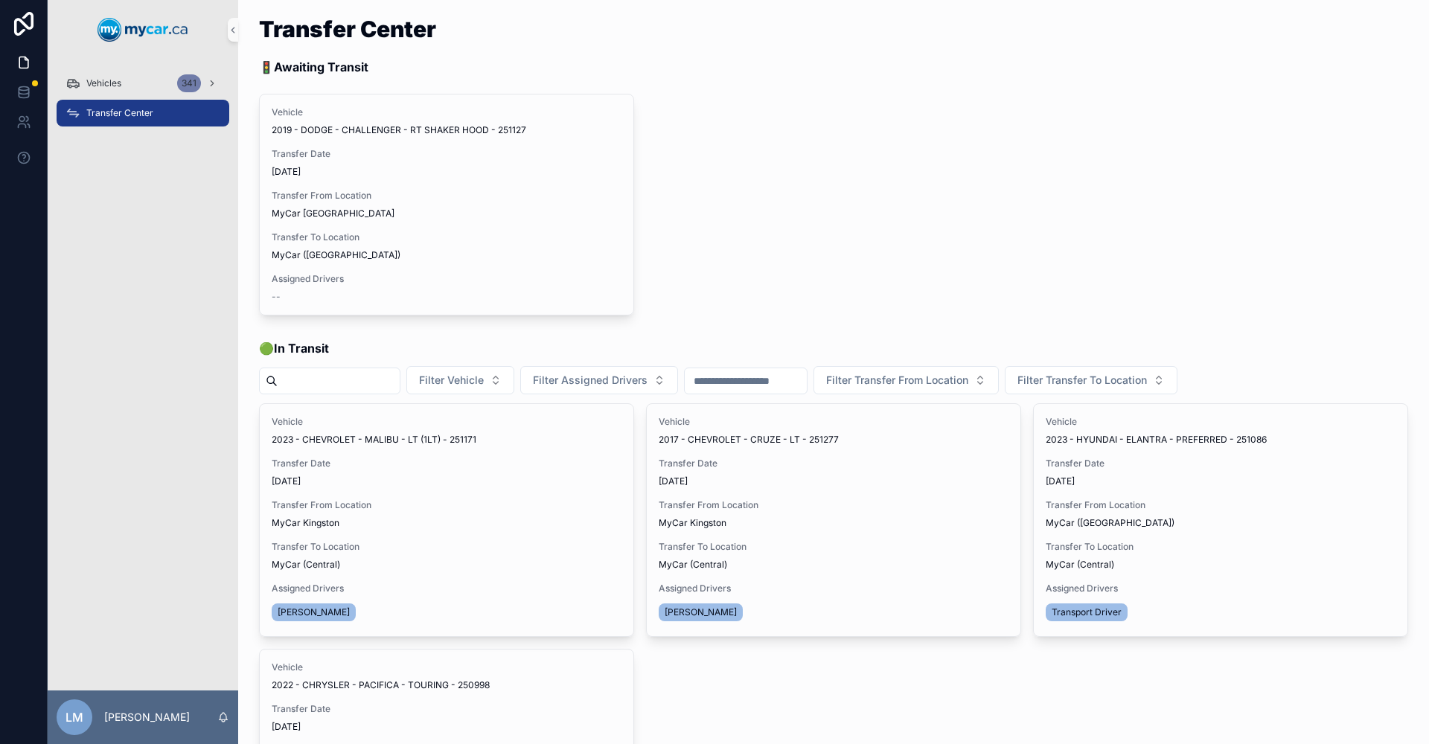
click at [740, 233] on div "Vehicle 2019 - DODGE - CHALLENGER - RT SHAKER HOOD - 251127 Transfer Date [DATE…" at bounding box center [833, 205] width 1149 height 222
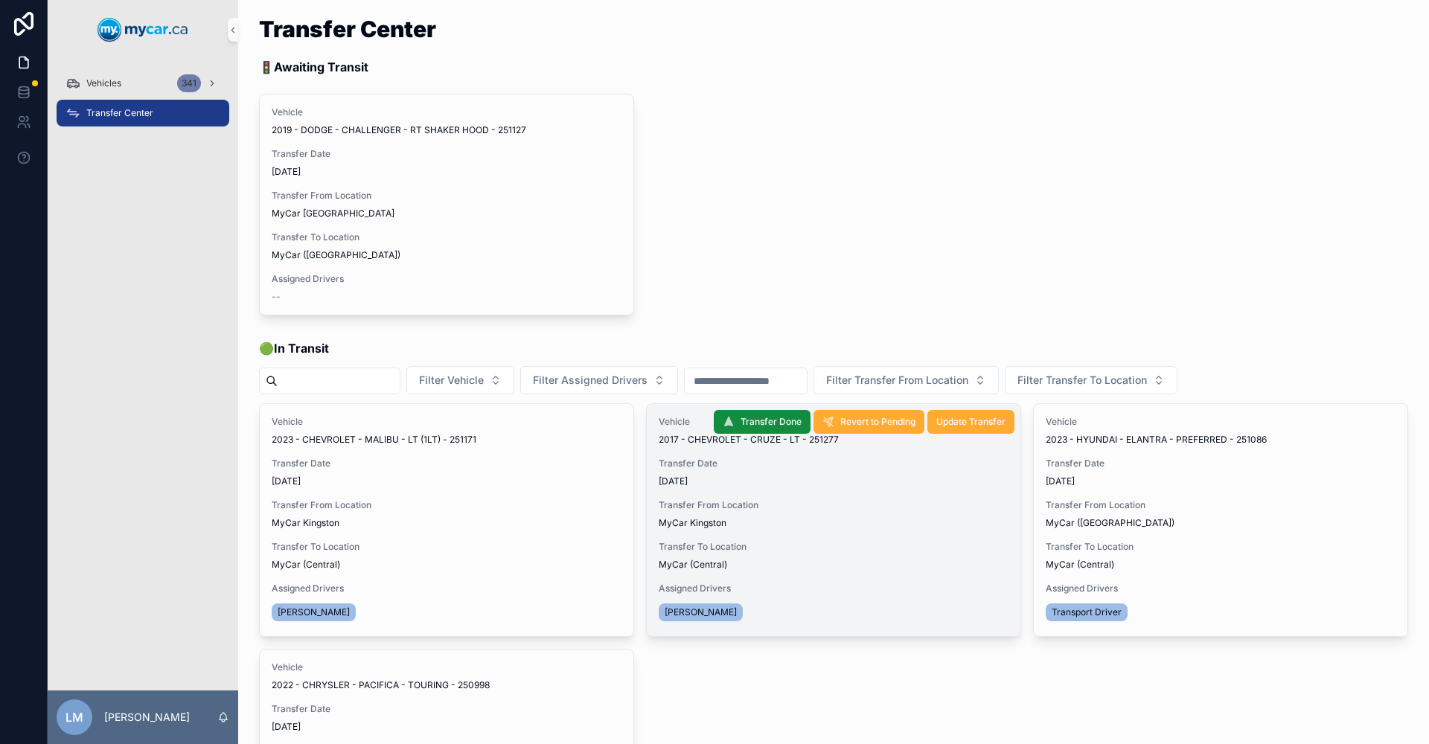
scroll to position [74, 0]
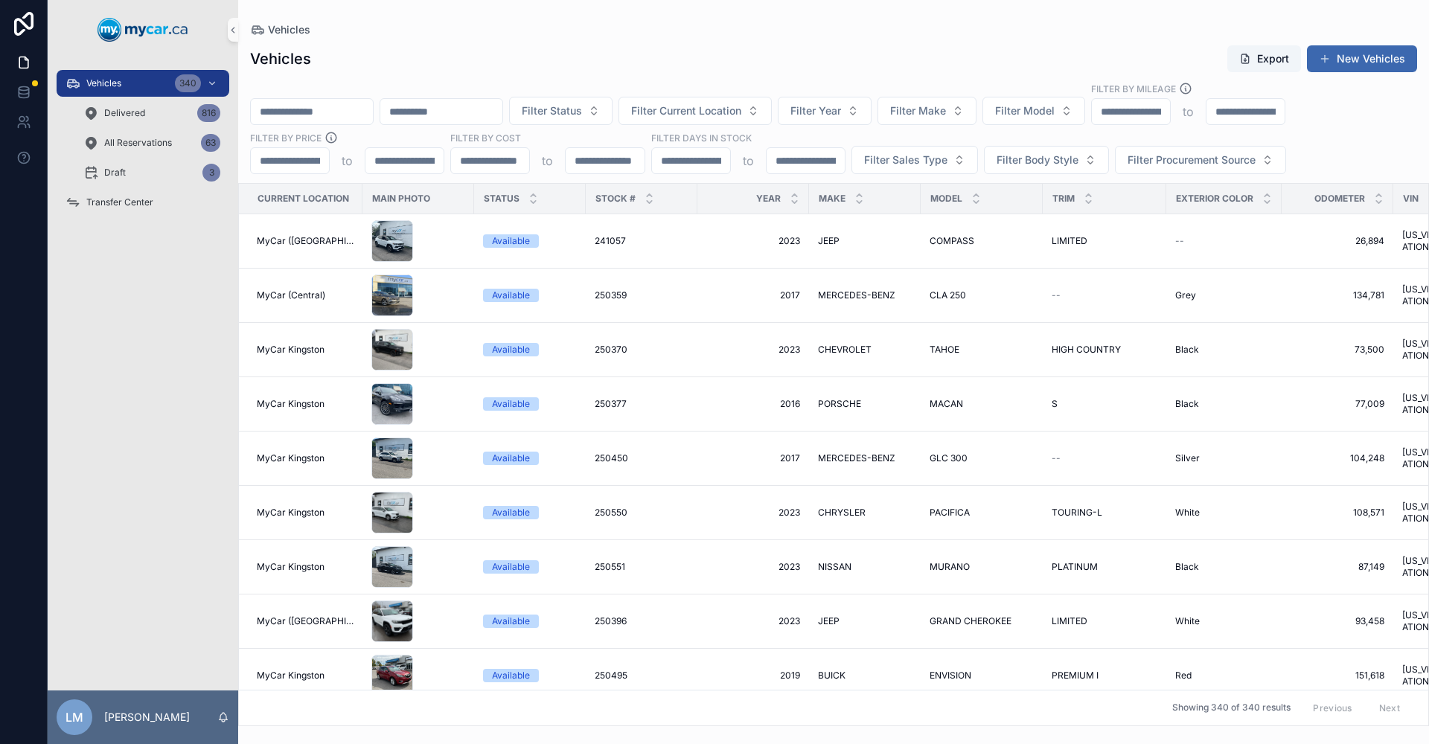
click at [355, 111] on input "scrollable content" at bounding box center [312, 111] width 122 height 21
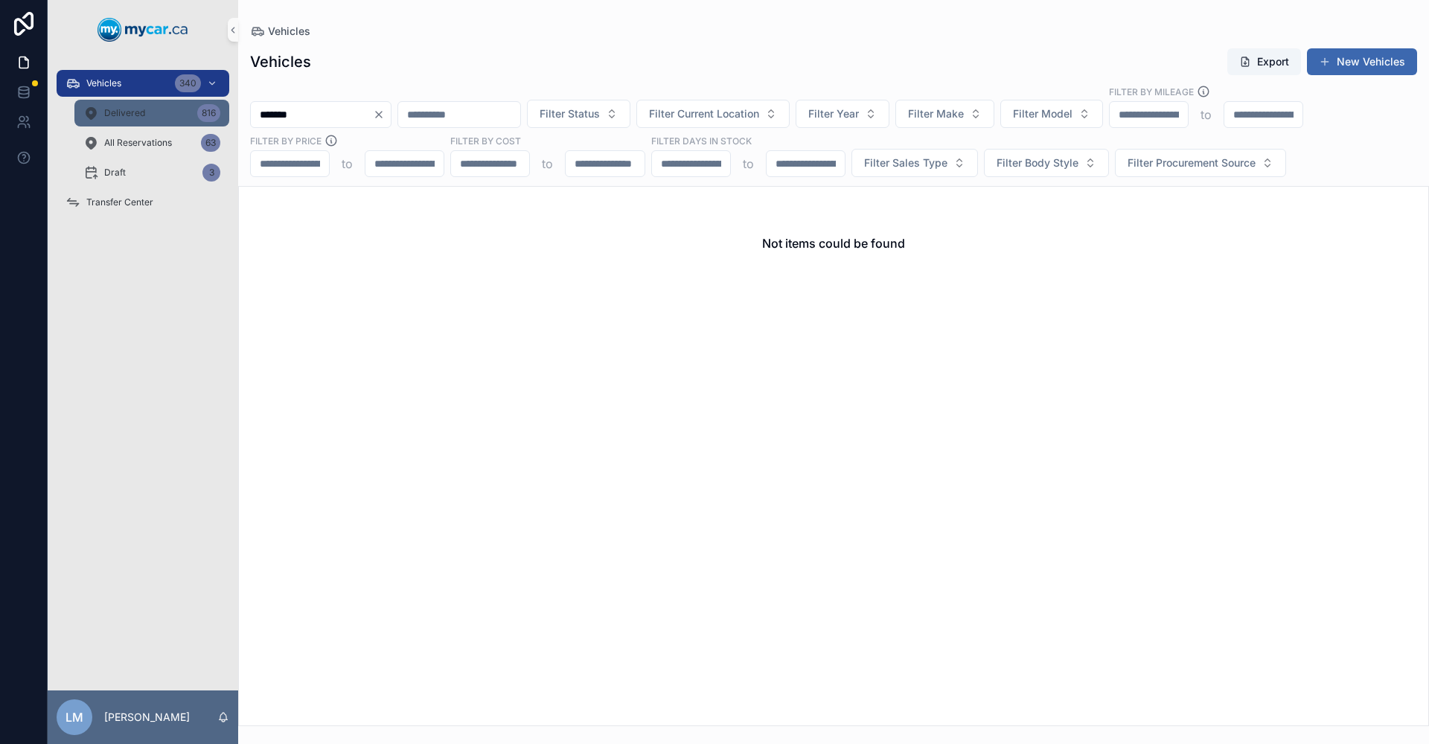
type input "*******"
click at [152, 124] on div "Delivered 816" at bounding box center [151, 113] width 137 height 24
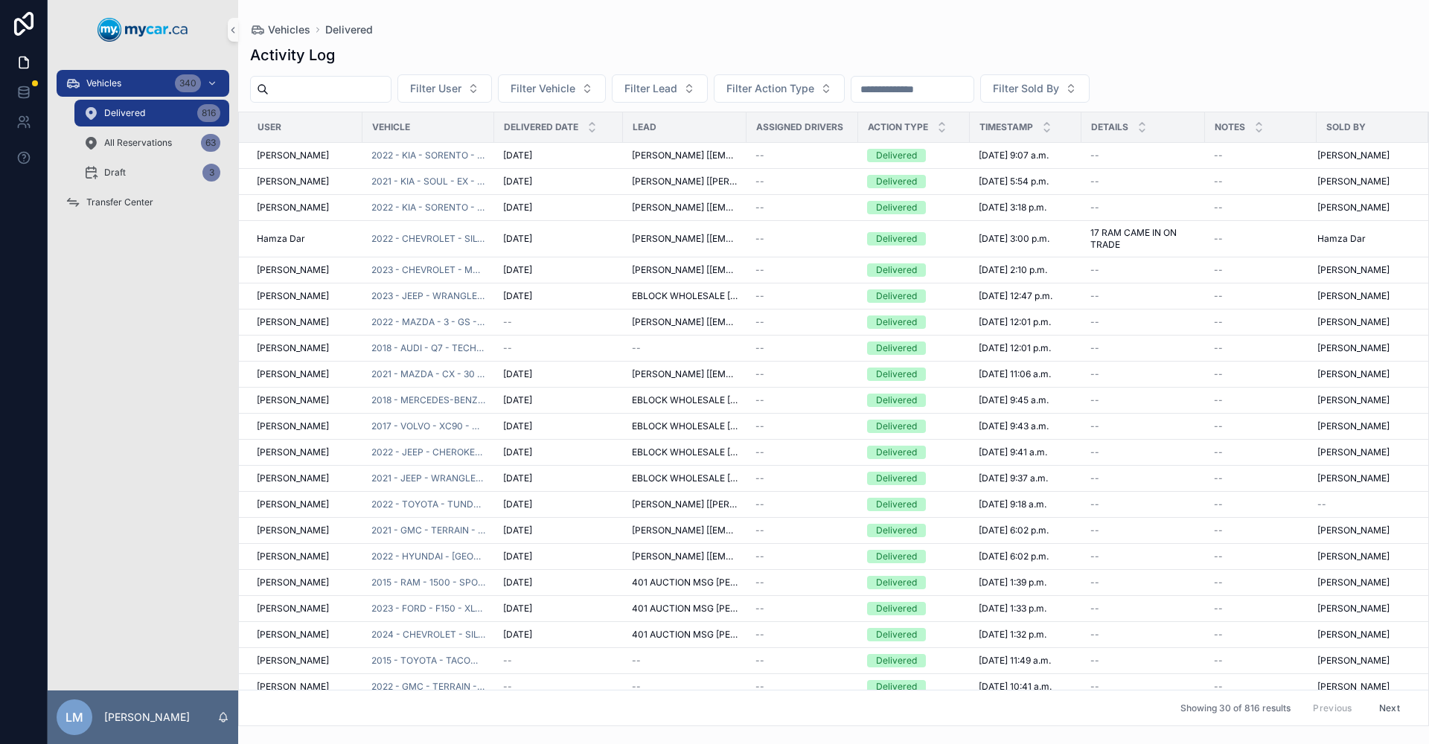
click at [965, 85] on input "scrollable content" at bounding box center [913, 89] width 122 height 21
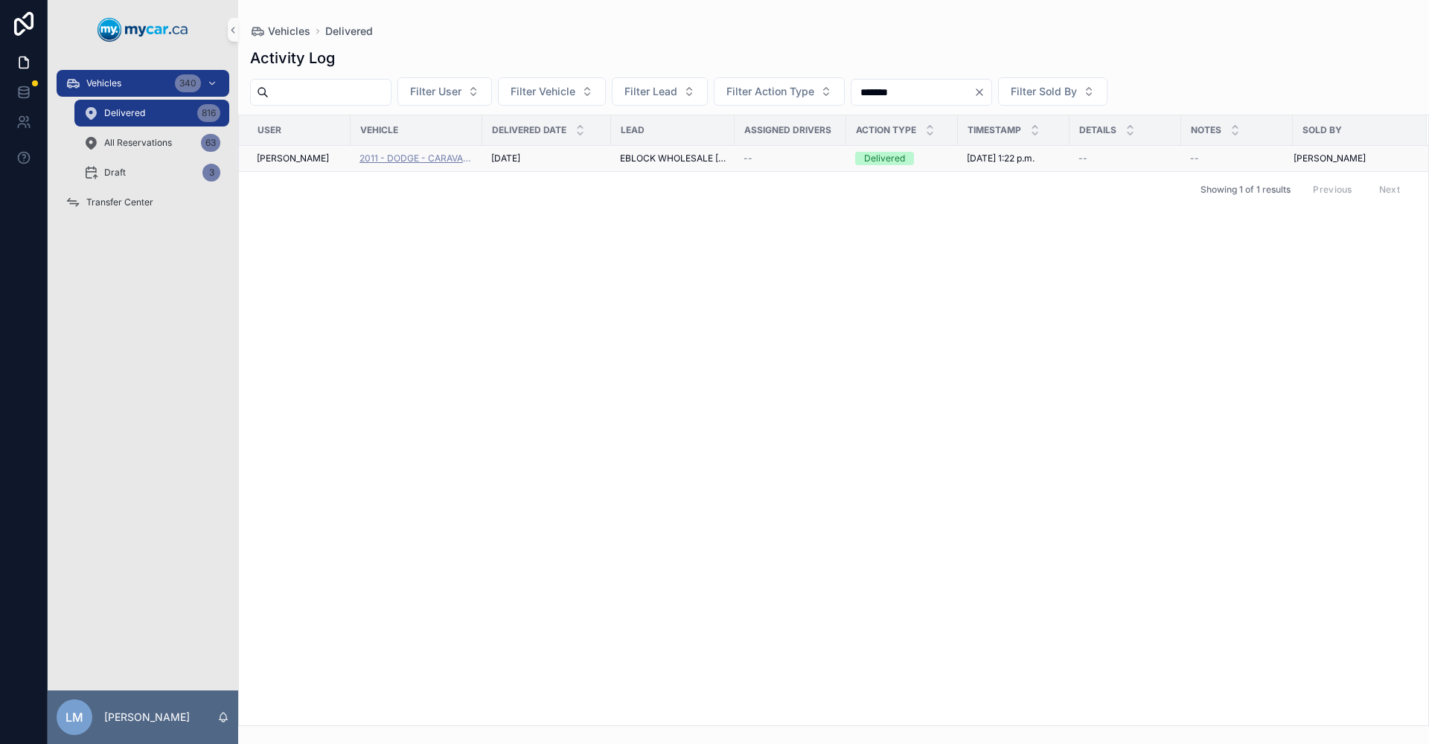
type input "*******"
click at [435, 159] on span "2011 - DODGE - CARAVAN - SE - 250873A" at bounding box center [417, 159] width 114 height 12
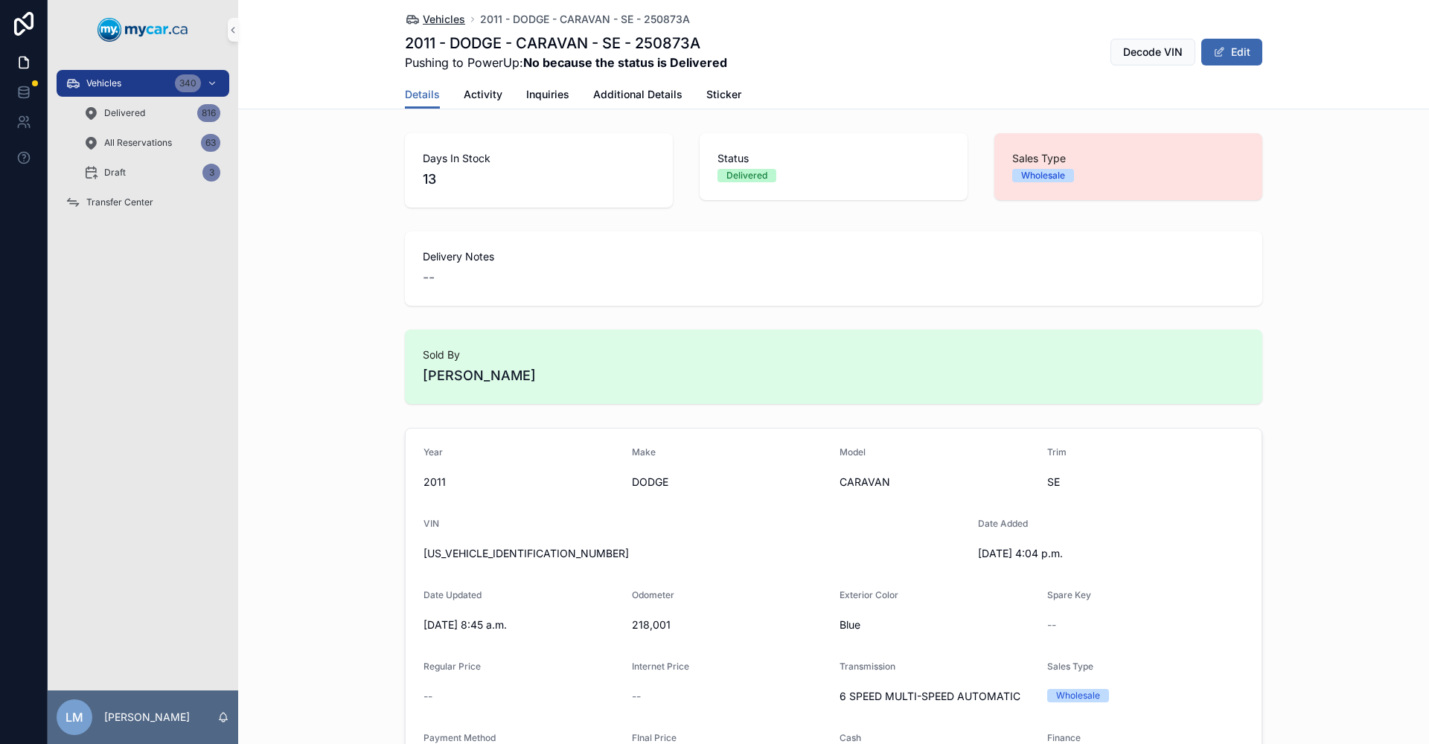
click at [443, 19] on span "Vehicles" at bounding box center [444, 19] width 42 height 15
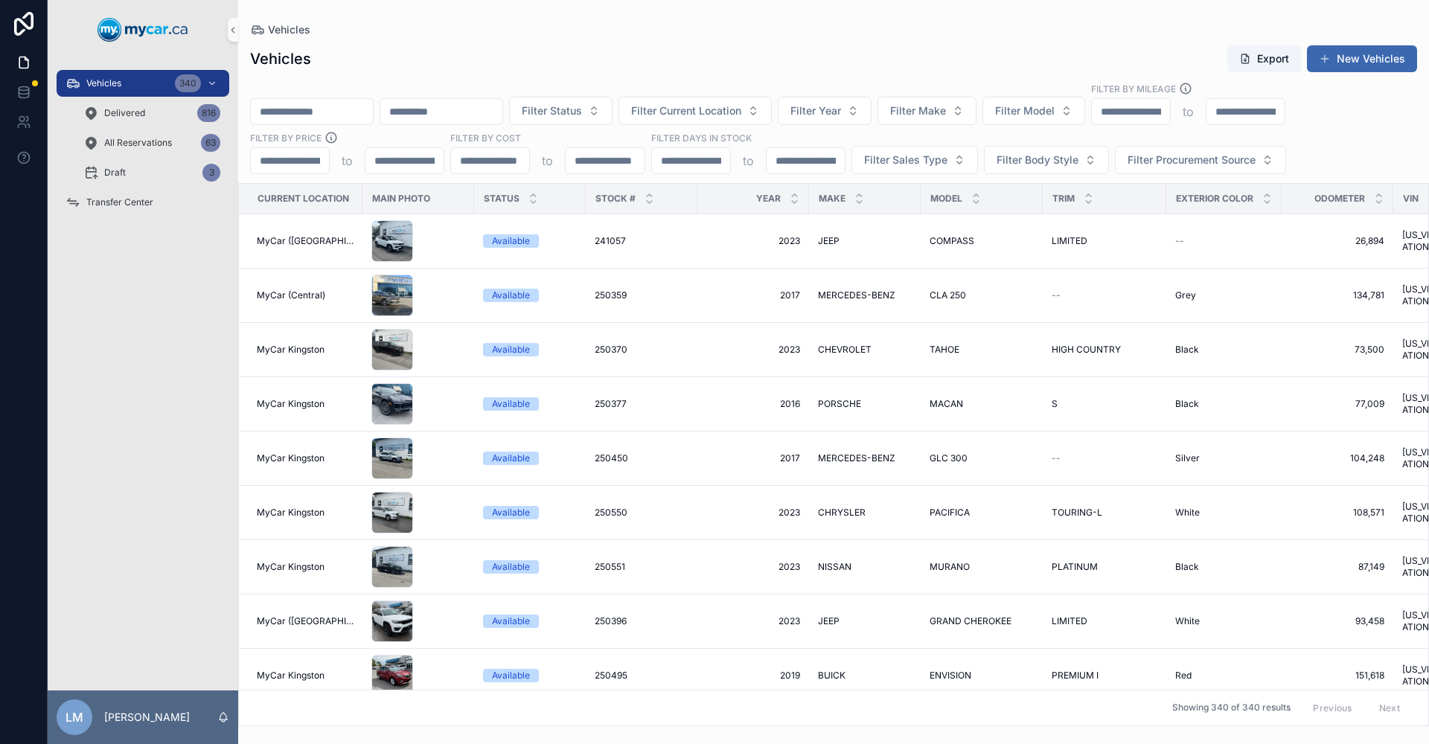
click at [502, 103] on input "scrollable content" at bounding box center [441, 111] width 122 height 21
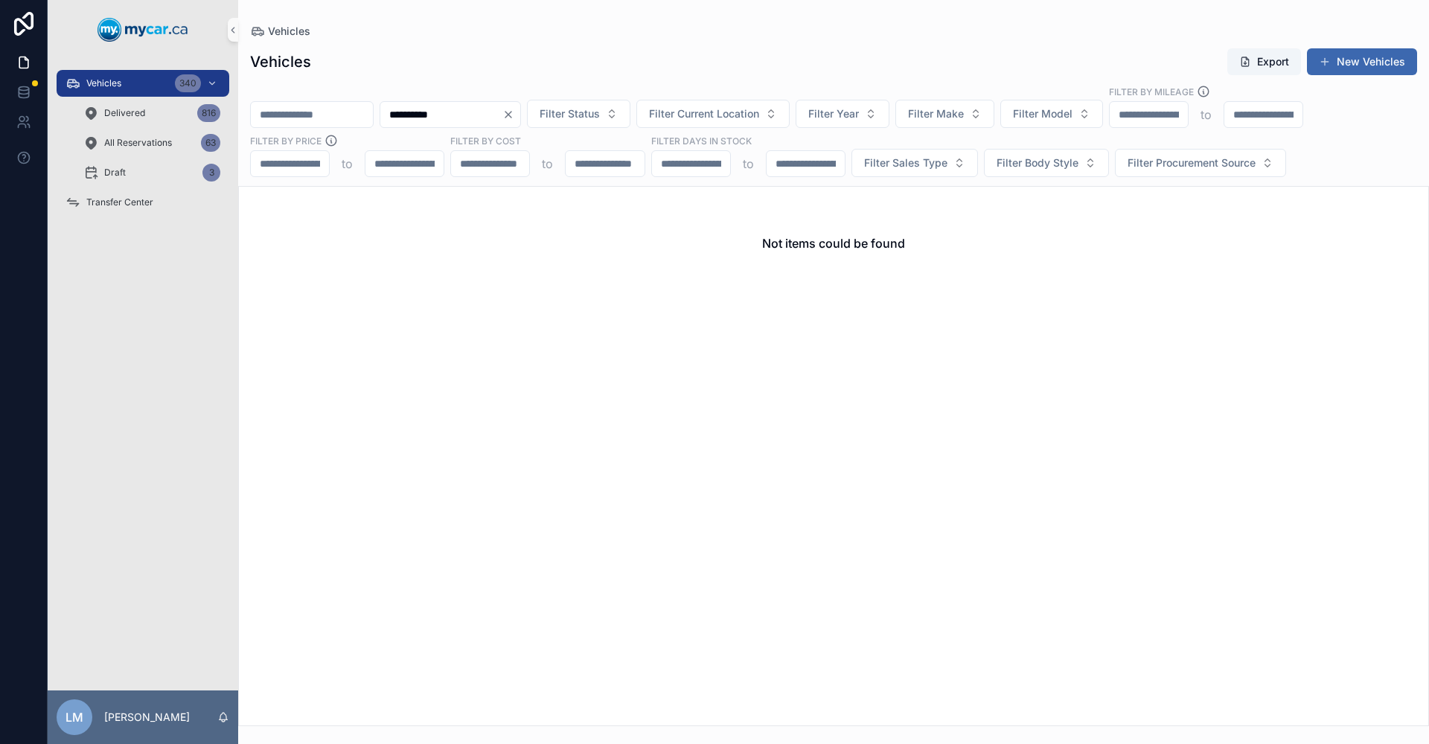
click at [466, 116] on input "**********" at bounding box center [441, 114] width 122 height 21
click at [481, 118] on input "**********" at bounding box center [441, 114] width 122 height 21
type input "**********"
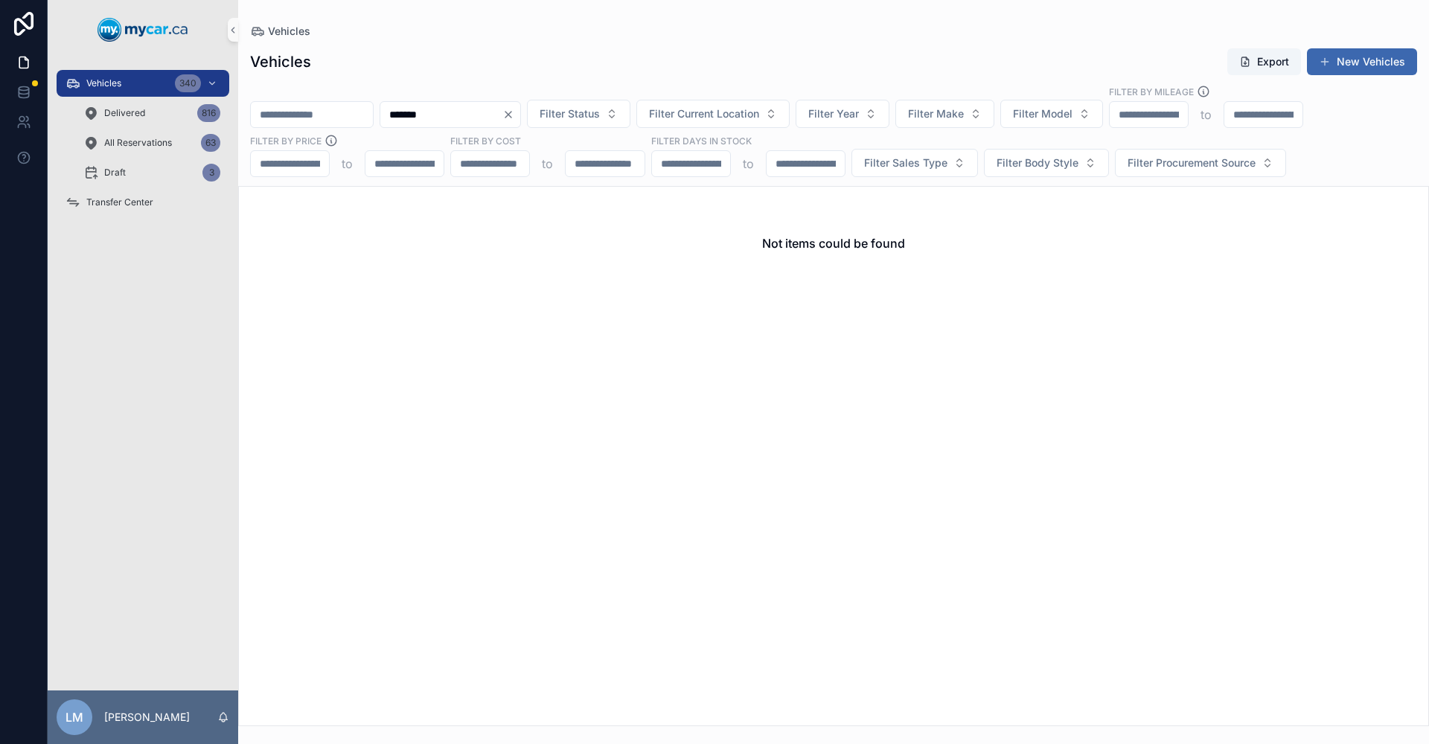
click at [482, 121] on input "*******" at bounding box center [441, 114] width 122 height 21
type input "******"
click at [136, 113] on span "Delivered" at bounding box center [124, 113] width 41 height 12
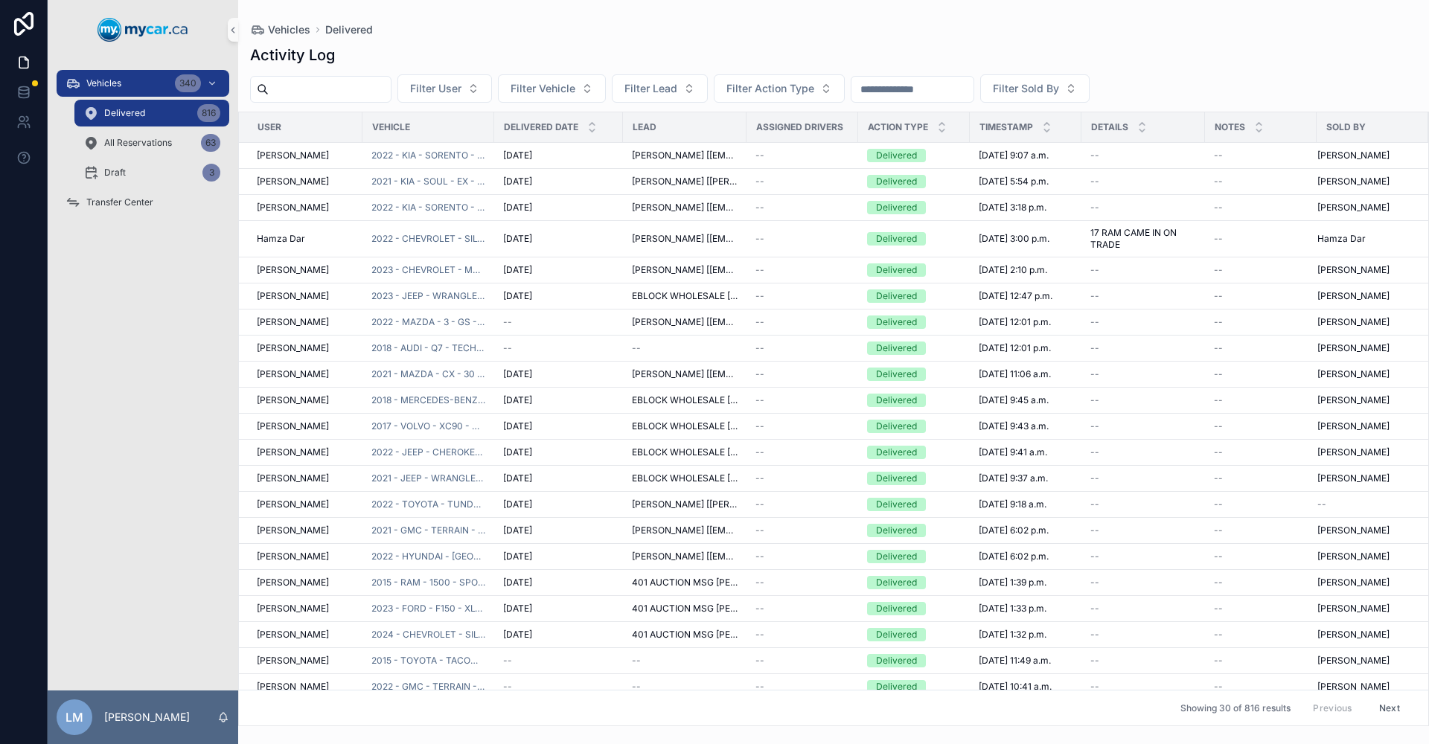
click at [974, 92] on input "scrollable content" at bounding box center [913, 89] width 122 height 21
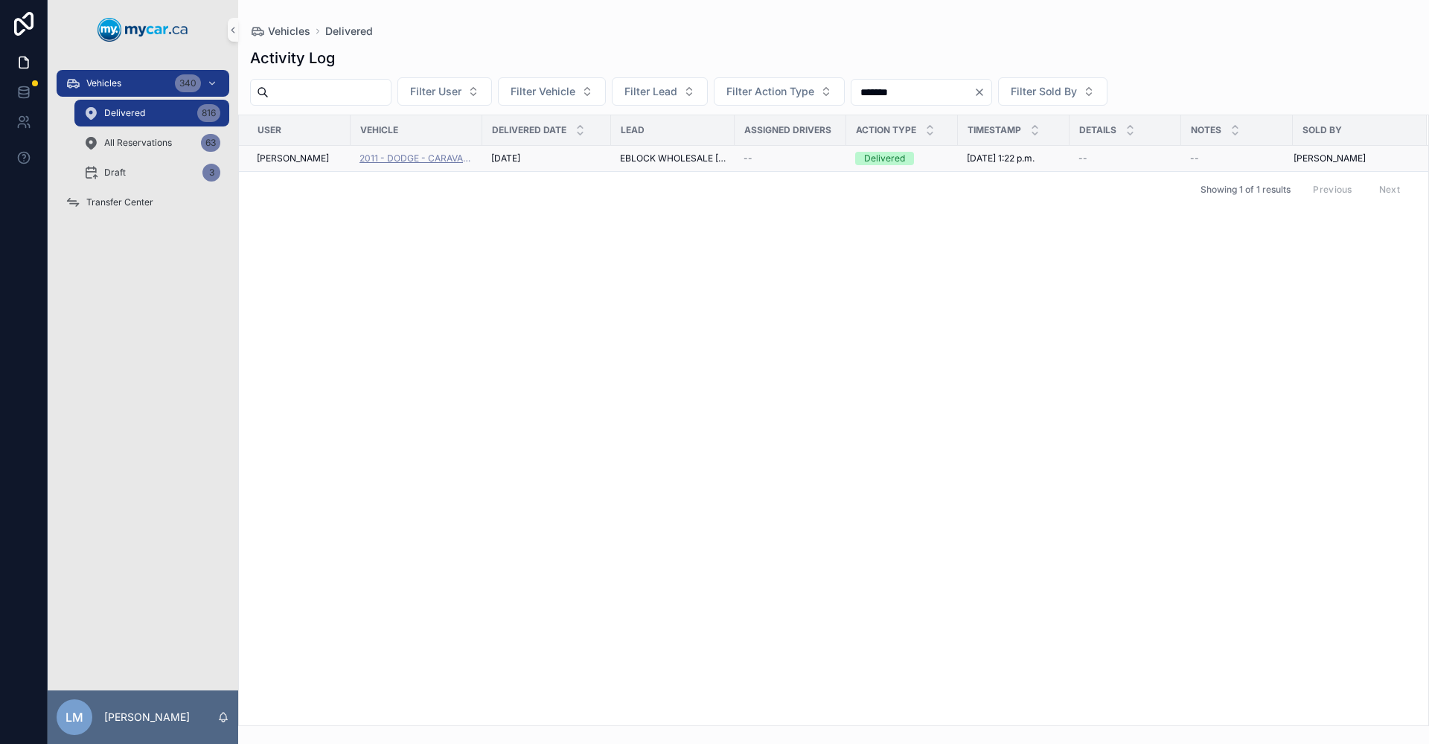
type input "*******"
click at [396, 159] on span "2011 - DODGE - CARAVAN - SE - 250873A" at bounding box center [417, 159] width 114 height 12
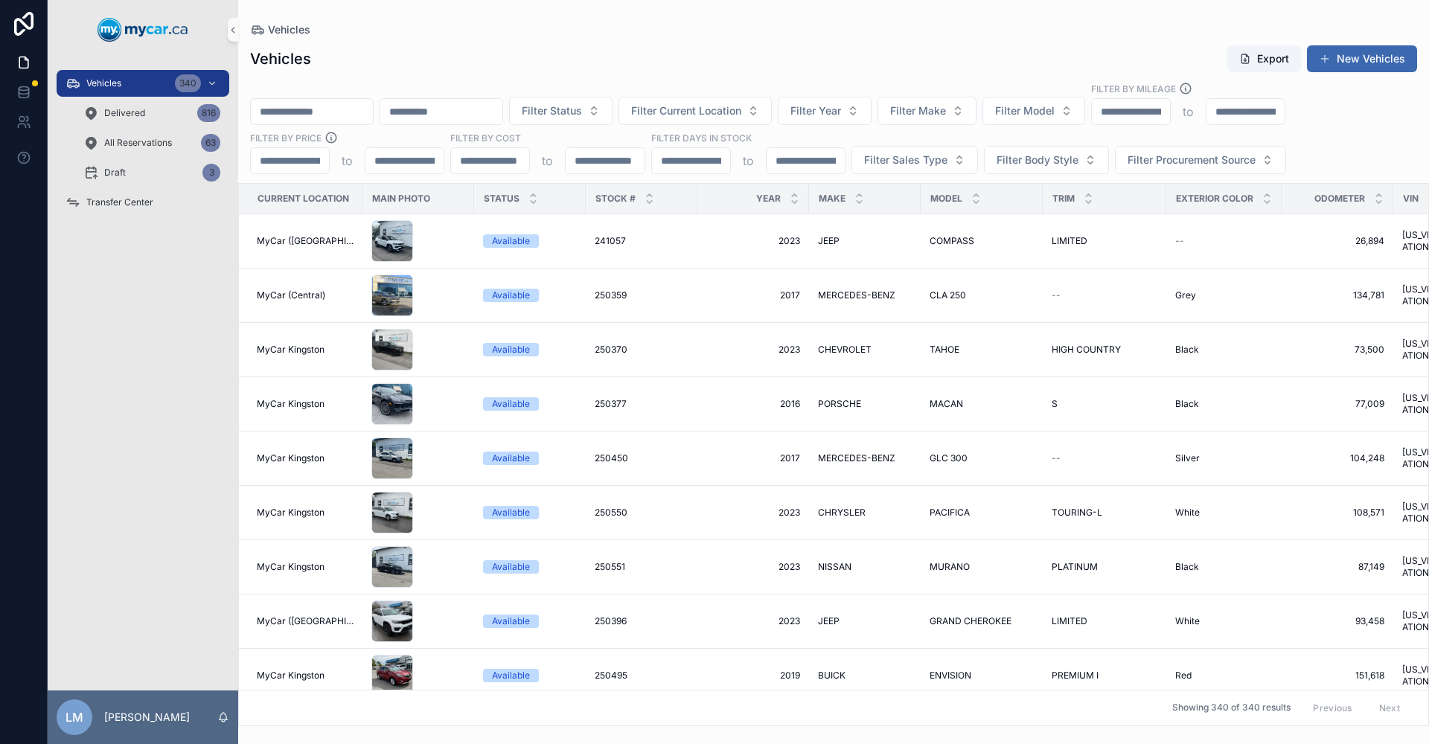
click at [363, 114] on input "scrollable content" at bounding box center [312, 111] width 122 height 21
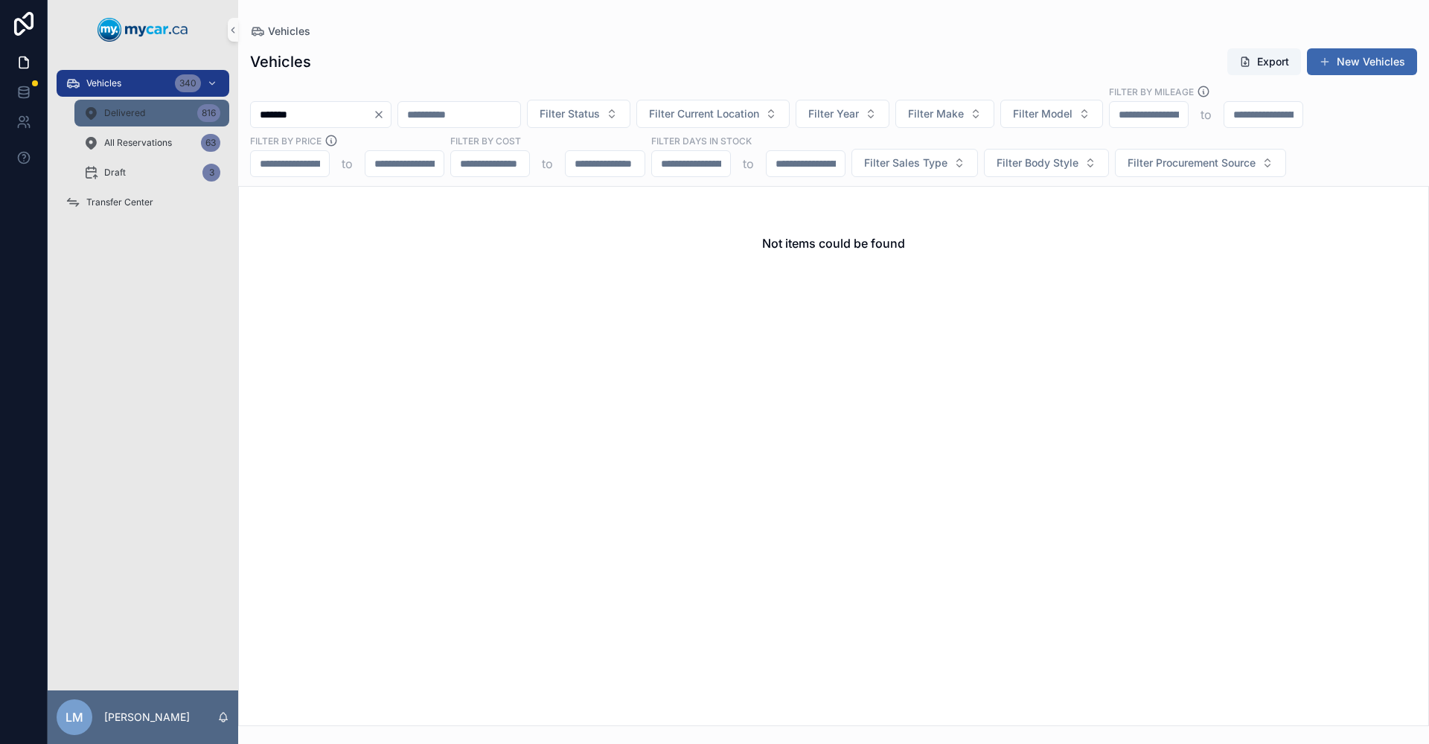
type input "*******"
click at [148, 115] on div "Delivered 816" at bounding box center [151, 113] width 137 height 24
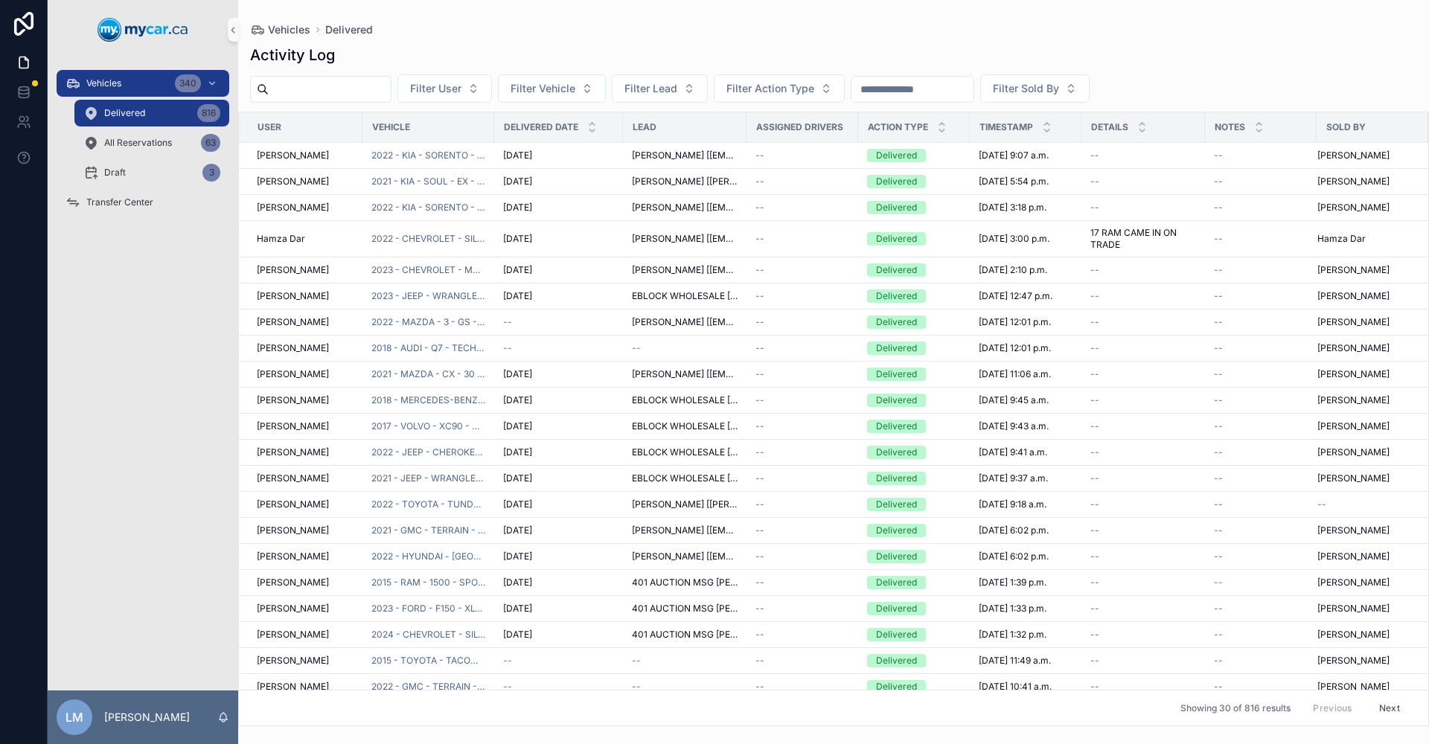
click at [974, 87] on input "scrollable content" at bounding box center [913, 89] width 122 height 21
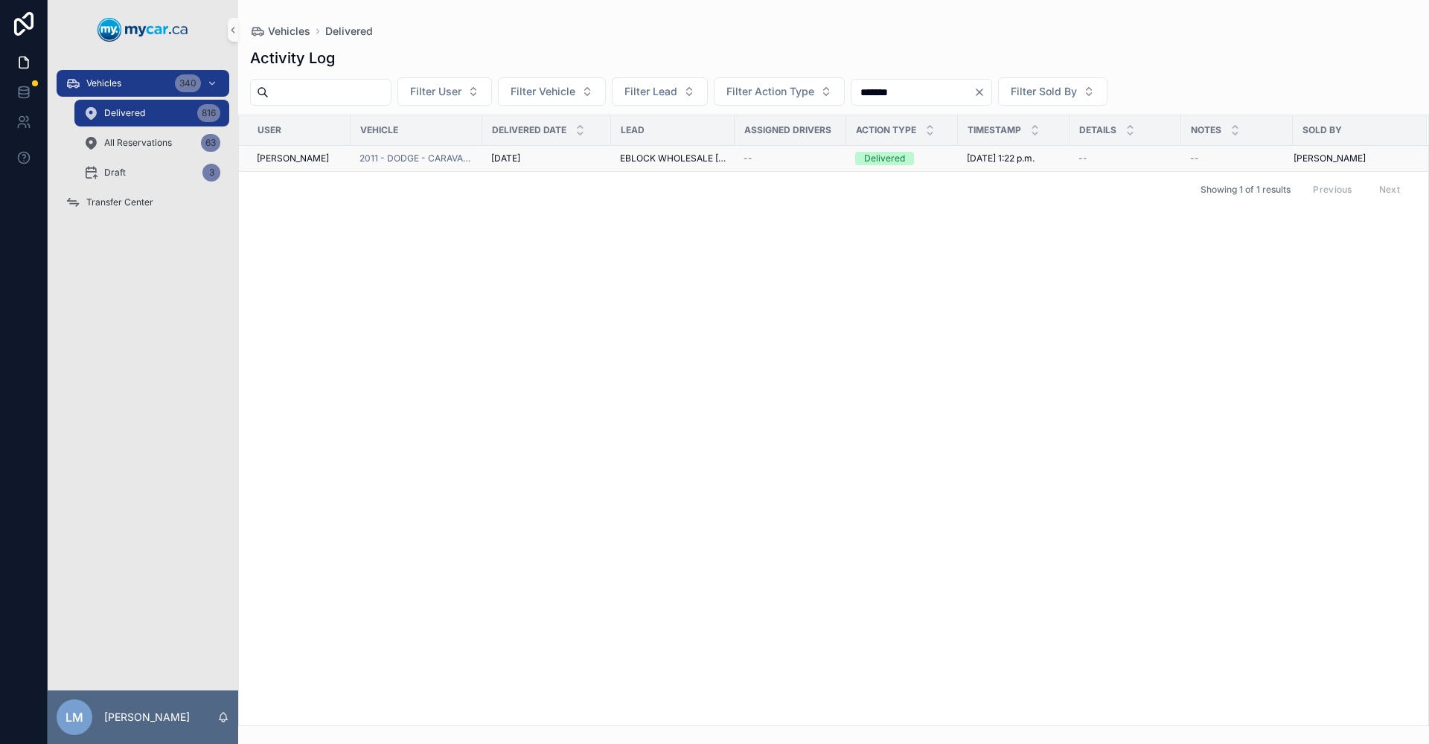
type input "*******"
click at [1020, 164] on span "2025-09-08 1:22 p.m." at bounding box center [1001, 159] width 68 height 12
click at [986, 88] on icon "Clear" at bounding box center [980, 92] width 12 height 12
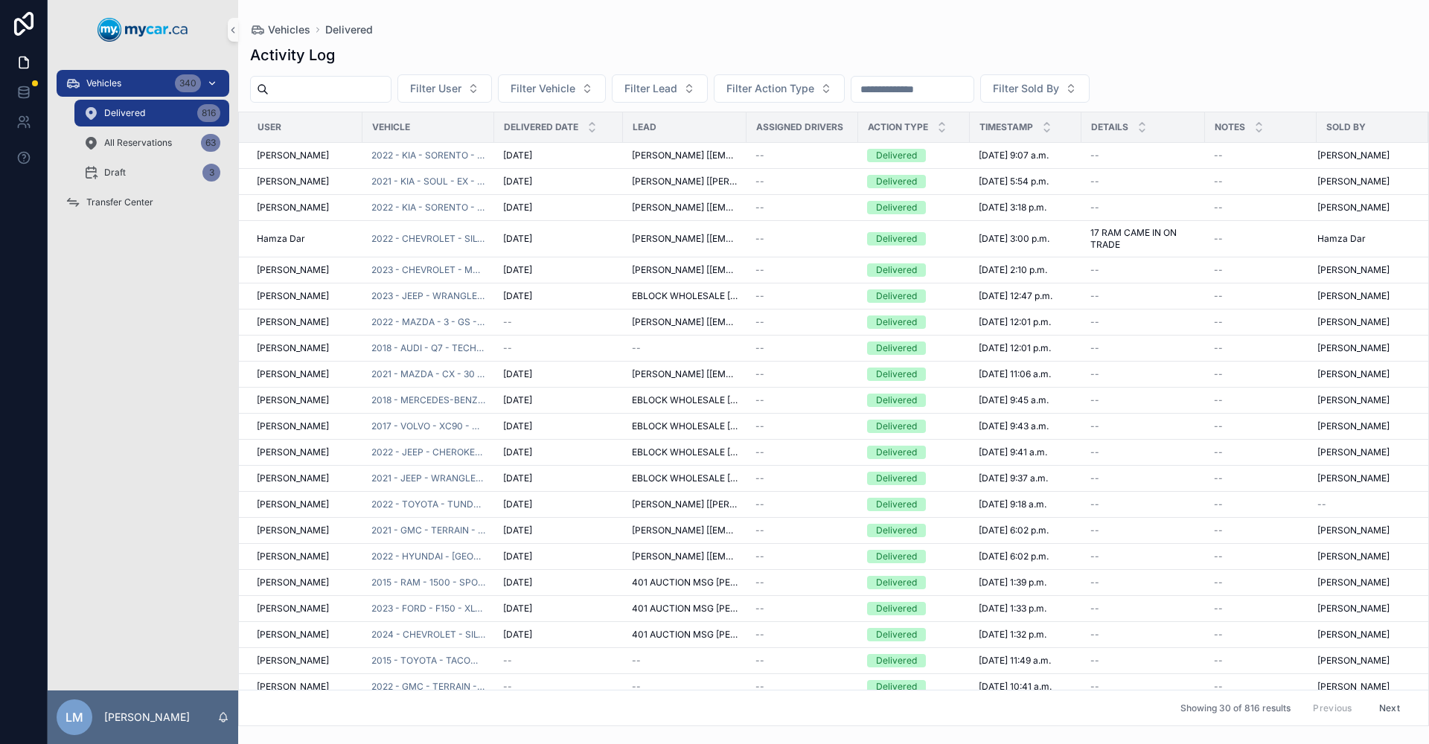
click at [142, 82] on div "Vehicles 340" at bounding box center [143, 83] width 155 height 24
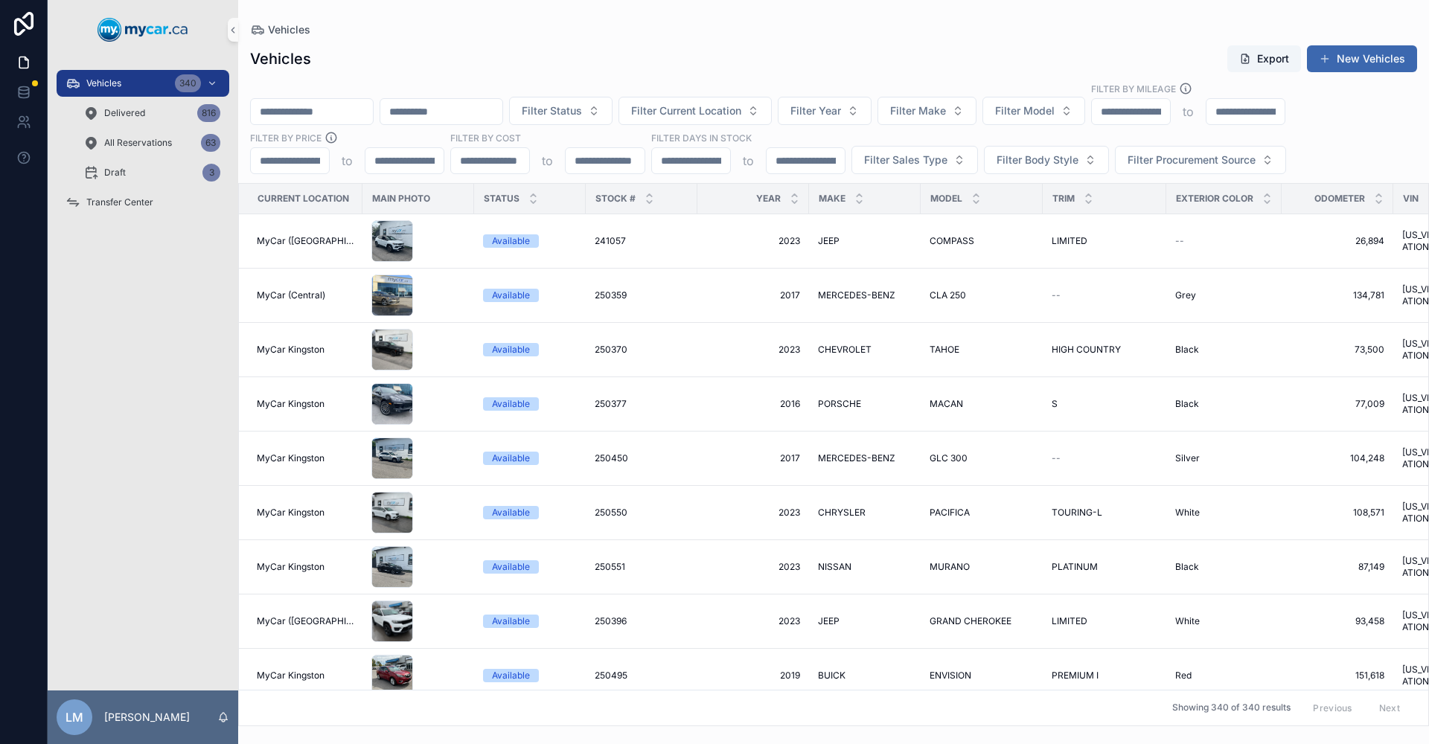
click at [364, 115] on input "scrollable content" at bounding box center [312, 111] width 122 height 21
click at [487, 104] on input "scrollable content" at bounding box center [441, 111] width 122 height 21
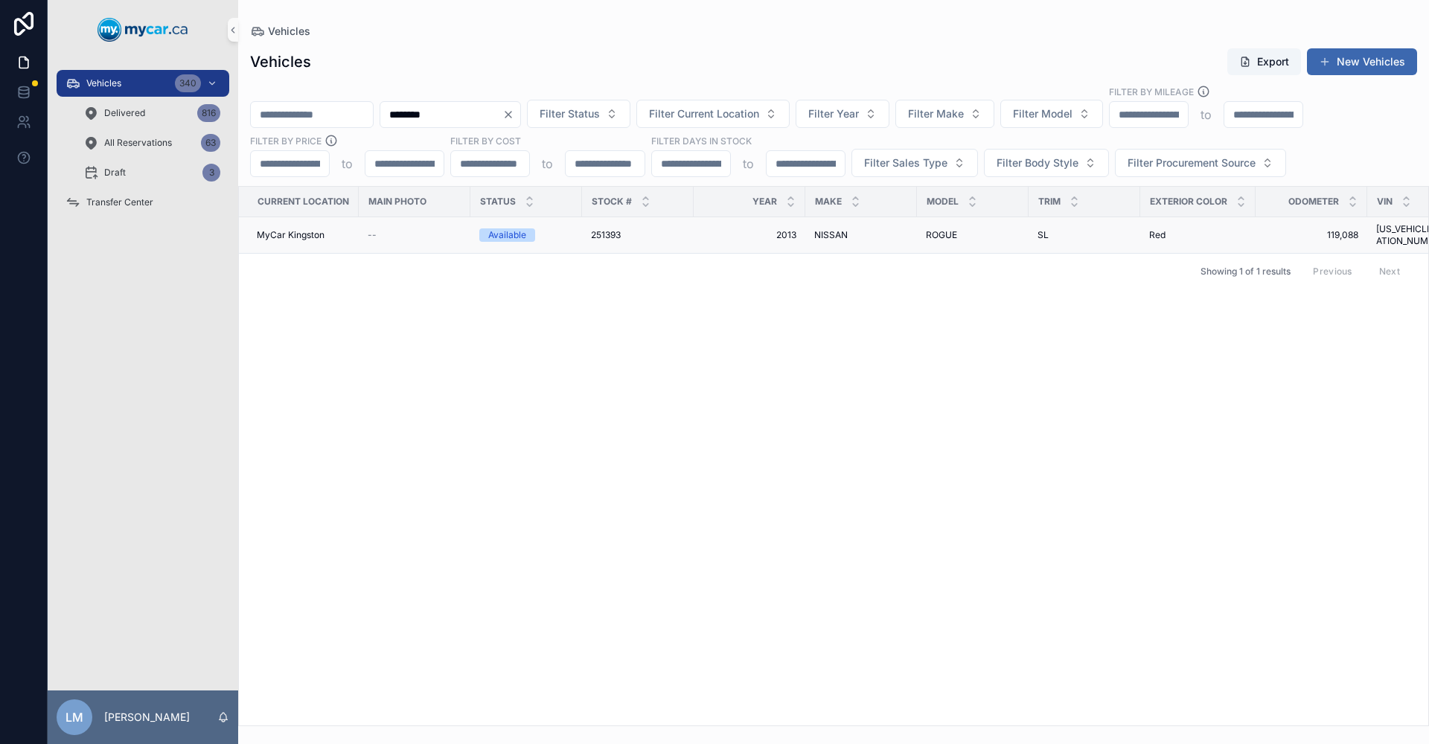
type input "********"
click at [829, 231] on span "NISSAN" at bounding box center [830, 235] width 33 height 12
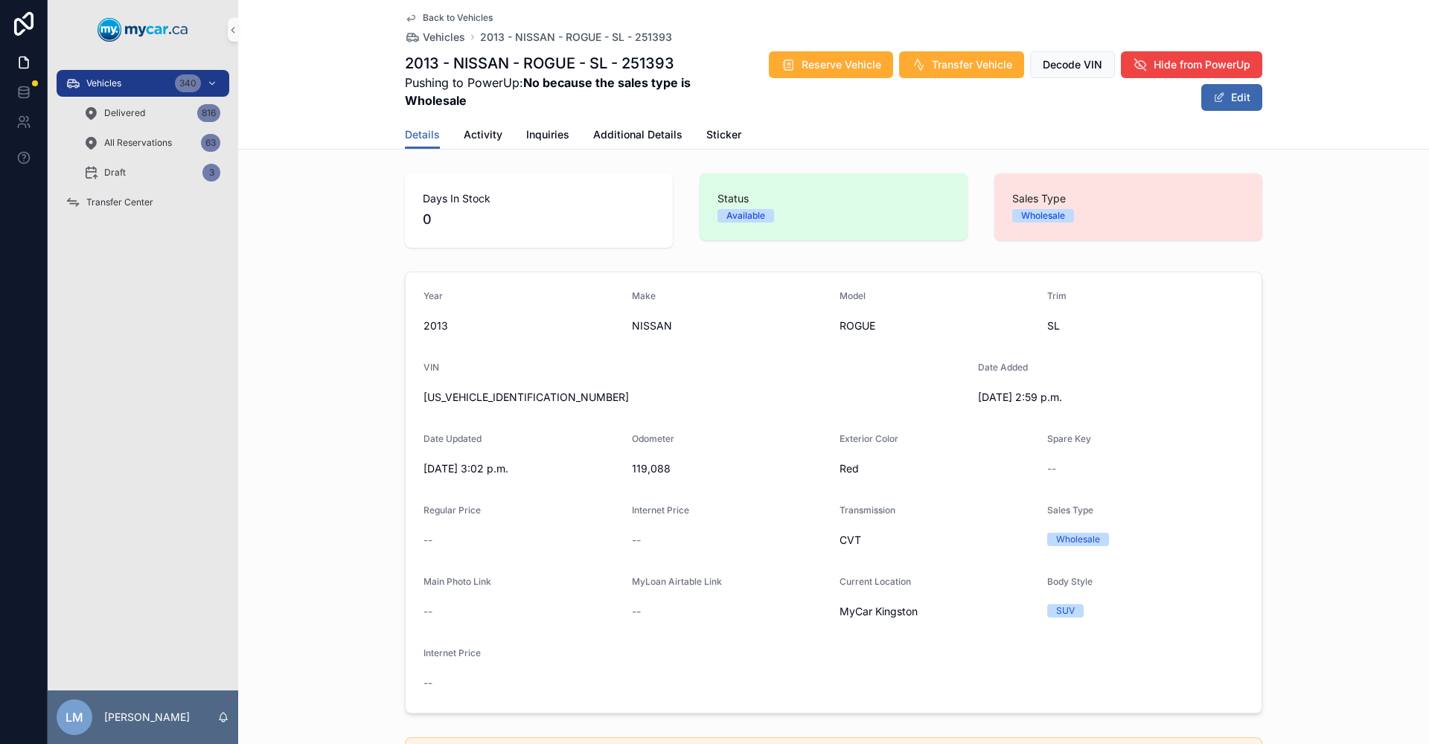
click at [465, 395] on span "JN8AS5MV3DW146756" at bounding box center [695, 397] width 543 height 15
copy span "JN8AS5MV3DW146756"
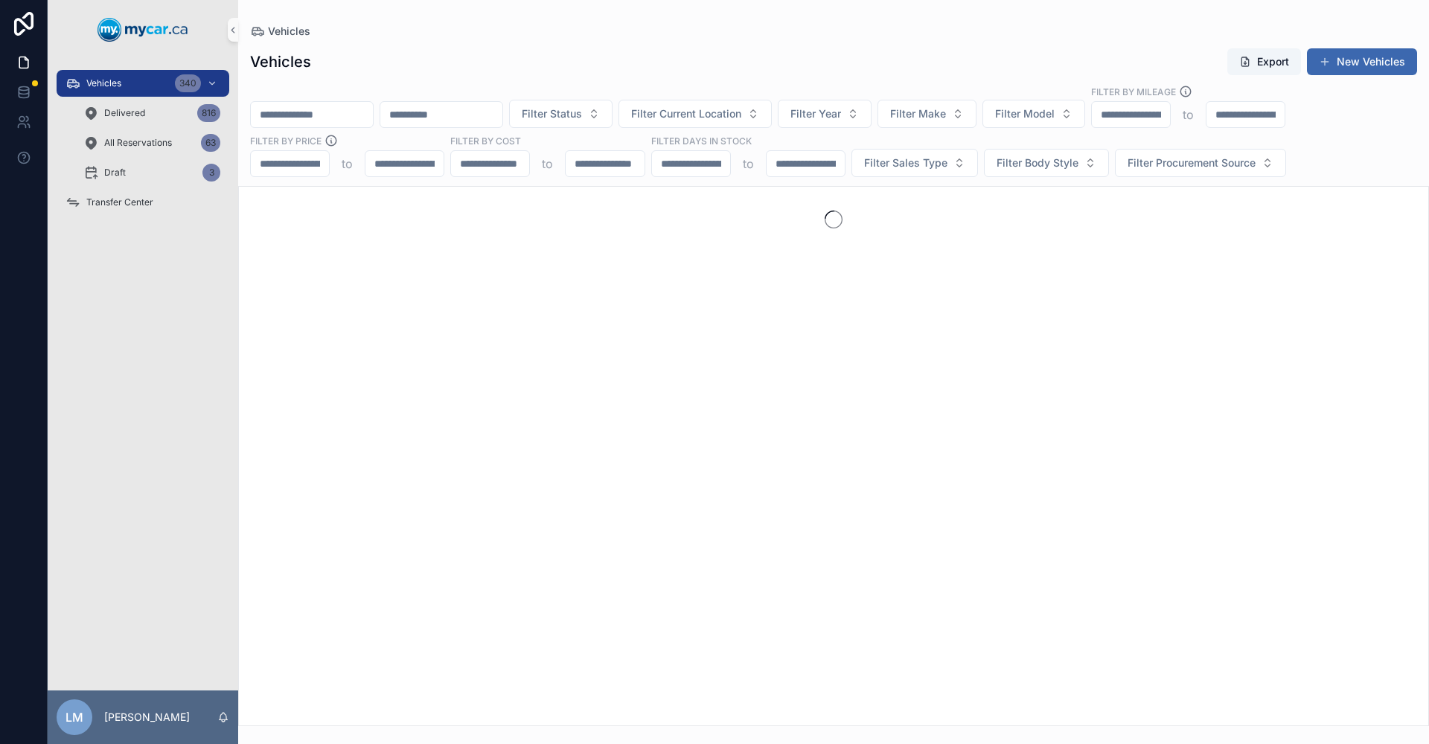
click at [369, 112] on input "scrollable content" at bounding box center [312, 114] width 122 height 21
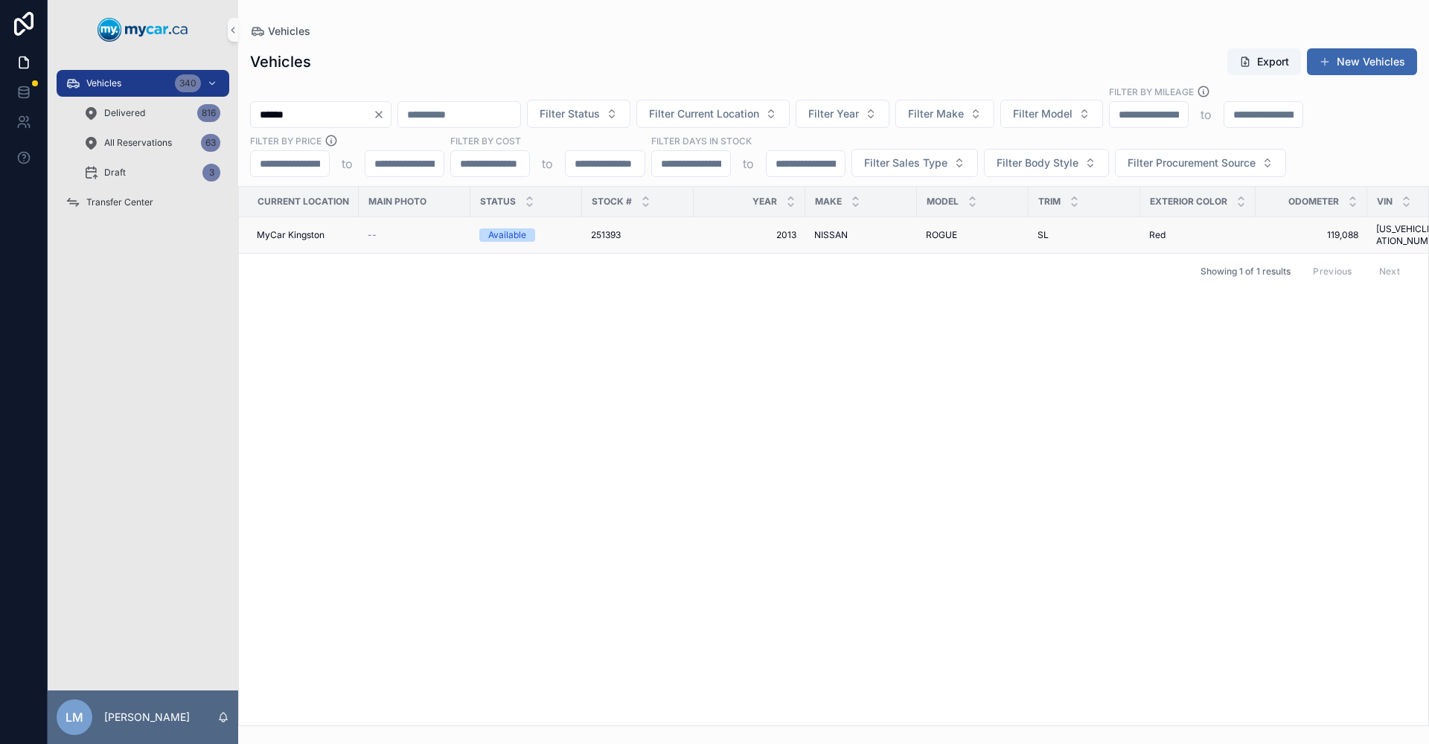
type input "******"
click at [830, 234] on span "NISSAN" at bounding box center [830, 235] width 33 height 12
